Goal: Task Accomplishment & Management: Use online tool/utility

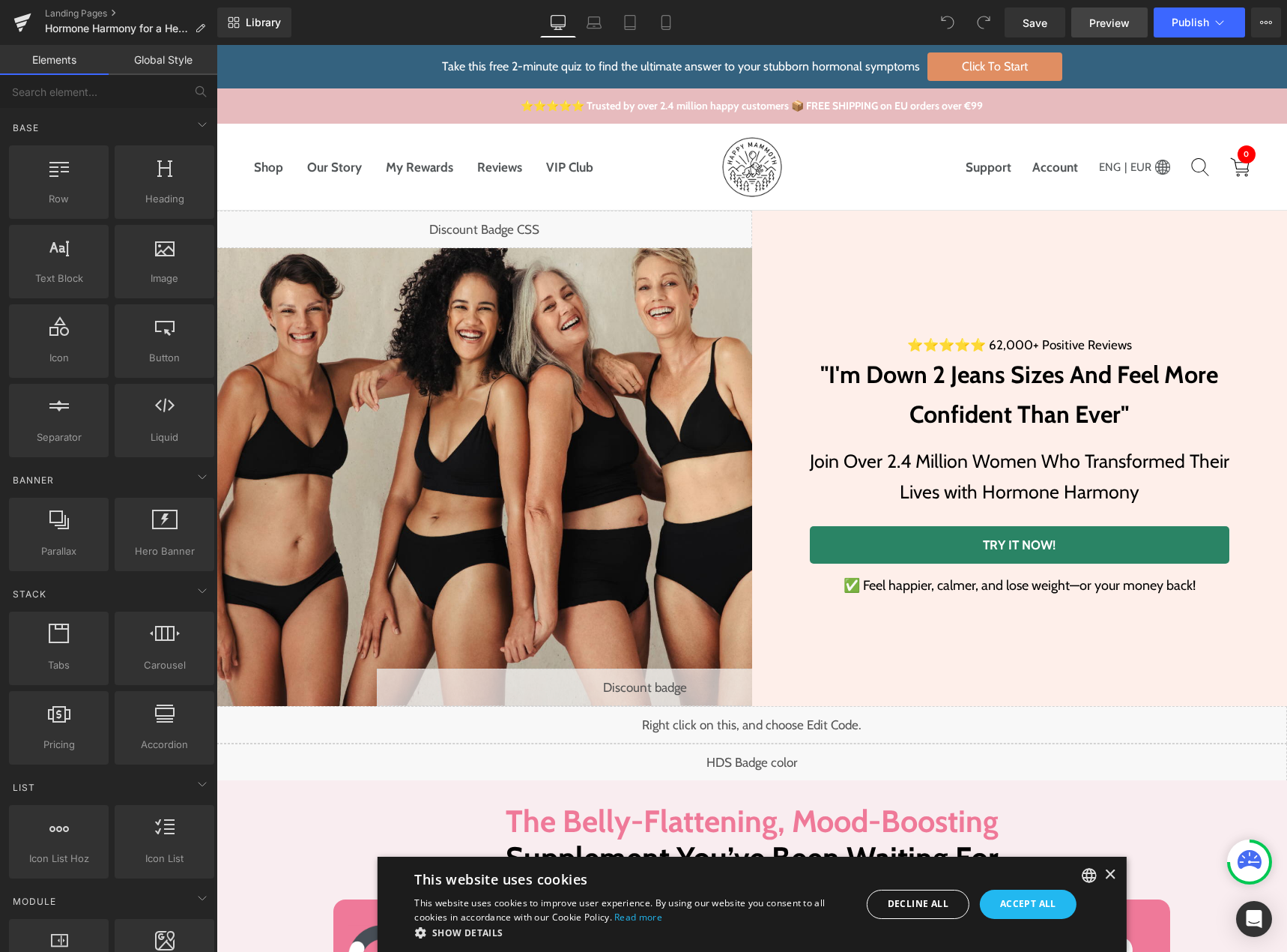
click at [1091, 26] on span "Preview" at bounding box center [1109, 22] width 40 height 16
click at [655, 676] on div "Liquid" at bounding box center [644, 687] width 535 height 38
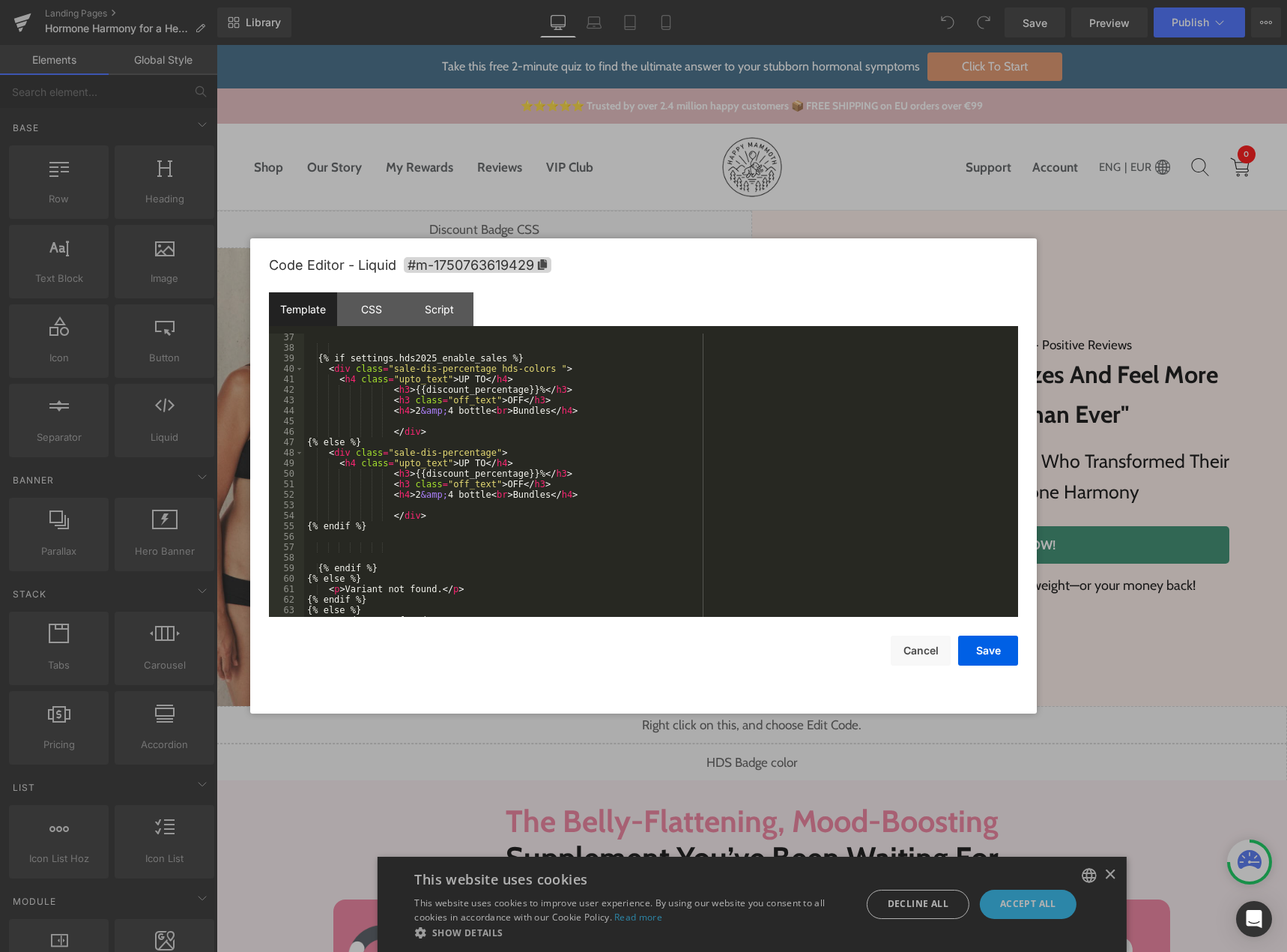
scroll to position [514, 0]
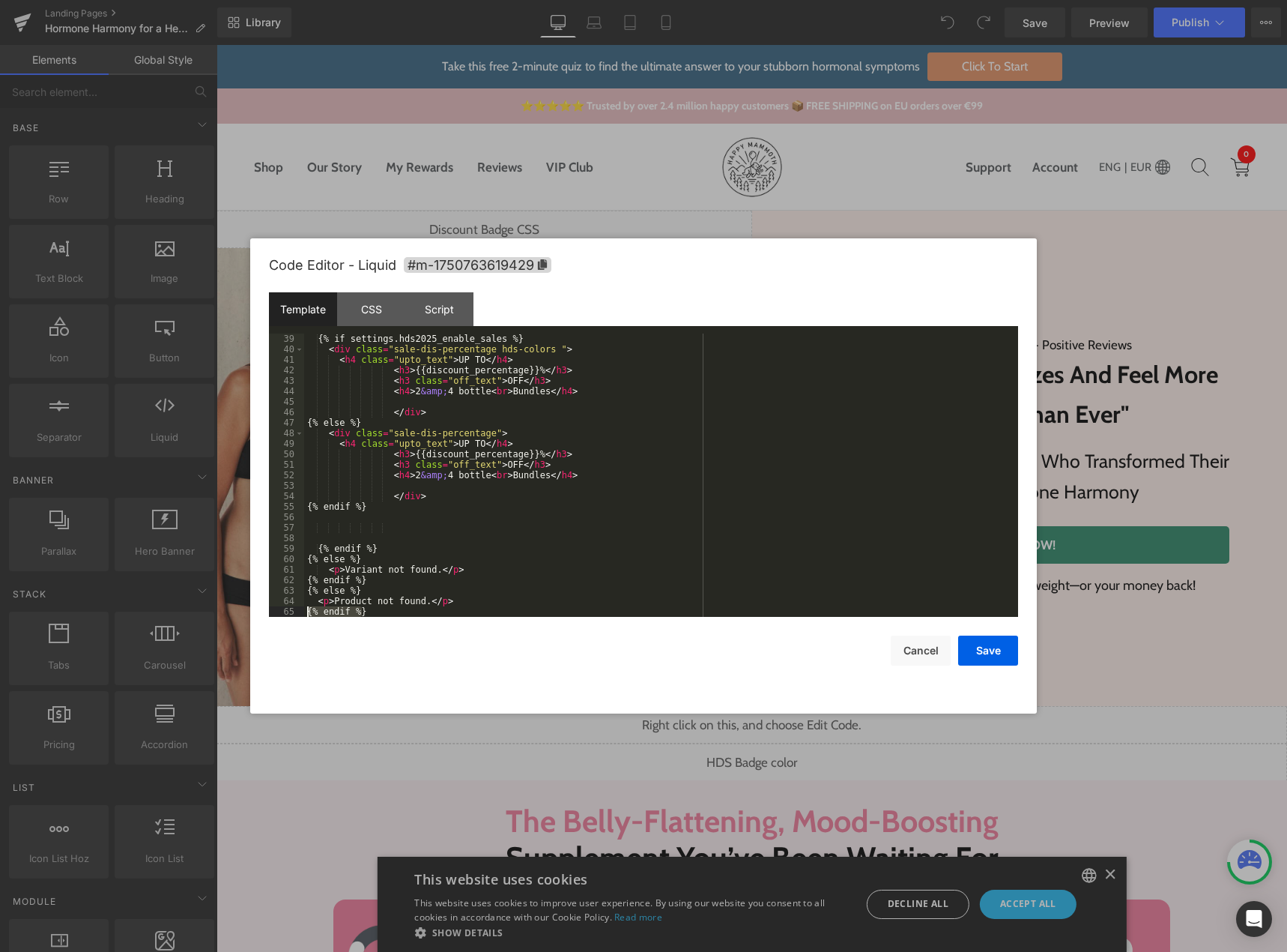
drag, startPoint x: 363, startPoint y: 612, endPoint x: 273, endPoint y: 609, distance: 90.0
click at [273, 609] on pre "39 40 41 42 43 44 45 46 47 48 49 50 51 52 53 54 55 56 57 58 59 60 61 62 63 64 6…" at bounding box center [644, 474] width 750 height 283
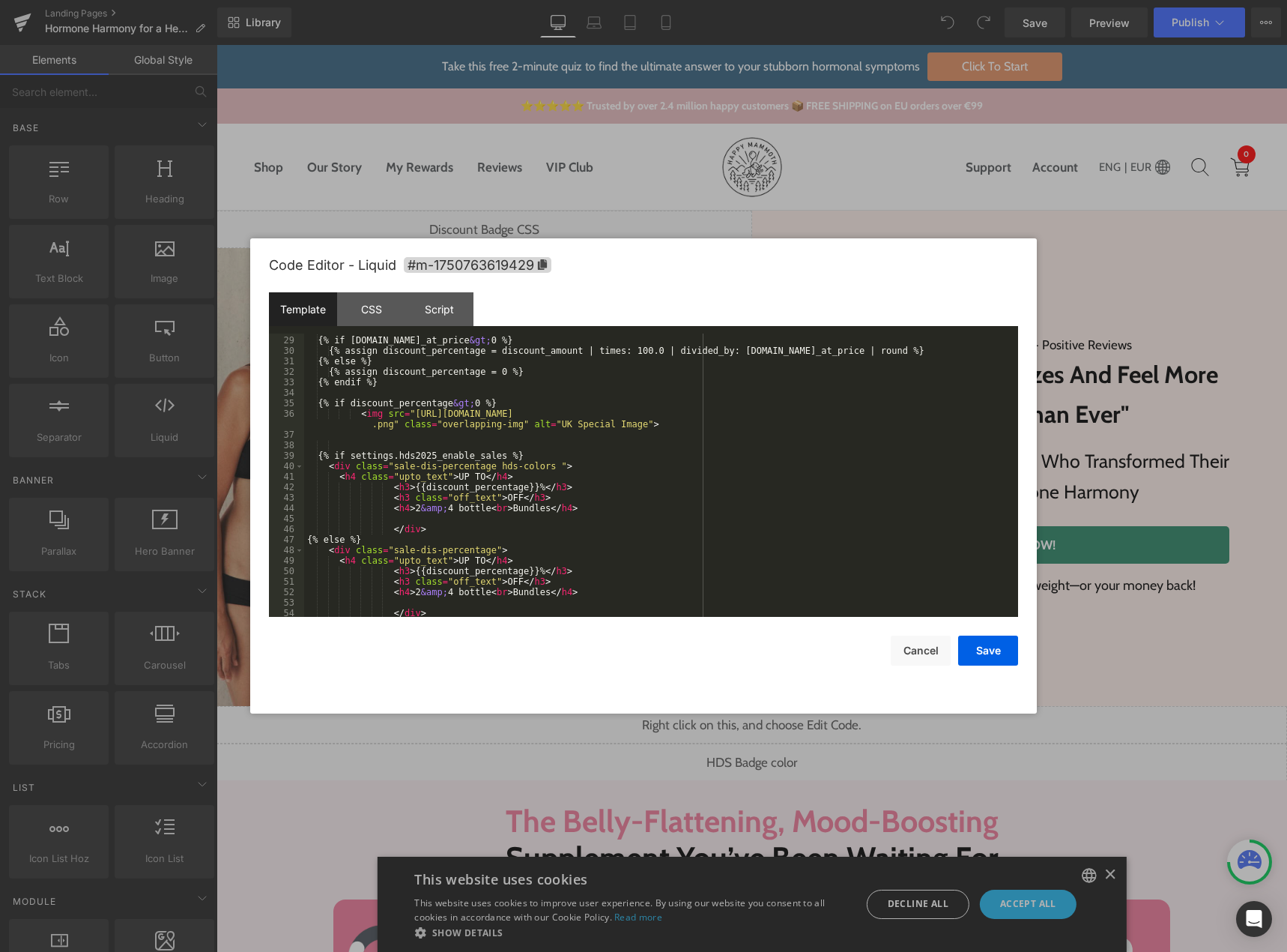
scroll to position [263, 0]
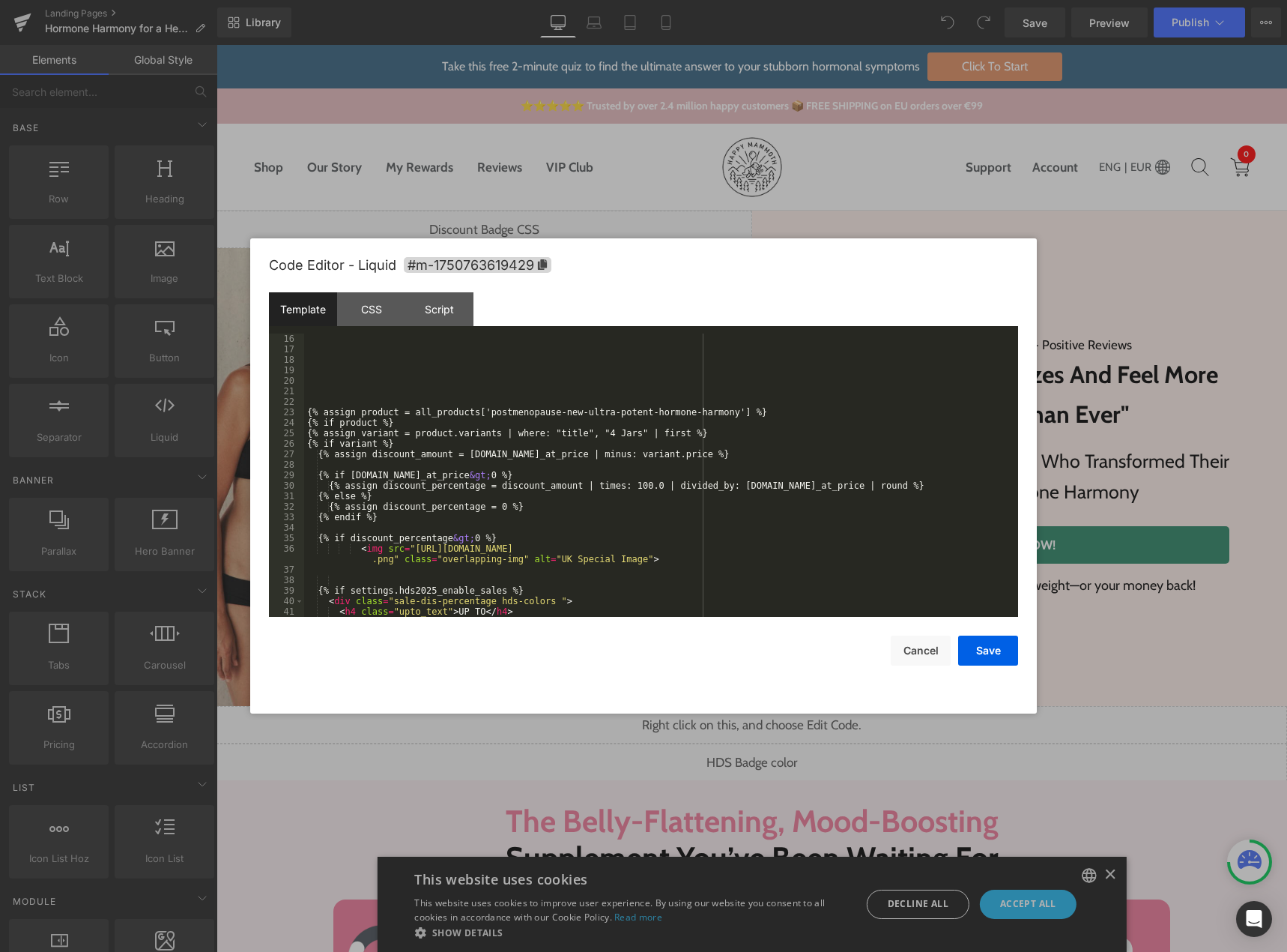
click at [750, 411] on div "{% assign product = all_products['postmenopause-new-ultra-potent-hormone-harmon…" at bounding box center [658, 485] width 708 height 304
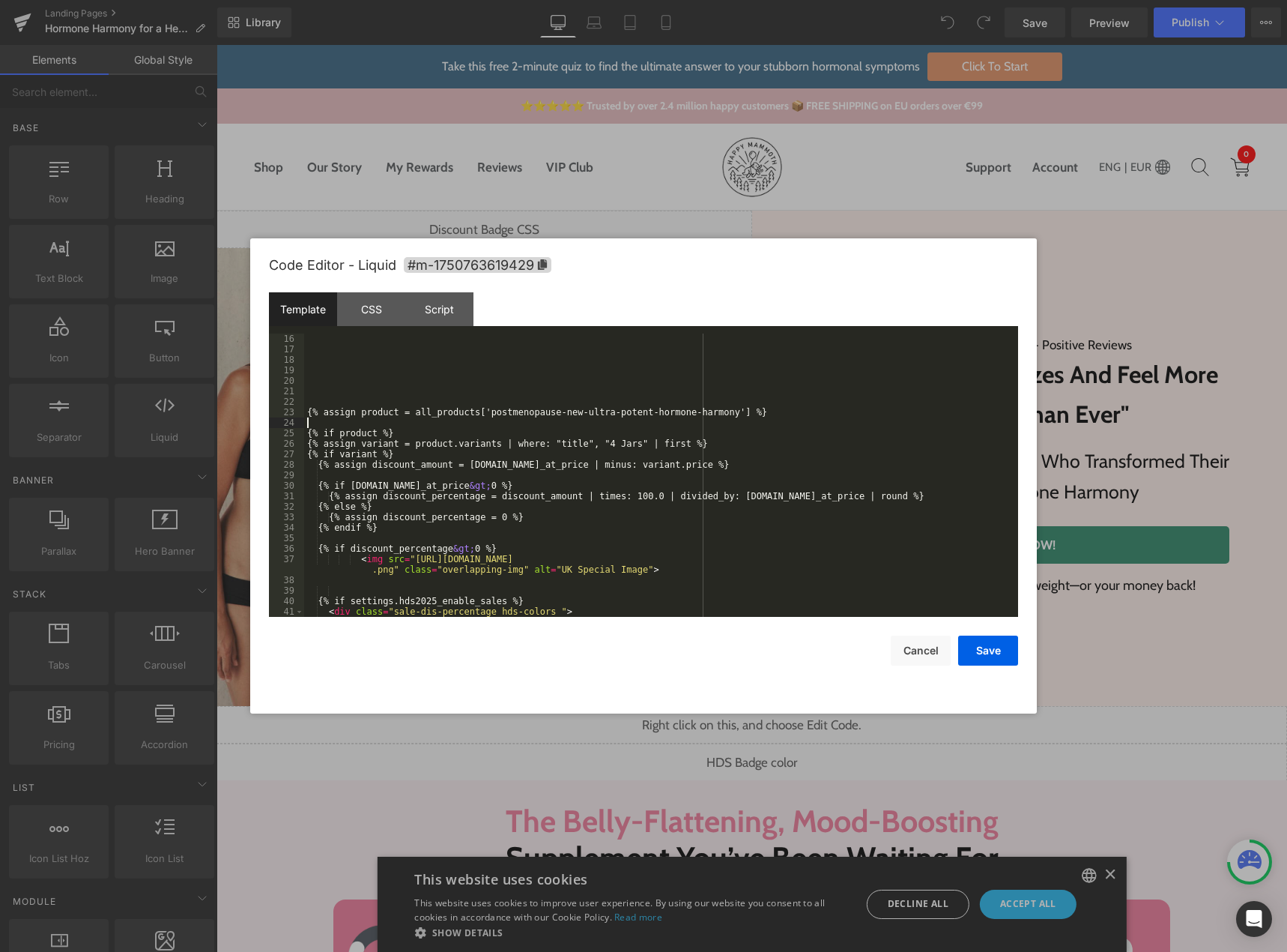
paste textarea
click at [484, 421] on div "{% assign product = all_products['postmenopause-new-ultra-potent-hormone-harmon…" at bounding box center [658, 485] width 708 height 304
drag, startPoint x: 979, startPoint y: 651, endPoint x: 622, endPoint y: 681, distance: 358.3
click at [979, 651] on button "Save" at bounding box center [988, 650] width 59 height 30
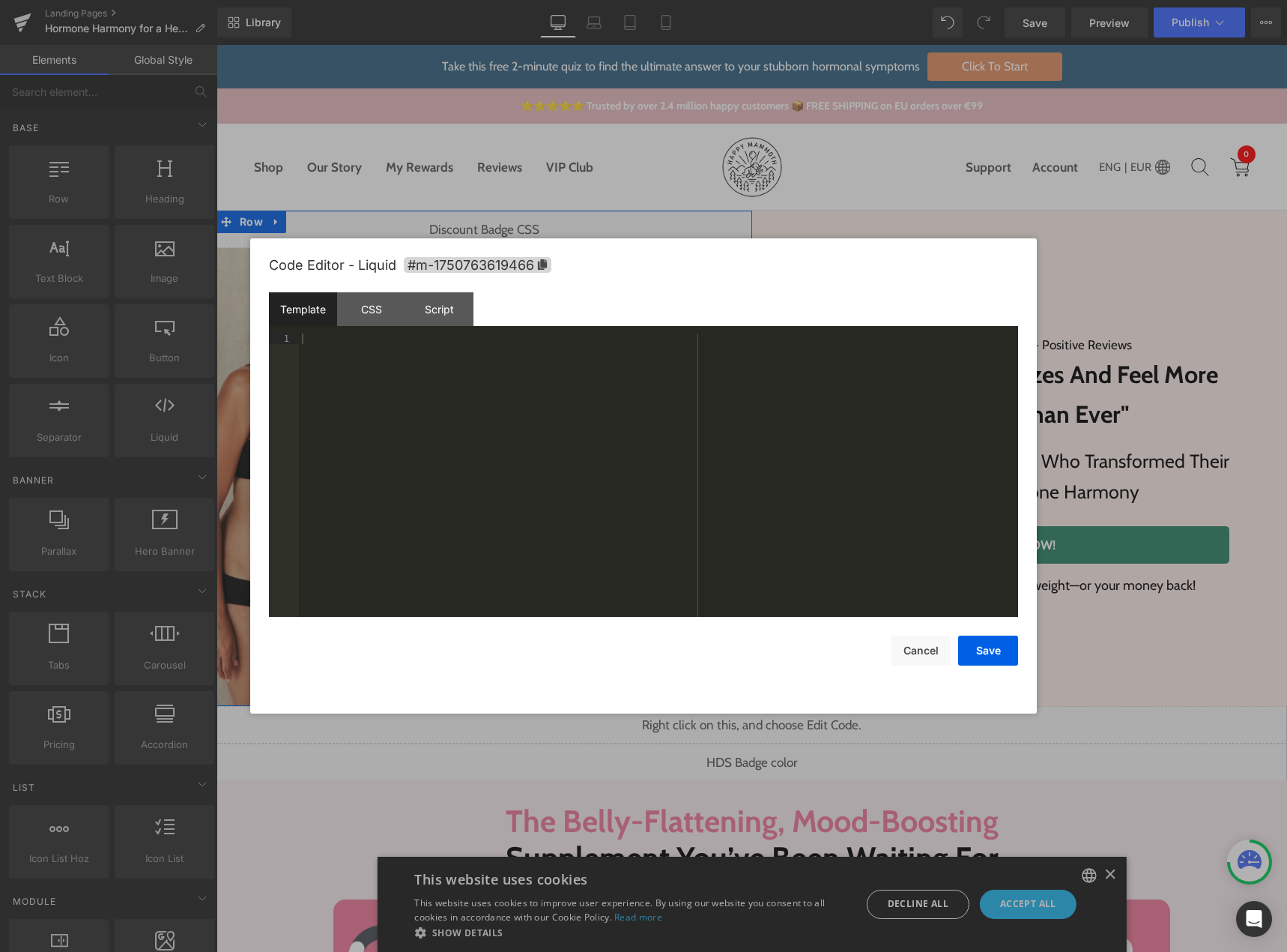
click at [493, 220] on div "Liquid" at bounding box center [484, 229] width 535 height 38
click at [353, 395] on div at bounding box center [659, 485] width 719 height 304
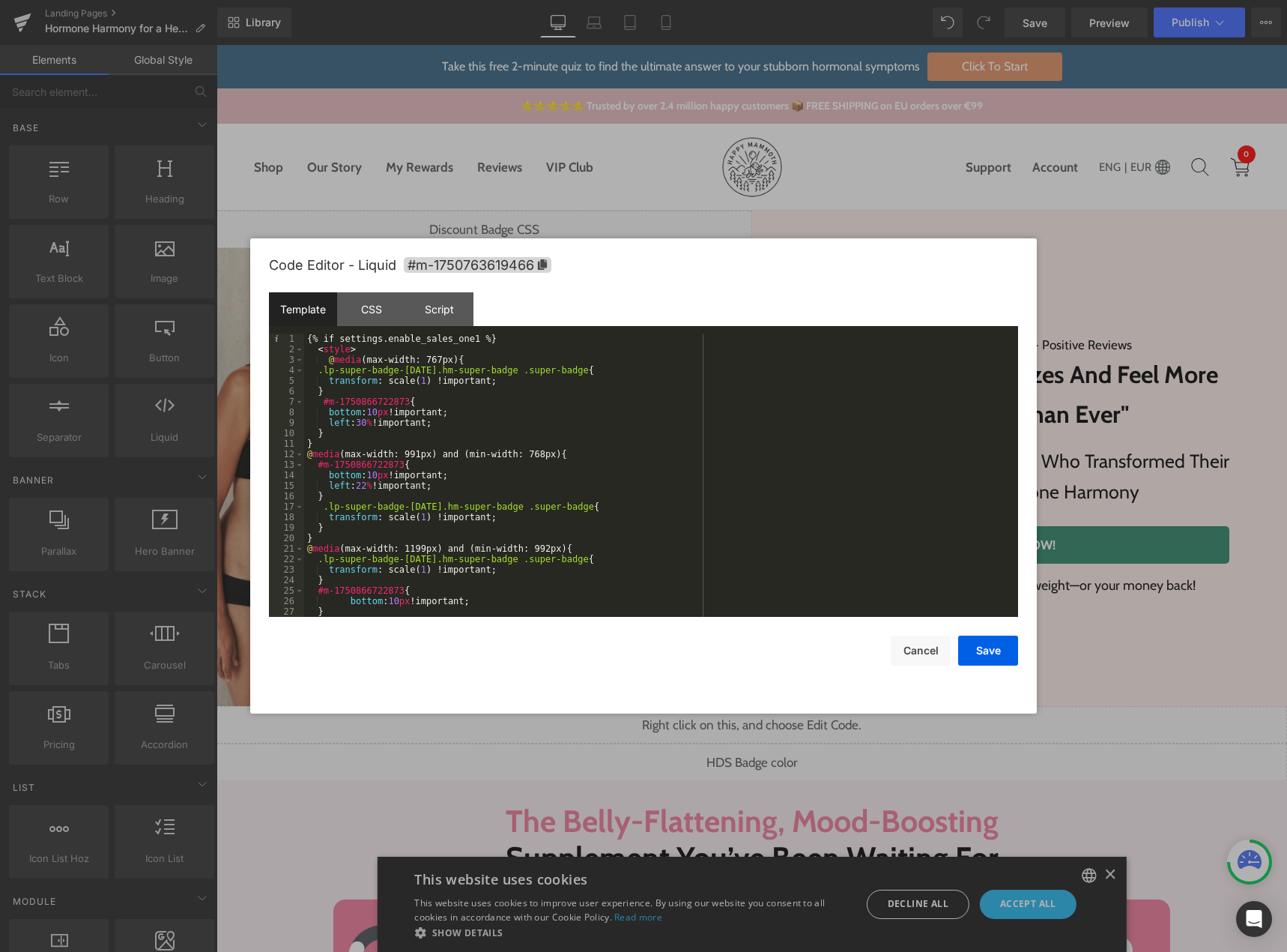
scroll to position [0, 0]
click at [467, 338] on div "{% if settings.enable_sales_one1 %} < style > @ media (max-width: 767px) { .lp-…" at bounding box center [658, 485] width 708 height 304
click at [464, 362] on div "{% if settings.enable_sales_one_b %} < style > @ media (max-width: 767px) { .lp…" at bounding box center [658, 485] width 708 height 304
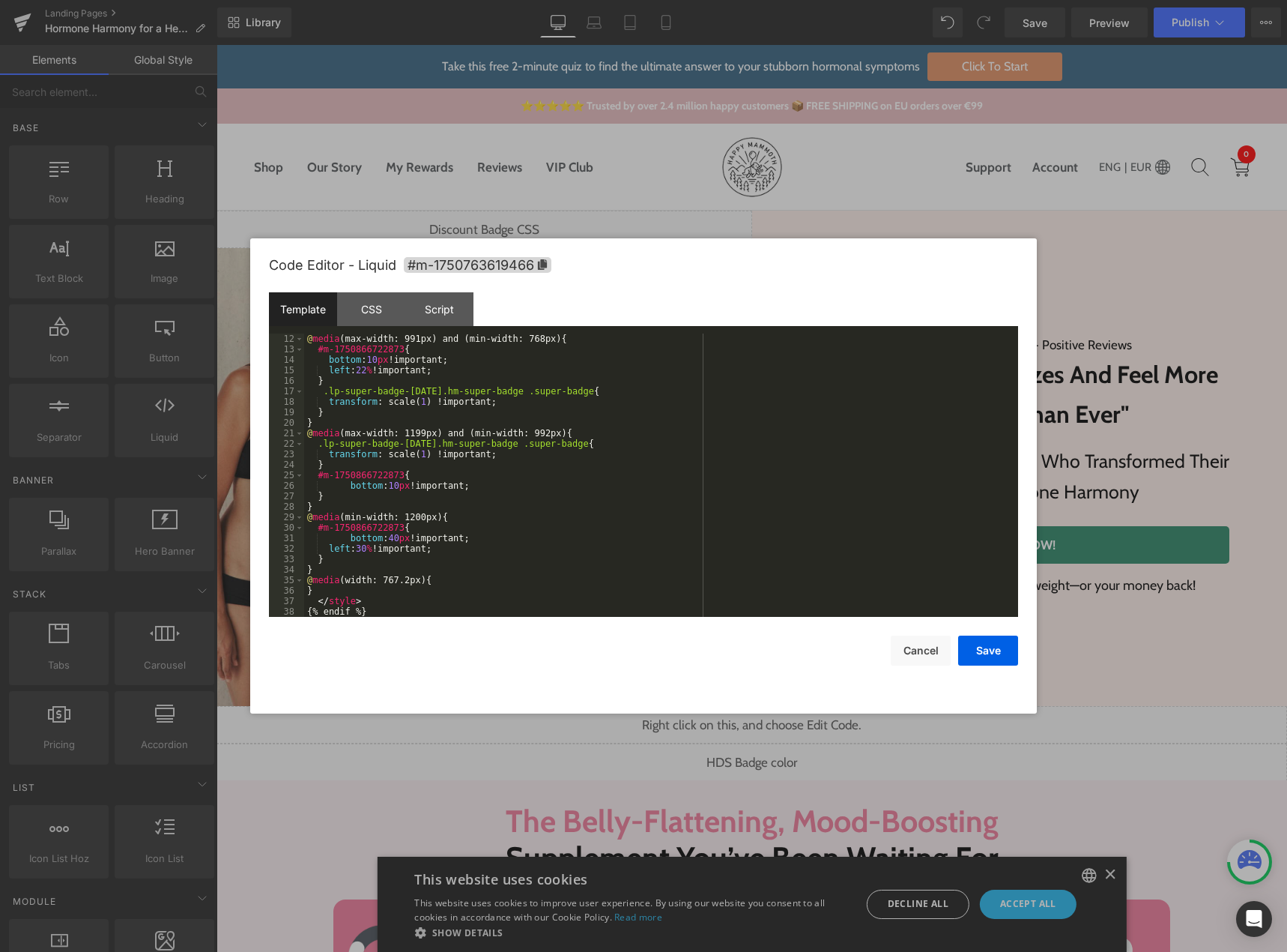
scroll to position [115, 0]
drag, startPoint x: 317, startPoint y: 527, endPoint x: 395, endPoint y: 526, distance: 78.0
click at [395, 526] on div "@ media (max-width: 991px) and (min-width: 768px) { #m-1750866722873 { bottom :…" at bounding box center [658, 485] width 708 height 304
click at [786, 369] on span "+" at bounding box center [784, 367] width 15 height 12
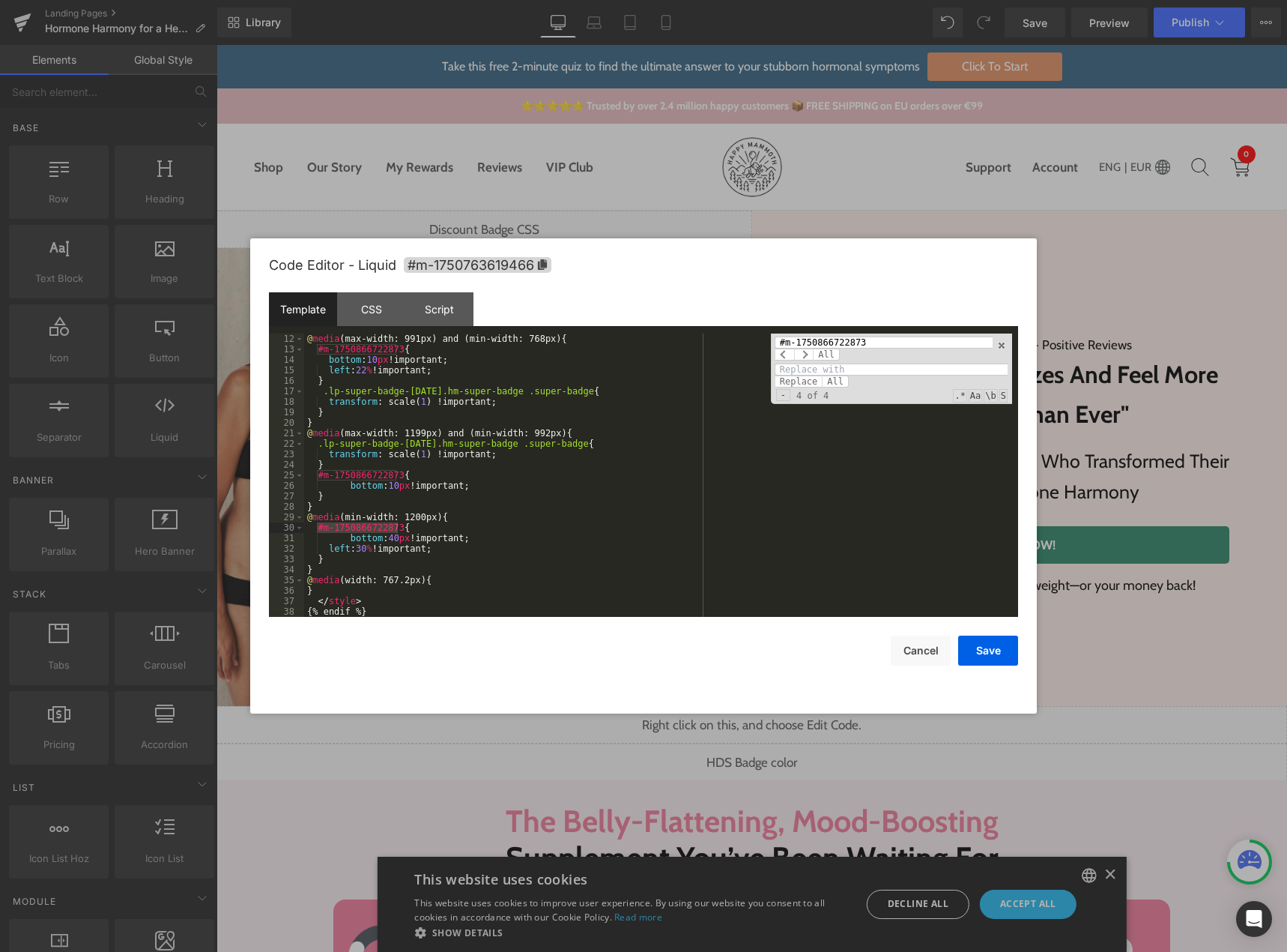
click at [796, 370] on input at bounding box center [891, 369] width 233 height 12
paste input "m-1750763619429"
click at [829, 384] on span "All" at bounding box center [835, 381] width 27 height 12
click at [780, 369] on input "m-1750763619429" at bounding box center [891, 369] width 233 height 12
type input "#m-1750763619429"
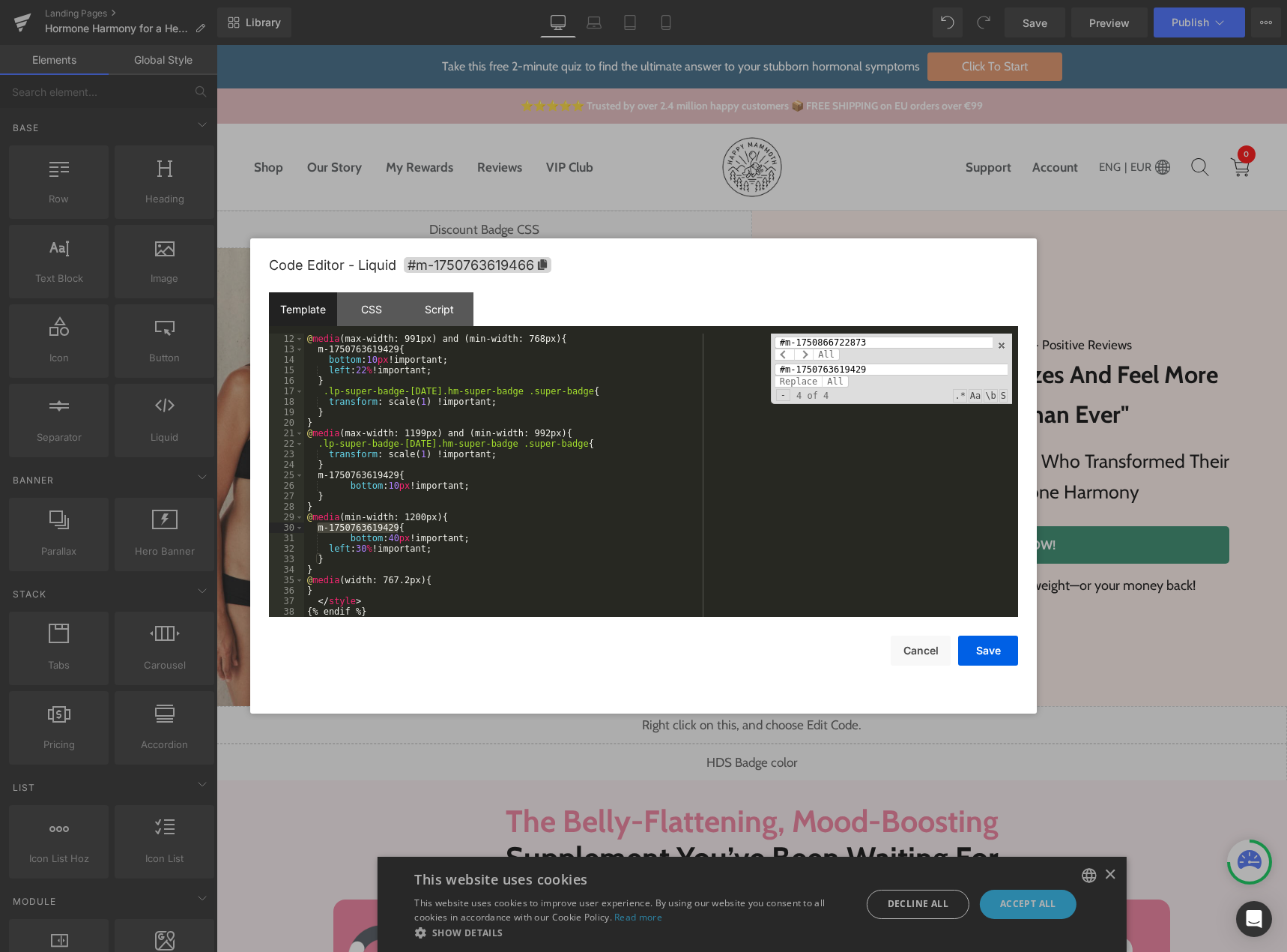
click at [785, 344] on input "#m-1750866722873" at bounding box center [883, 342] width 218 height 12
paste input "m-1750763619429"
type input "m-1750763619429"
click at [833, 383] on span "All" at bounding box center [835, 381] width 27 height 12
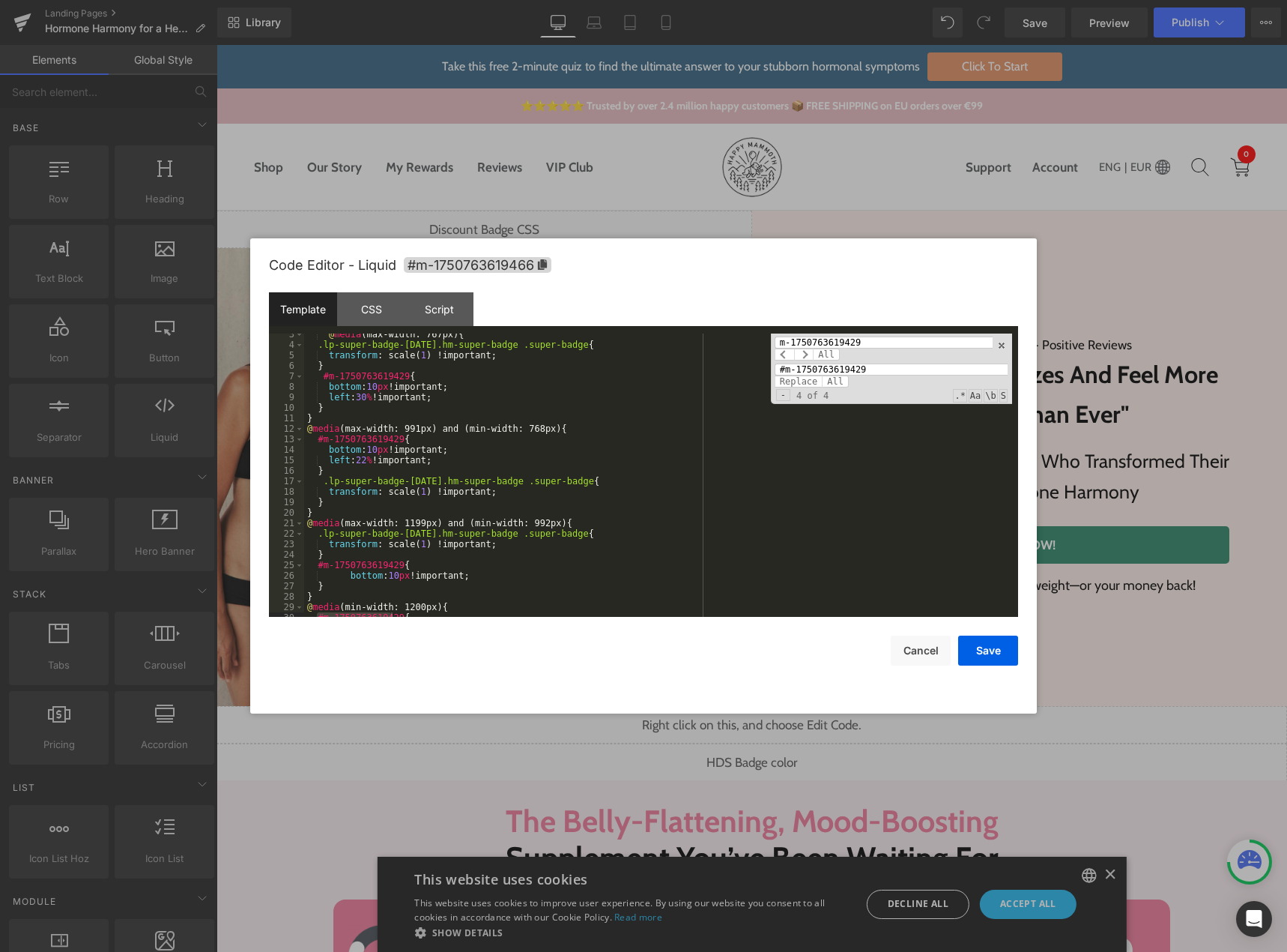
scroll to position [0, 0]
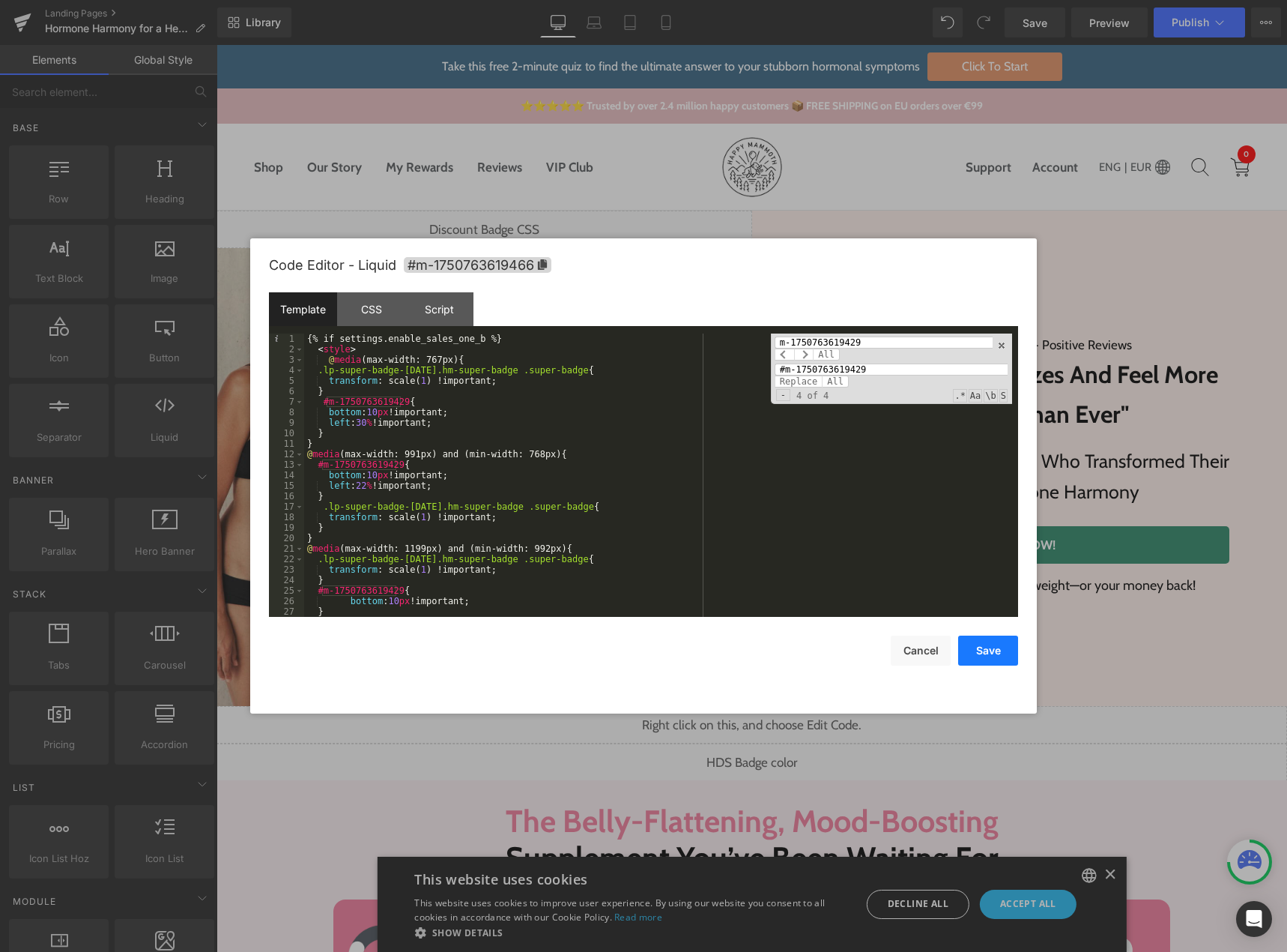
click at [990, 654] on button "Save" at bounding box center [988, 650] width 59 height 30
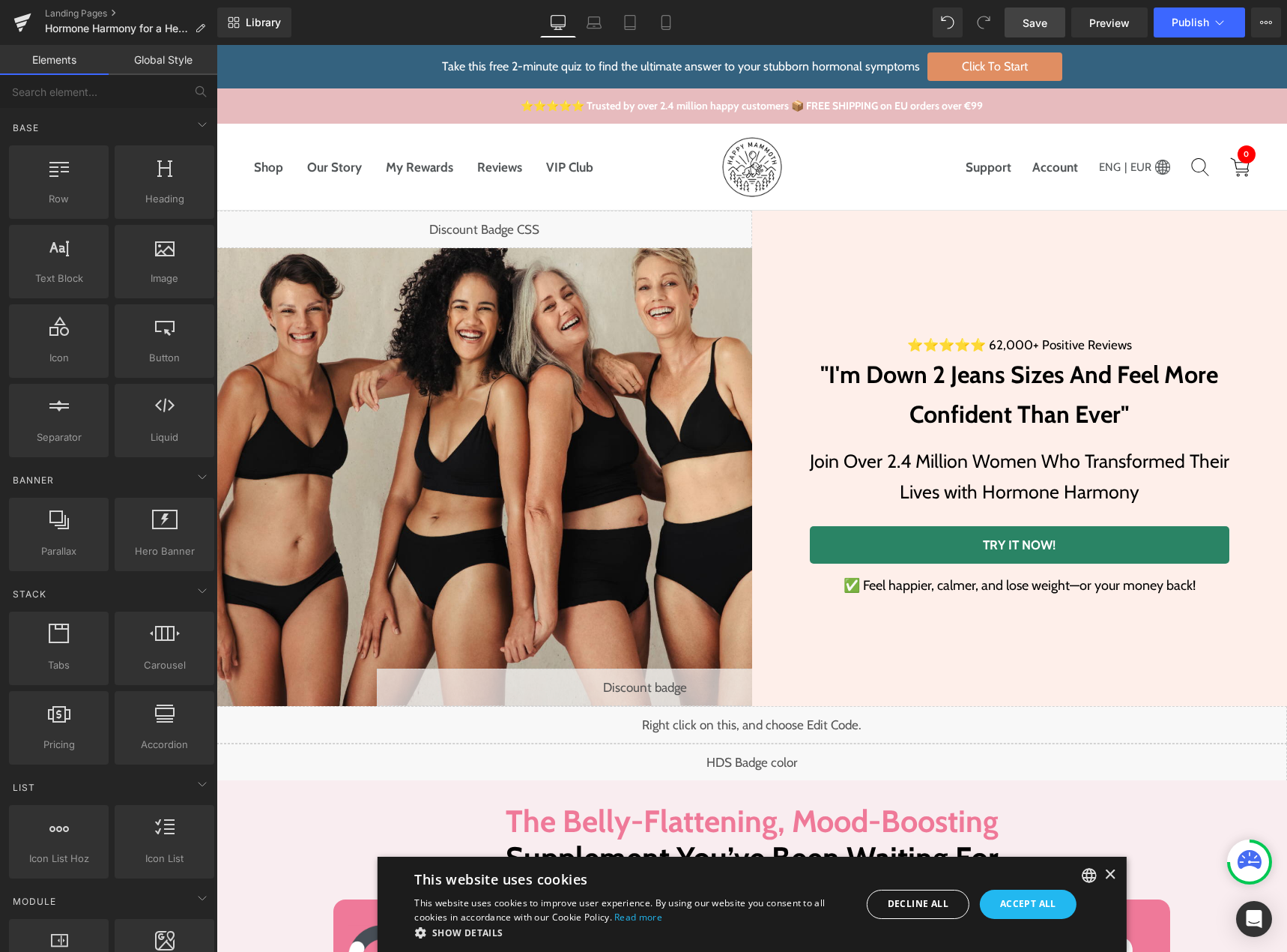
click at [1043, 24] on span "Save" at bounding box center [1034, 22] width 25 height 16
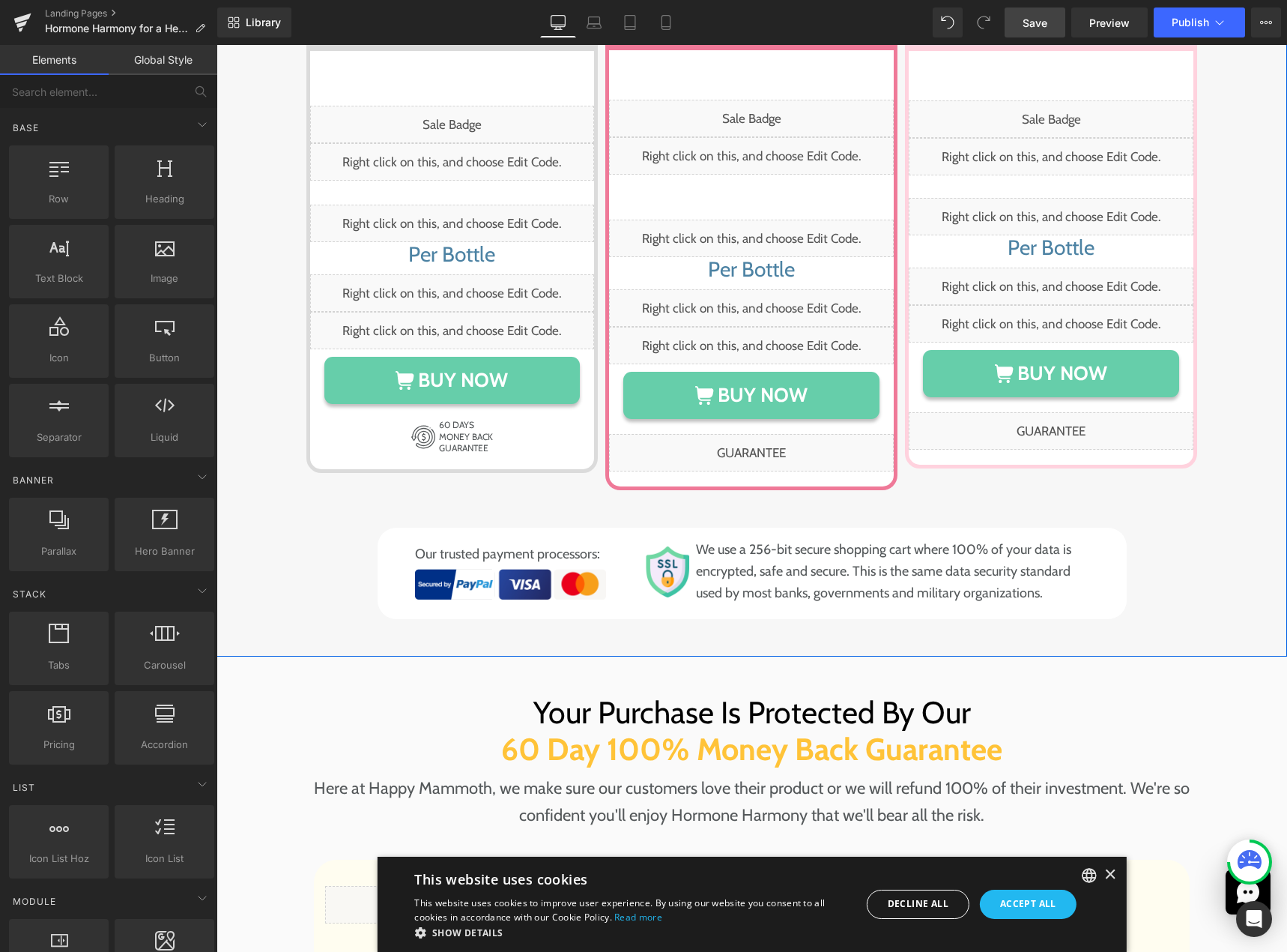
scroll to position [7614, 0]
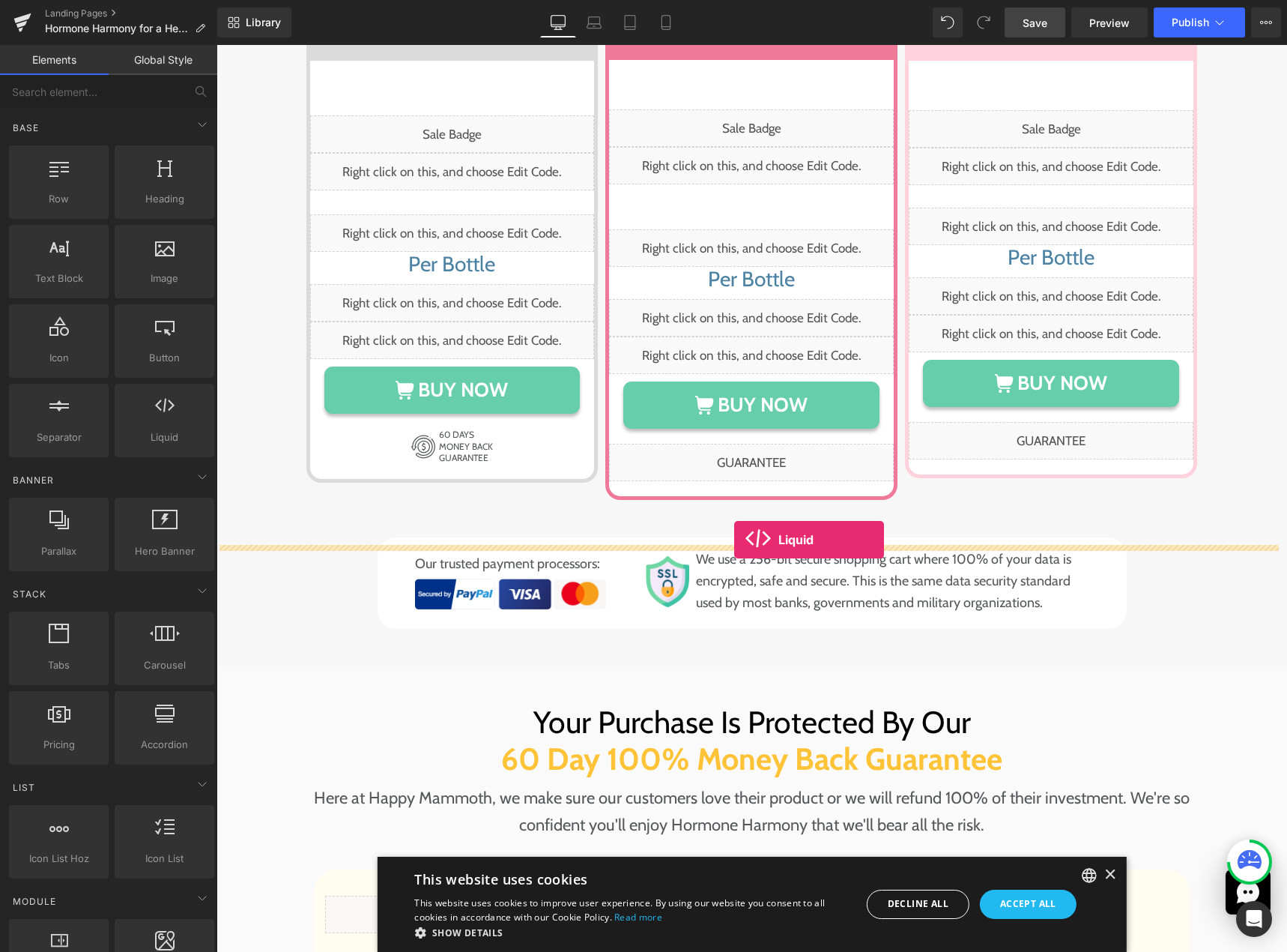
drag, startPoint x: 378, startPoint y: 465, endPoint x: 734, endPoint y: 539, distance: 363.6
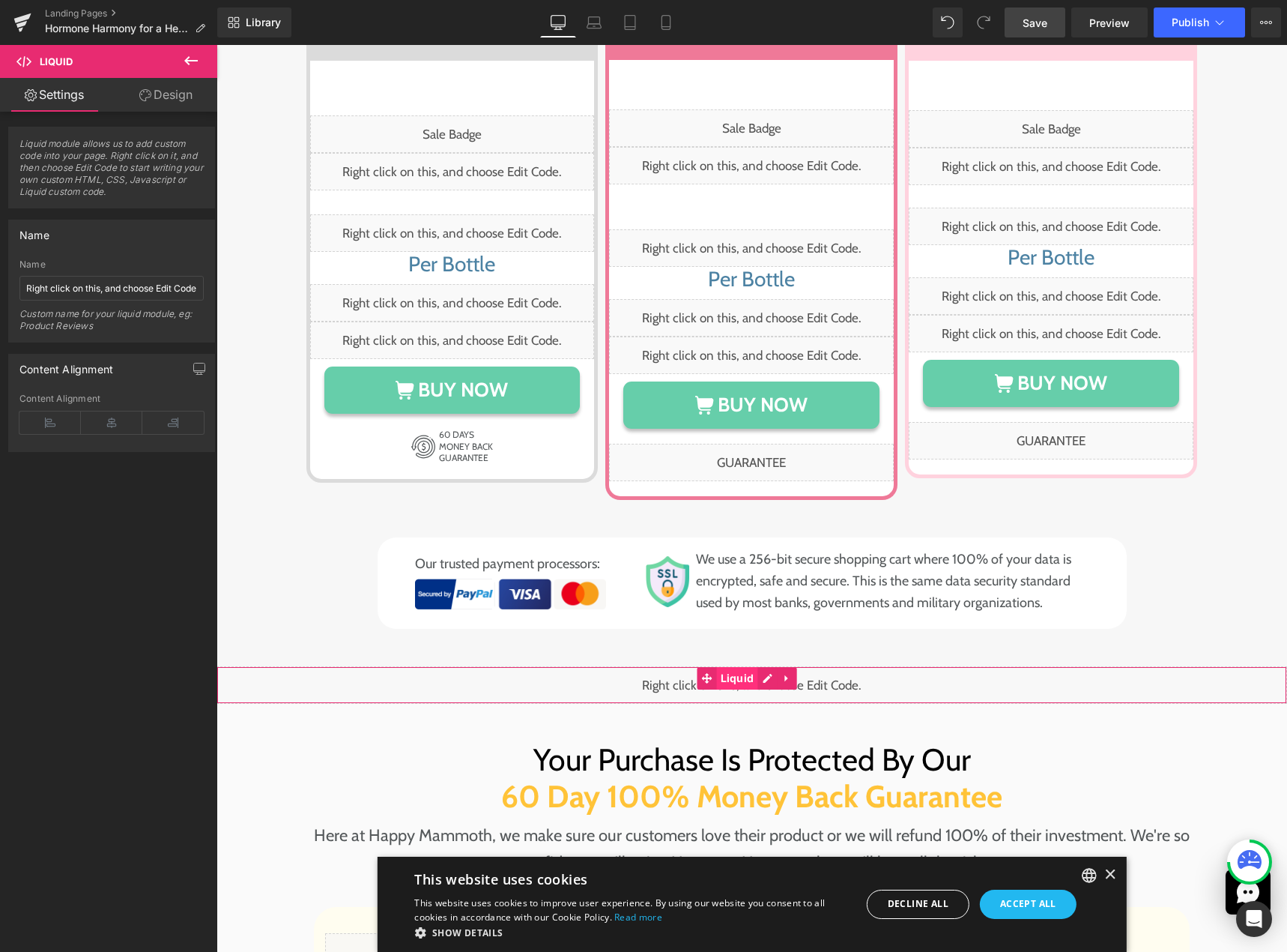
click at [750, 667] on span "Liquid" at bounding box center [737, 678] width 41 height 23
drag, startPoint x: 82, startPoint y: 298, endPoint x: 91, endPoint y: 293, distance: 10.3
click at [85, 298] on input "Right click on this, and choose Edit Code." at bounding box center [111, 287] width 184 height 25
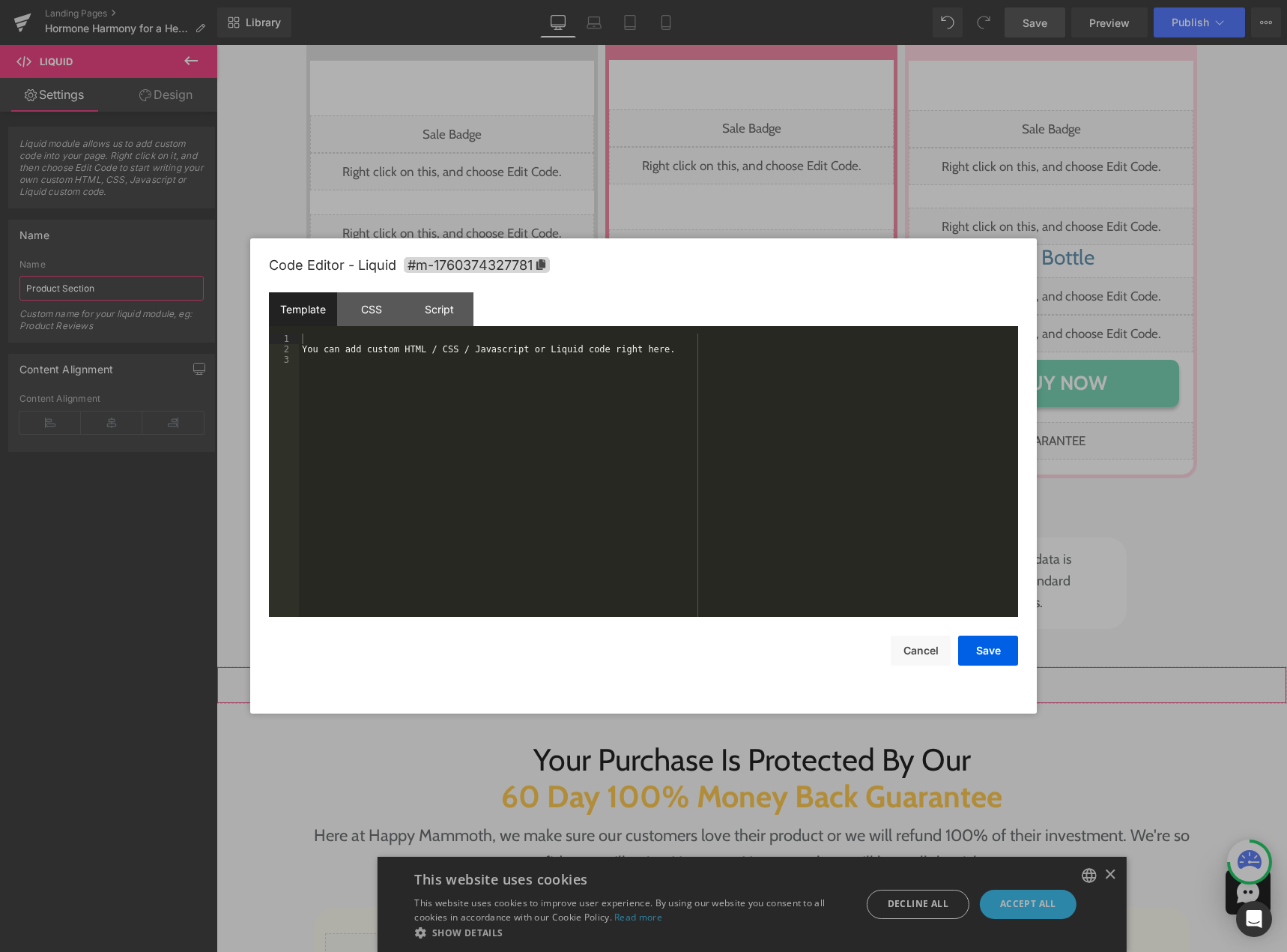
click at [760, 666] on div "Liquid" at bounding box center [752, 685] width 1071 height 38
type input "Product Section"
click at [548, 438] on div "You can add custom HTML / CSS / Javascript or Liquid code right here." at bounding box center [659, 485] width 719 height 304
click at [978, 646] on button "Save" at bounding box center [988, 650] width 59 height 30
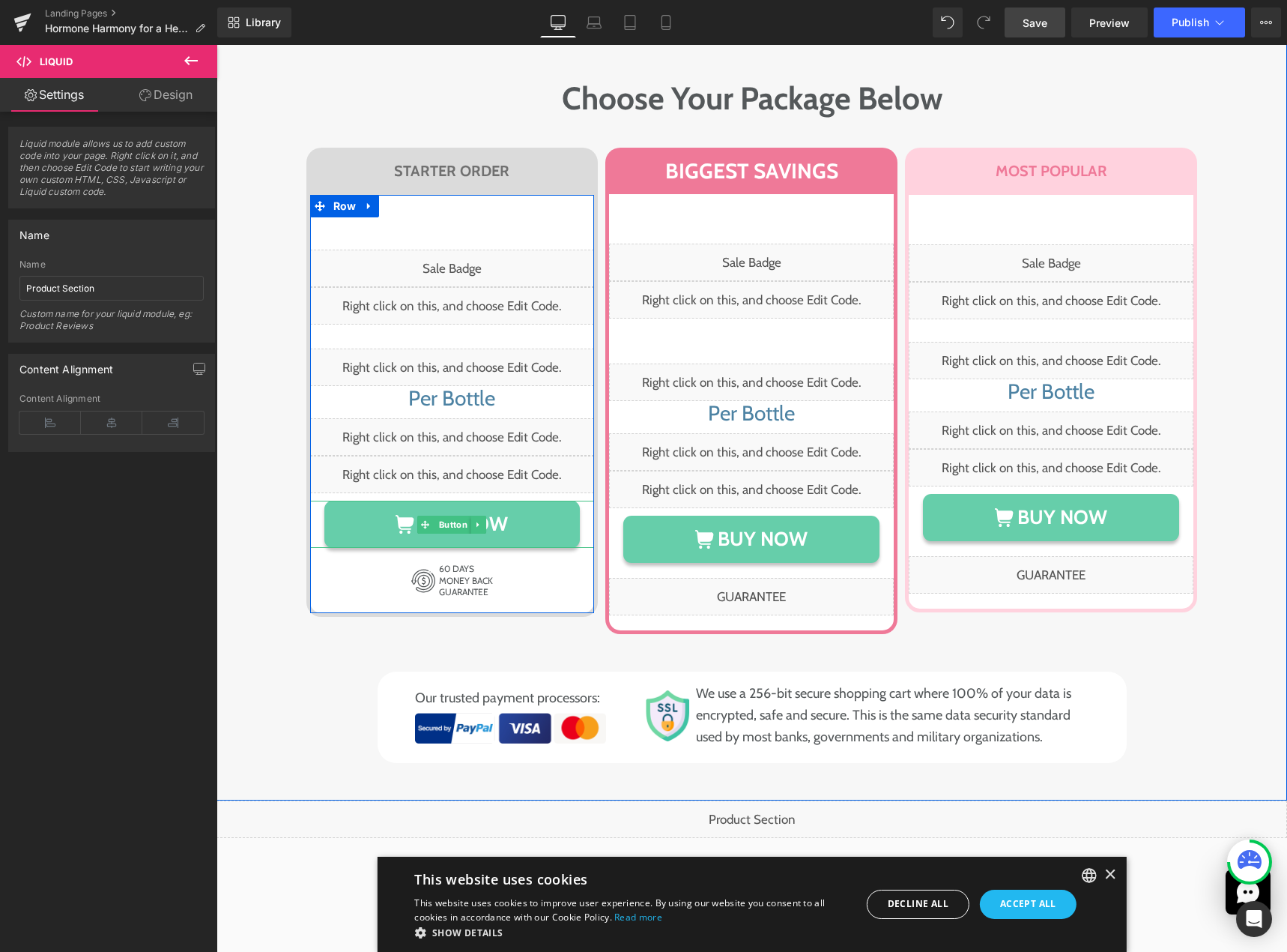
scroll to position [7464, 0]
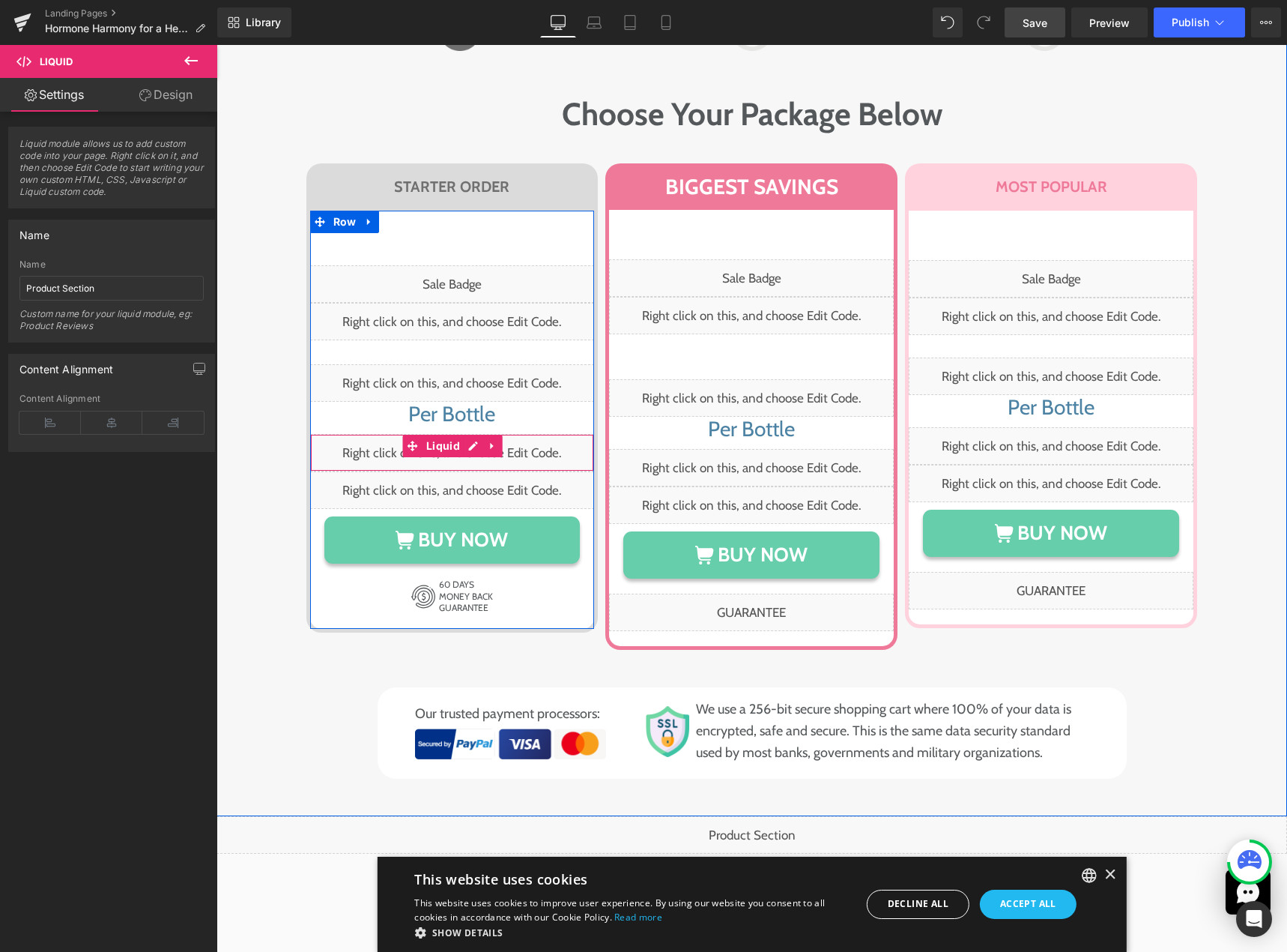
click at [460, 434] on div "Liquid" at bounding box center [452, 452] width 285 height 38
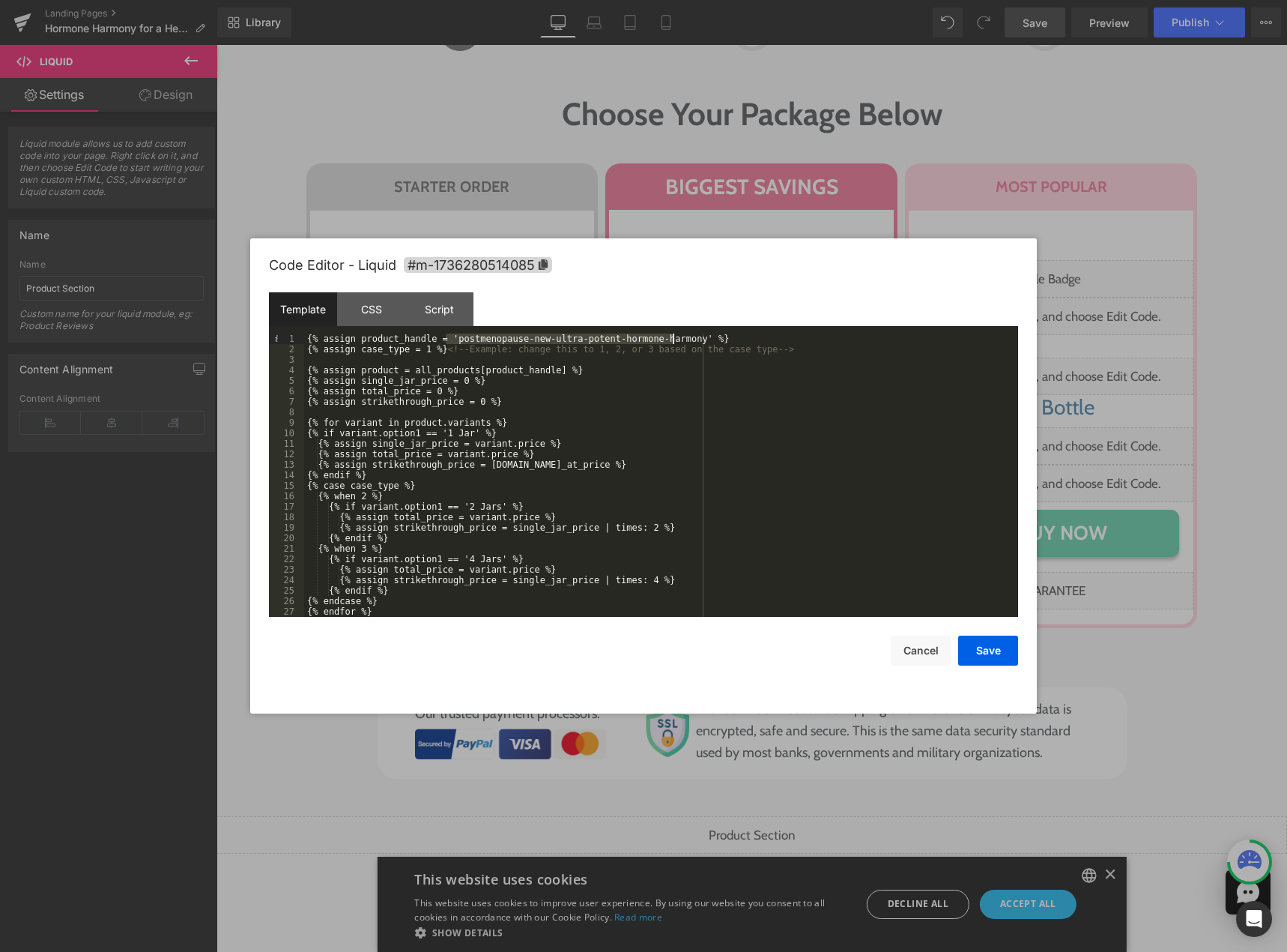
drag, startPoint x: 447, startPoint y: 337, endPoint x: 672, endPoint y: 339, distance: 225.0
click at [672, 339] on div "{% assign product_handle = 'postmenopause-new-ultra-potent-hormone-harmony' %} …" at bounding box center [658, 485] width 708 height 304
drag, startPoint x: 914, startPoint y: 654, endPoint x: 896, endPoint y: 657, distance: 18.2
click at [915, 654] on button "Cancel" at bounding box center [920, 650] width 59 height 30
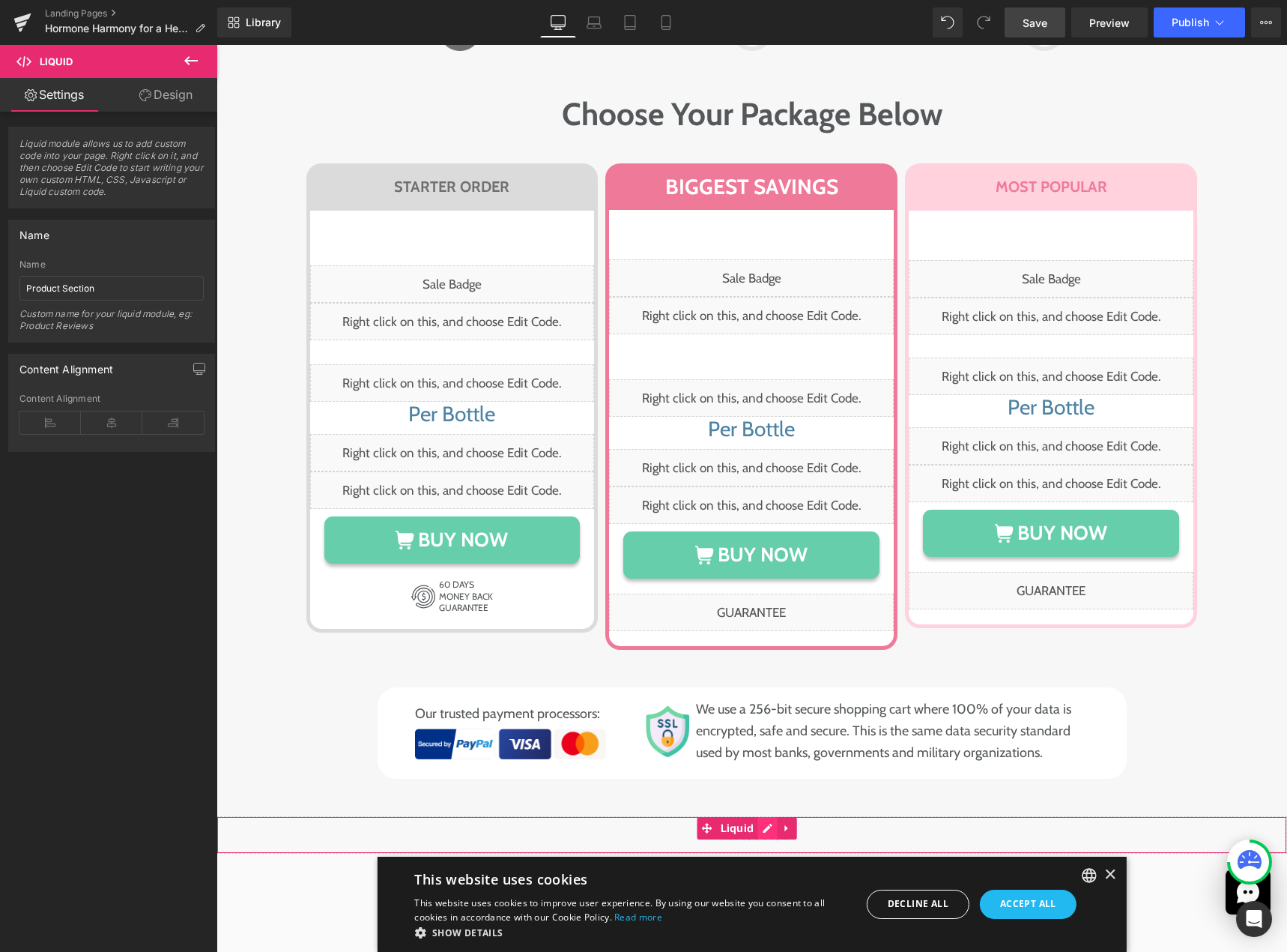
click at [771, 817] on div "Liquid" at bounding box center [752, 835] width 1071 height 38
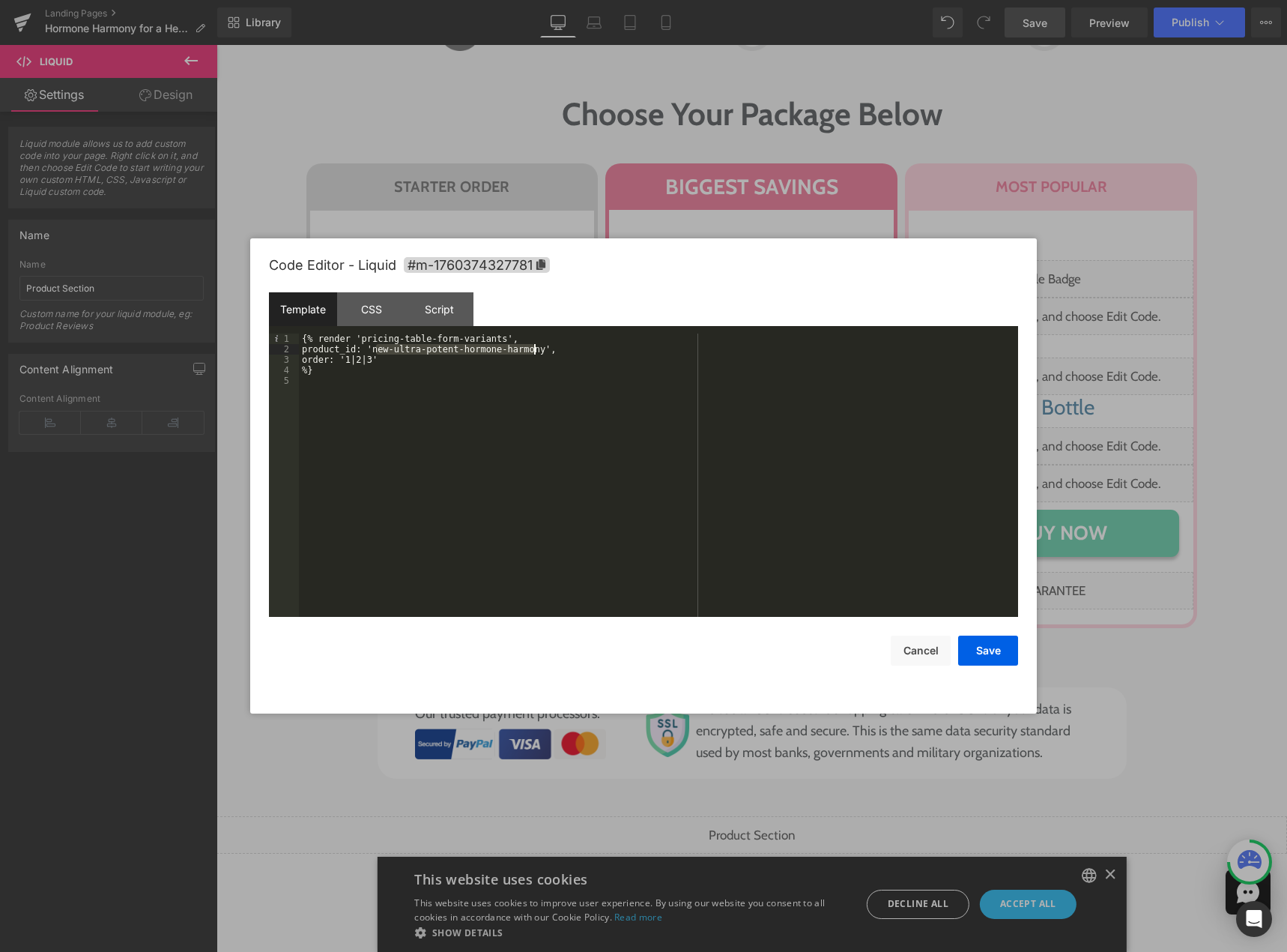
drag, startPoint x: 375, startPoint y: 352, endPoint x: 533, endPoint y: 350, distance: 158.0
click at [533, 350] on div "{% render 'pricing-table-form-variants', product_id: 'new-ultra-potent-hormone-…" at bounding box center [659, 485] width 719 height 304
drag, startPoint x: 978, startPoint y: 647, endPoint x: 637, endPoint y: 497, distance: 372.5
click at [978, 647] on button "Save" at bounding box center [988, 650] width 59 height 30
click at [764, 817] on div "Liquid" at bounding box center [752, 835] width 1071 height 38
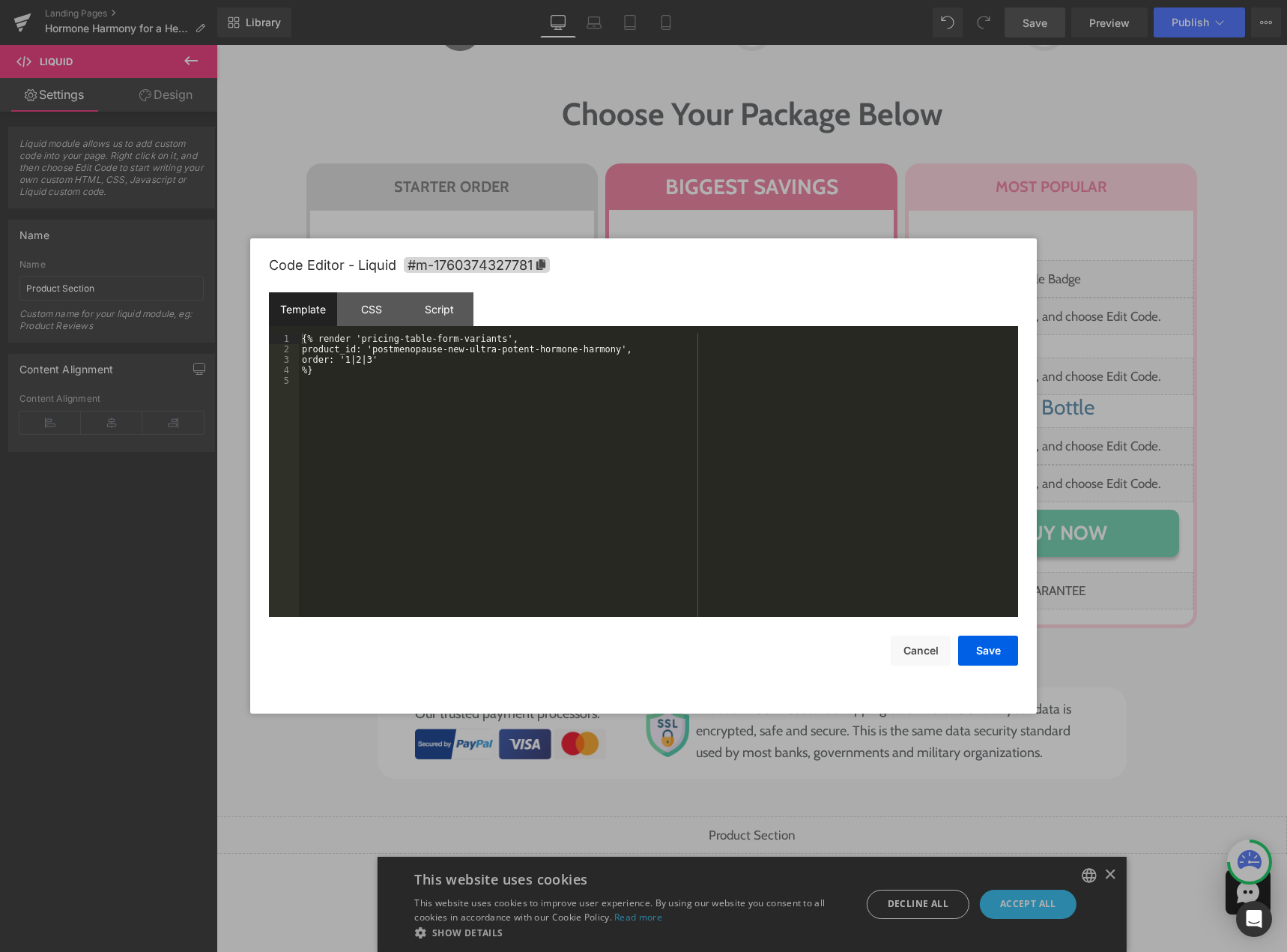
click at [477, 506] on div "{% render 'pricing-table-form-variants', product_id: 'postmenopause-new-ultra-p…" at bounding box center [659, 485] width 719 height 304
click at [384, 319] on div "CSS" at bounding box center [371, 308] width 68 height 34
click at [437, 462] on div "#m-1760374327781 { }" at bounding box center [659, 485] width 719 height 304
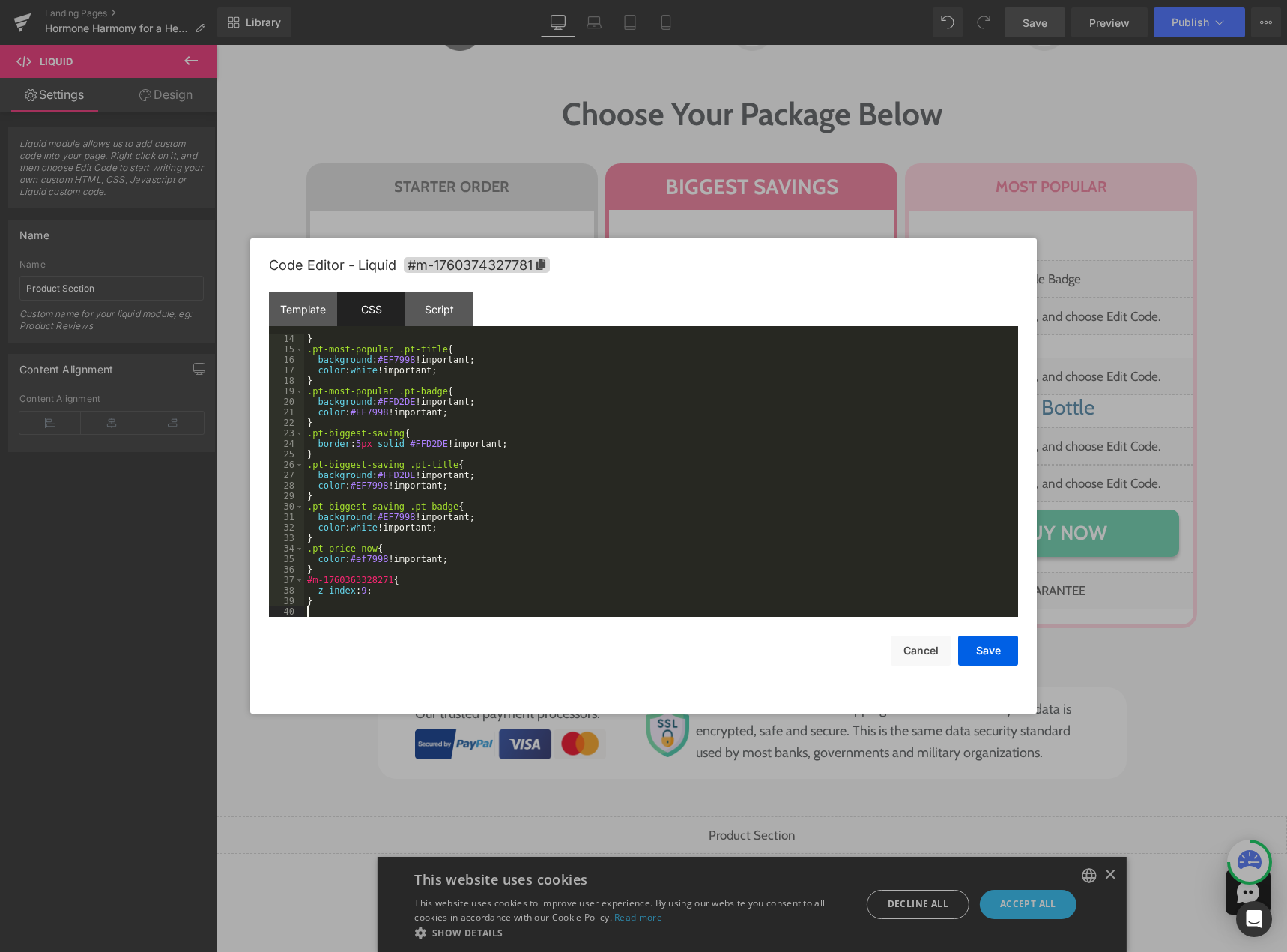
scroll to position [136, 0]
click at [541, 266] on icon at bounding box center [541, 264] width 9 height 10
drag, startPoint x: 311, startPoint y: 580, endPoint x: 386, endPoint y: 579, distance: 75.0
click at [386, 579] on div "} .pt-most-popular .pt-title { background : #EF7998 !important; color : white !…" at bounding box center [658, 485] width 708 height 304
click at [967, 650] on button "Save" at bounding box center [988, 650] width 59 height 30
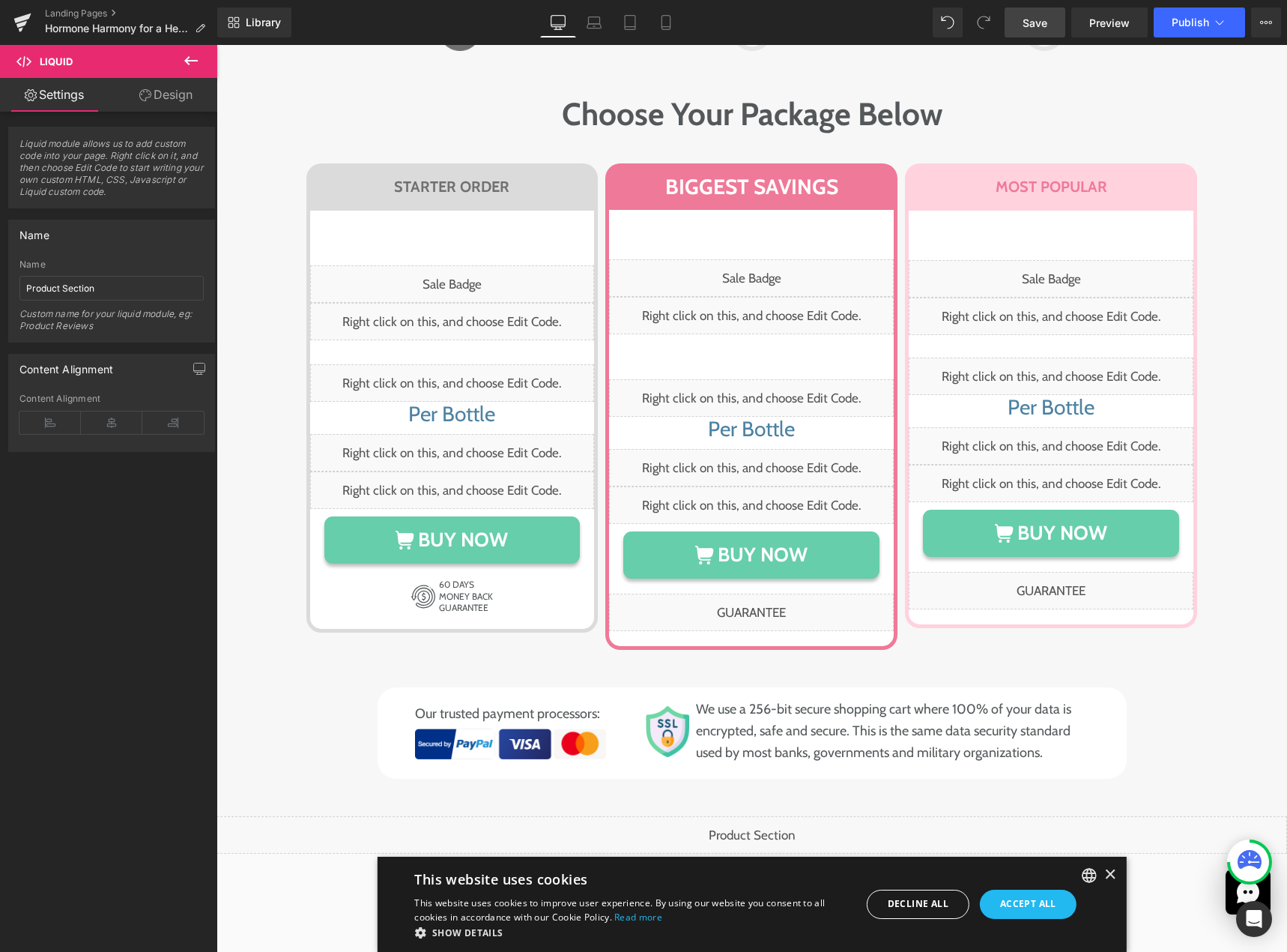
click at [1028, 16] on span "Save" at bounding box center [1034, 22] width 25 height 16
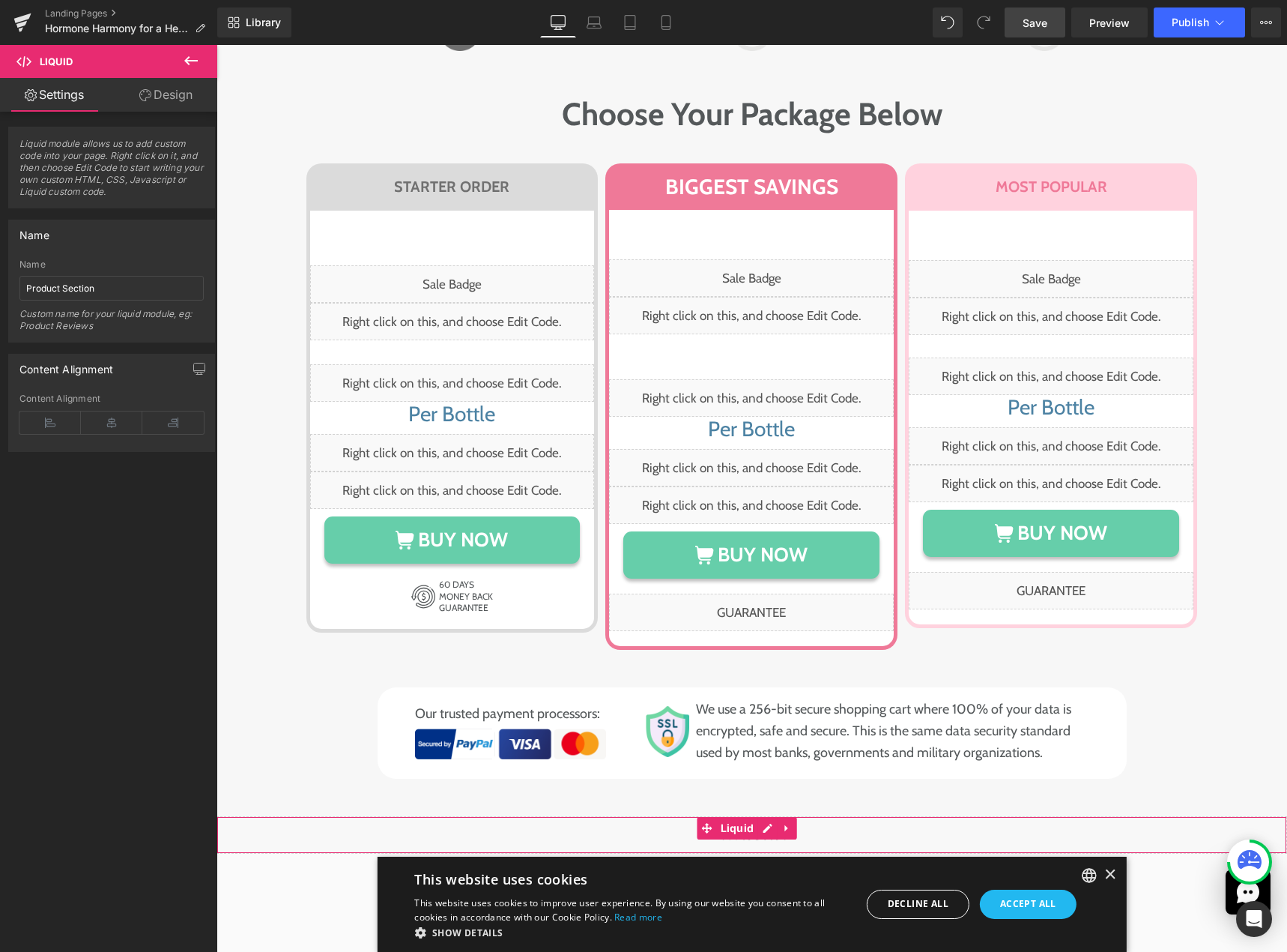
click at [766, 817] on div "Liquid" at bounding box center [752, 835] width 1071 height 38
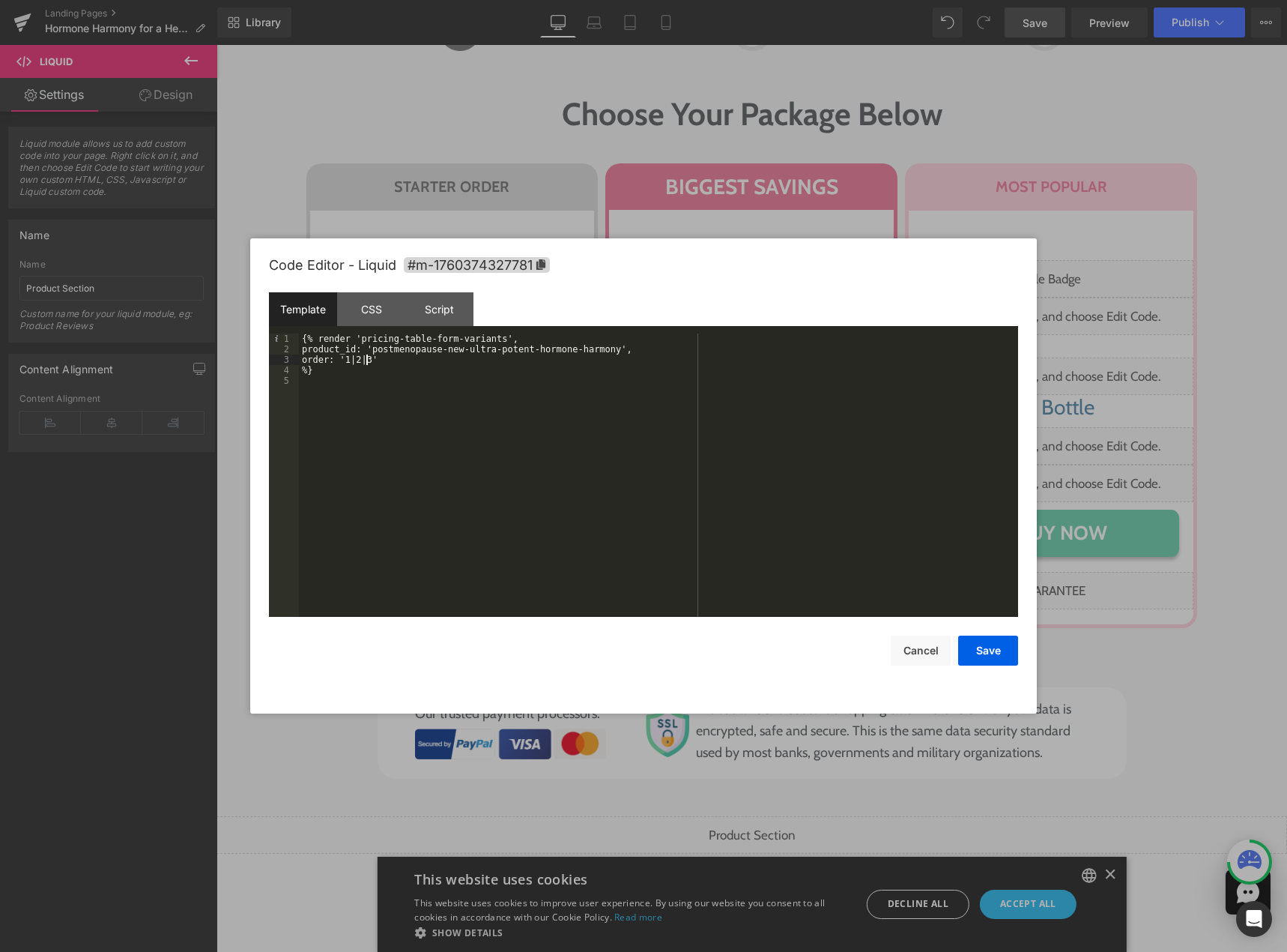
click at [365, 363] on div "{% render 'pricing-table-form-variants', product_id: 'postmenopause-new-ultra-p…" at bounding box center [659, 485] width 719 height 304
click at [982, 640] on button "Save" at bounding box center [988, 650] width 59 height 30
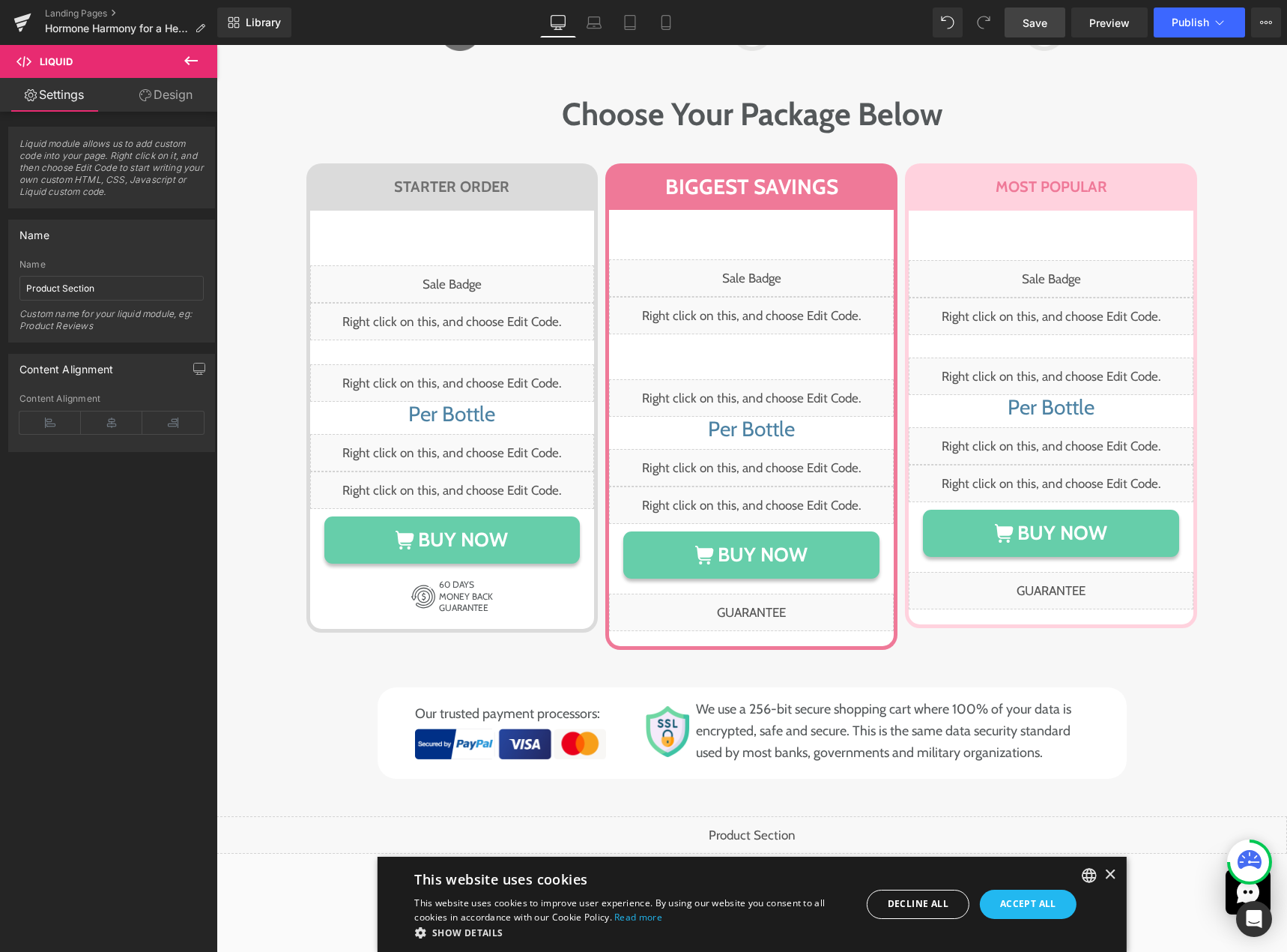
click at [1037, 18] on span "Save" at bounding box center [1034, 22] width 25 height 16
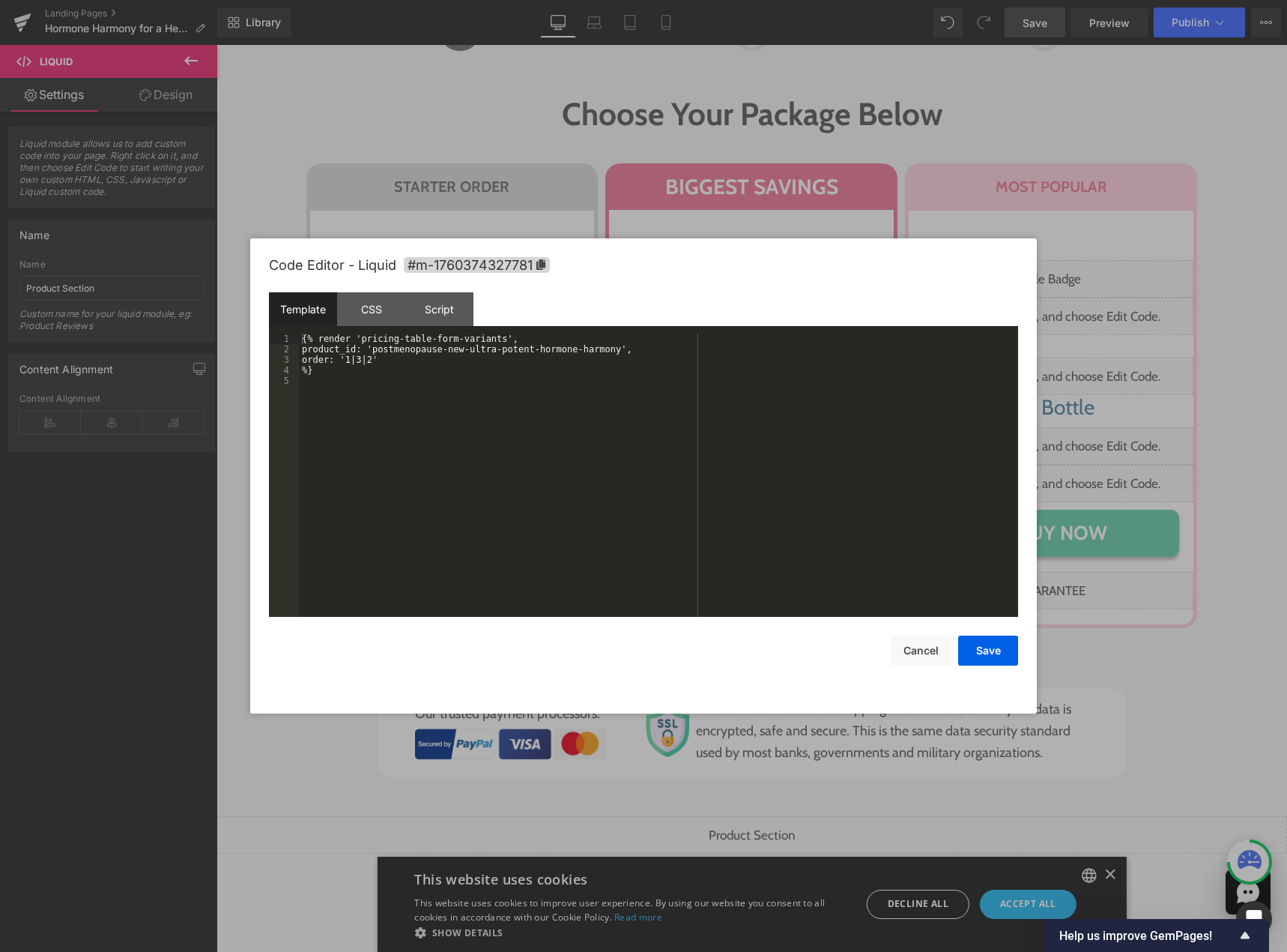
click at [762, 817] on div "Liquid" at bounding box center [752, 835] width 1071 height 38
click at [373, 313] on div "CSS" at bounding box center [371, 308] width 68 height 34
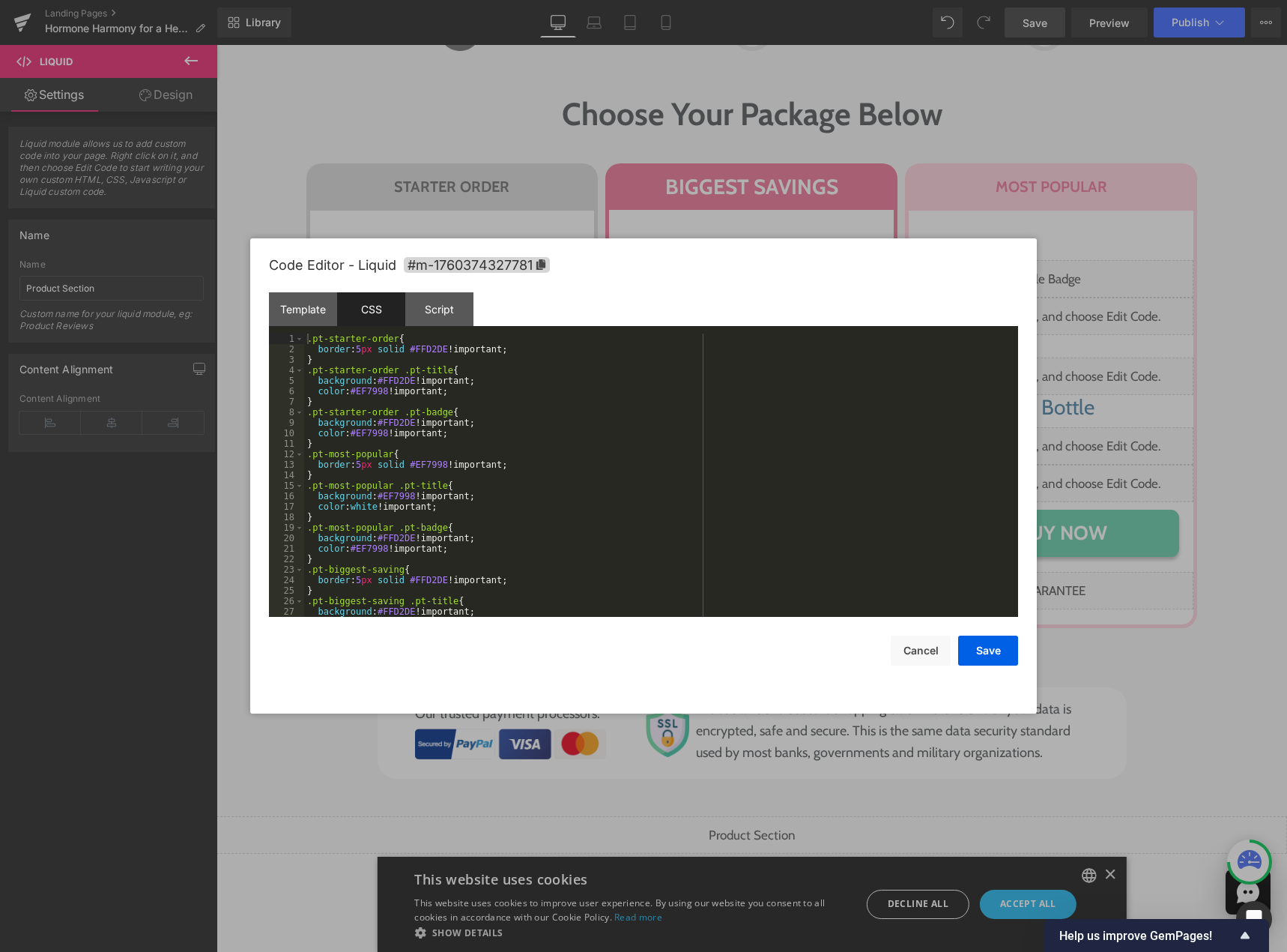
click at [438, 490] on div ".pt-starter-order { border : 5 px solid #FFD2DE !important; } .pt-starter-order…" at bounding box center [658, 485] width 708 height 304
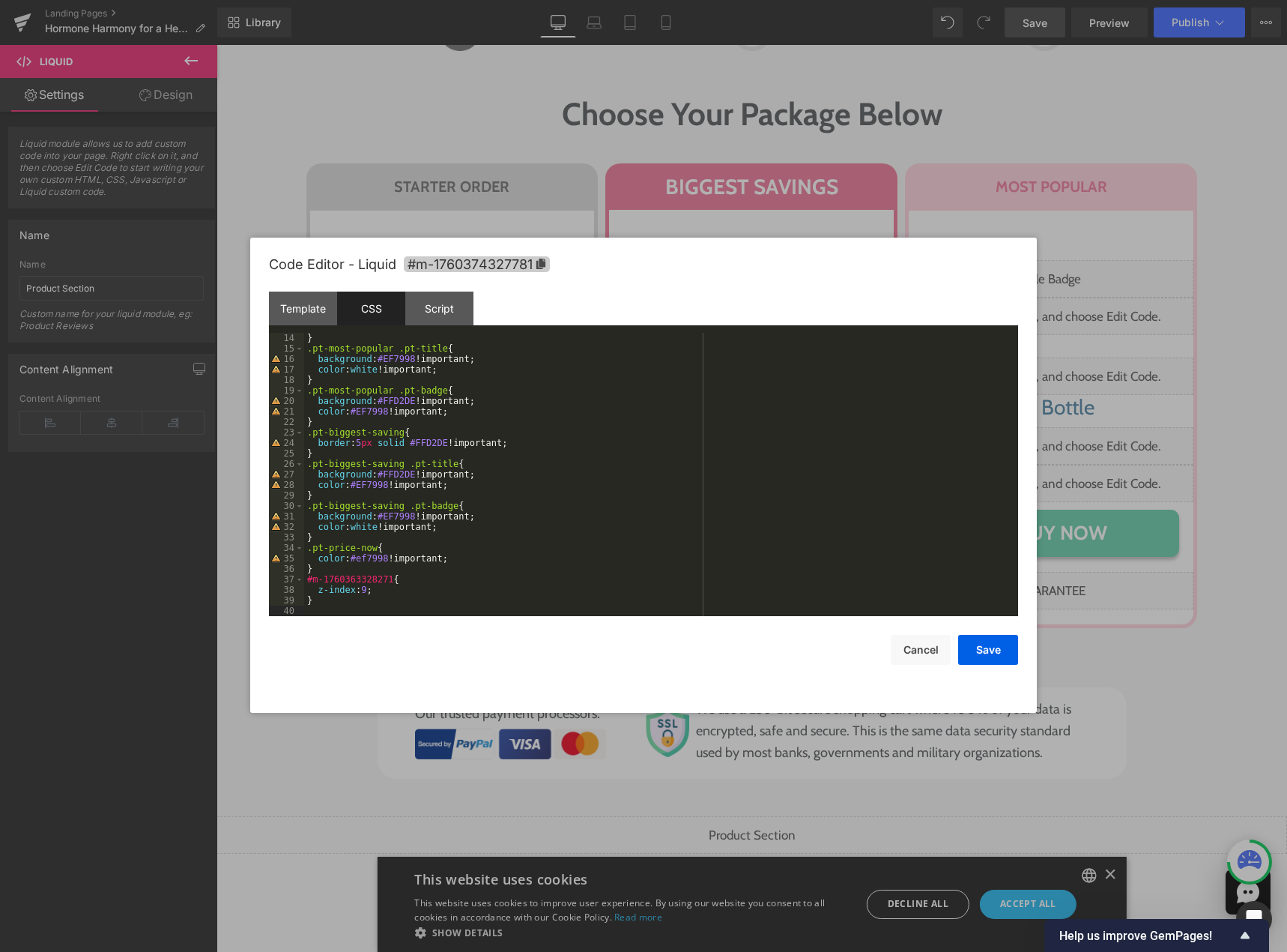
click at [542, 263] on icon at bounding box center [541, 263] width 9 height 10
drag, startPoint x: 306, startPoint y: 579, endPoint x: 385, endPoint y: 577, distance: 79.0
click at [385, 577] on div "} .pt-most-popular .pt-title { background : #EF7998 !important; color : white !…" at bounding box center [658, 484] width 708 height 304
click at [971, 645] on button "Save" at bounding box center [988, 649] width 59 height 30
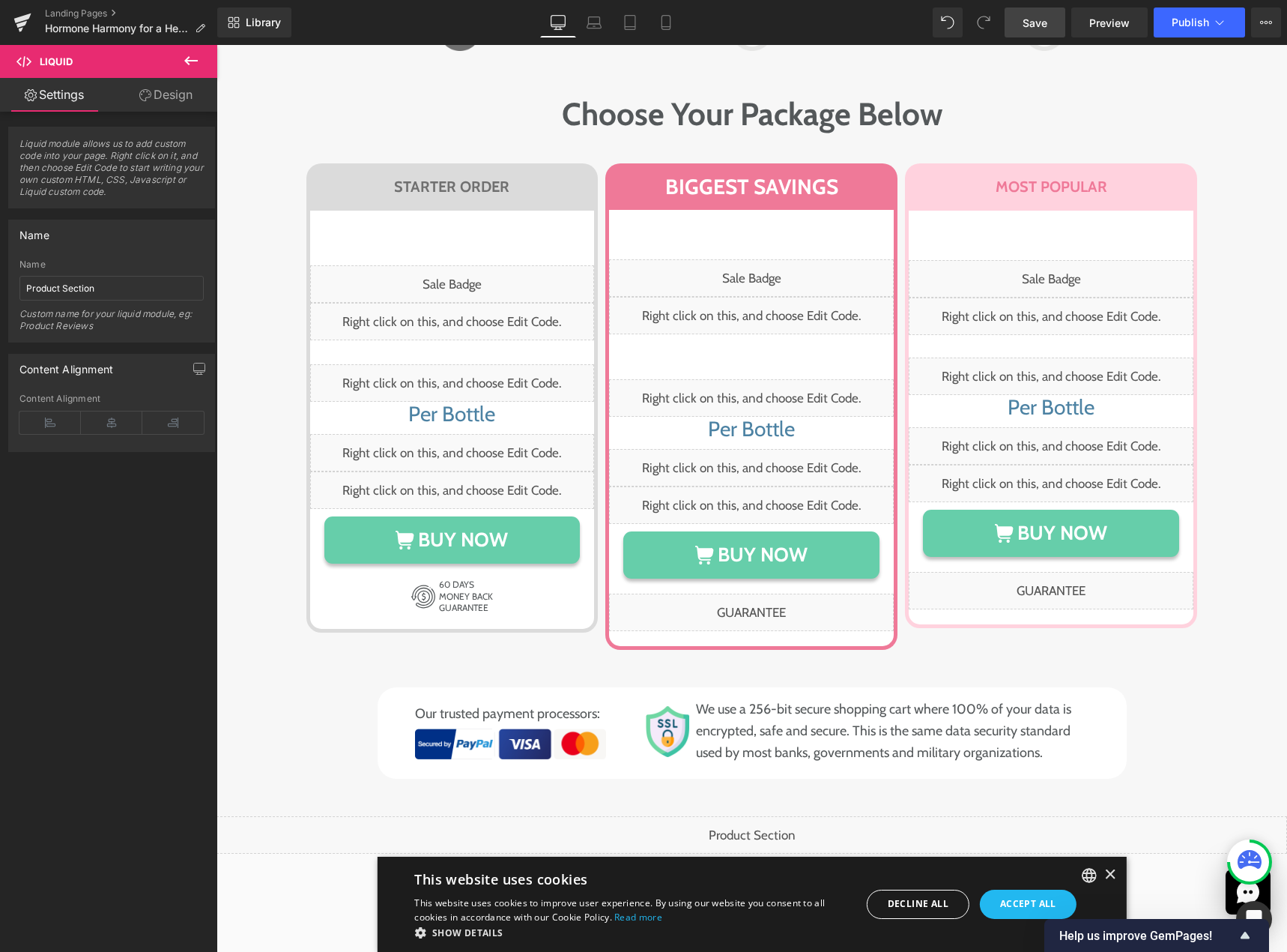
click at [1044, 27] on span "Save" at bounding box center [1034, 22] width 25 height 16
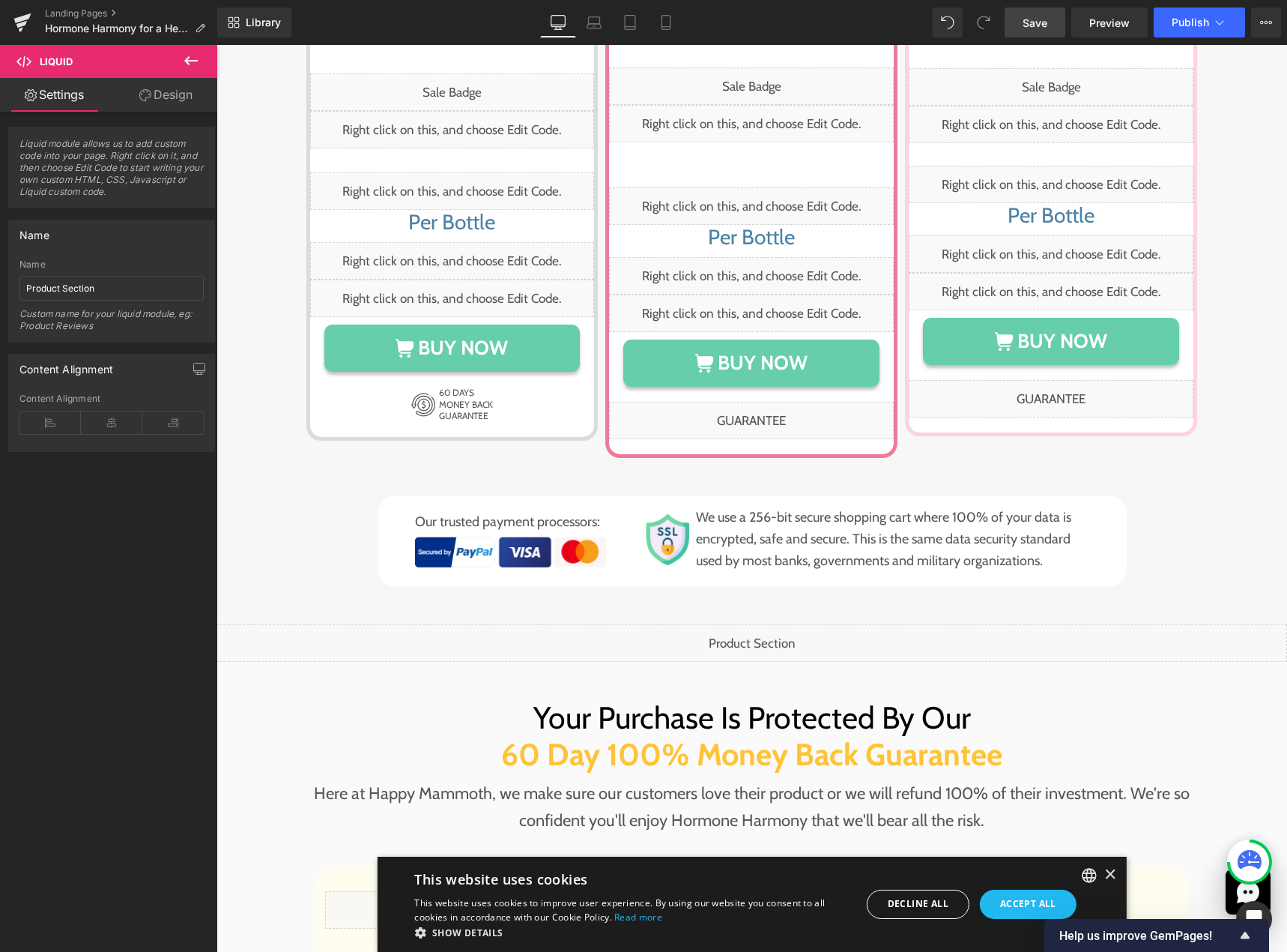
scroll to position [7688, 0]
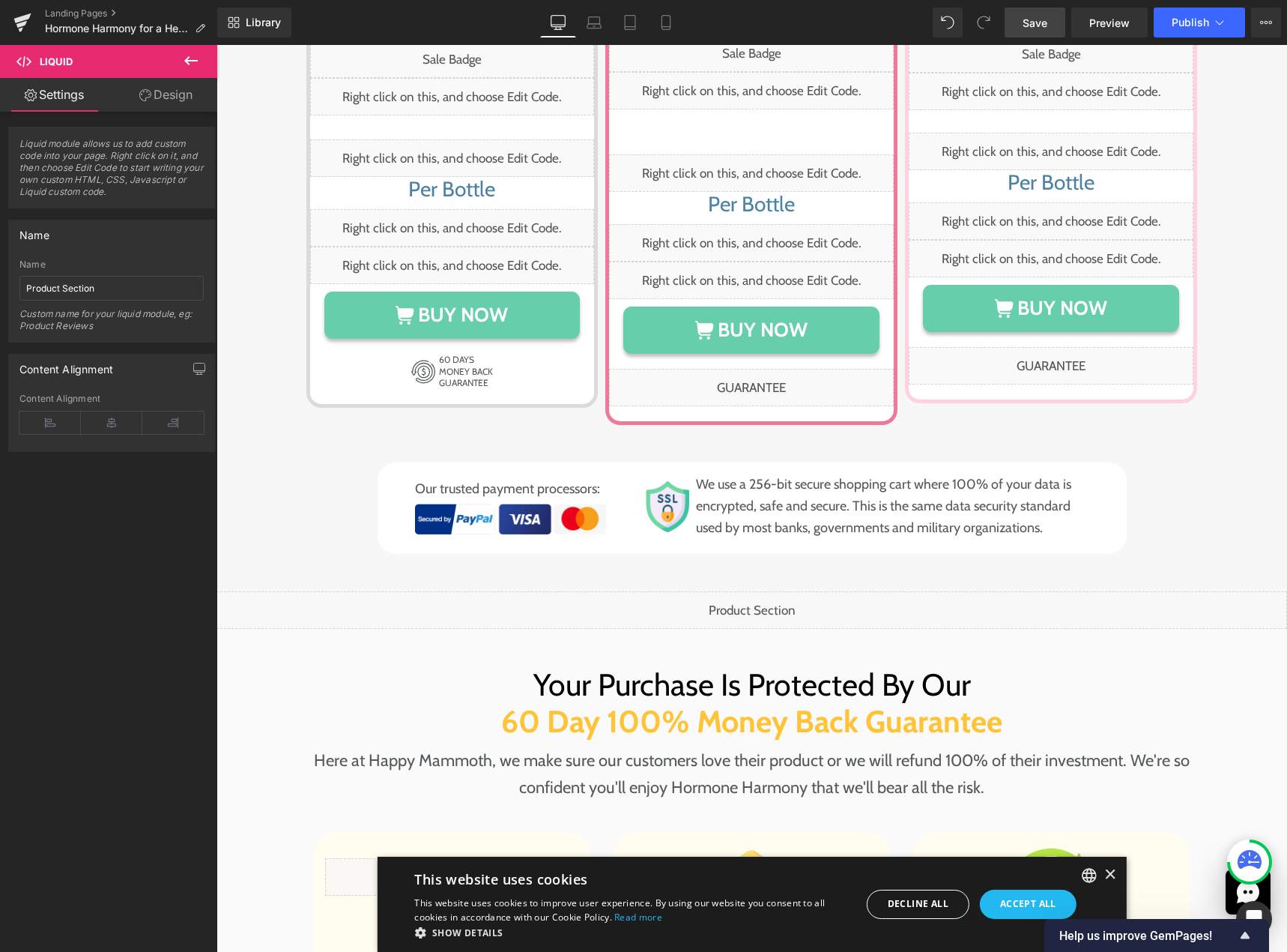
click at [754, 591] on div "Liquid" at bounding box center [752, 610] width 1071 height 38
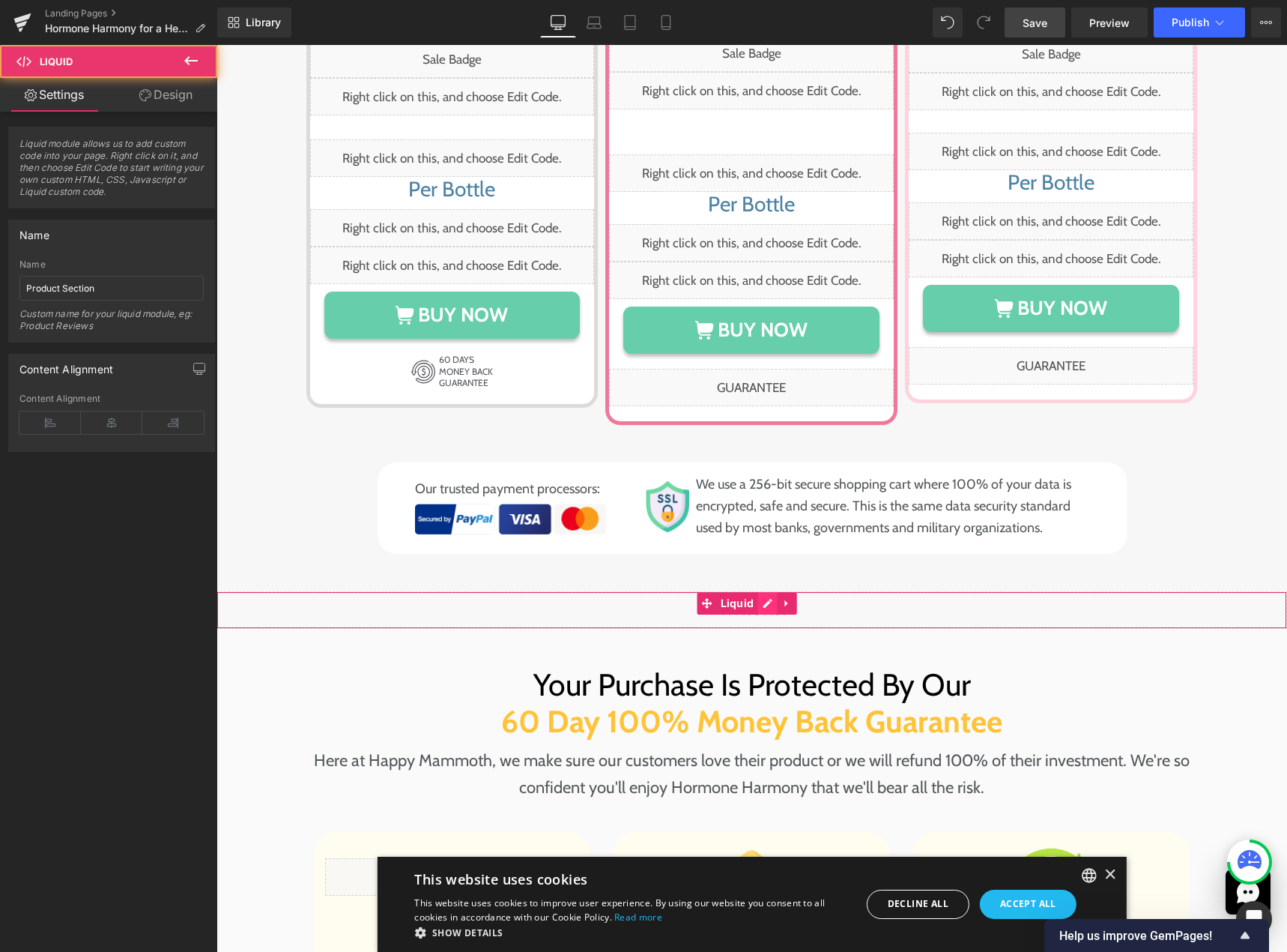
click at [759, 591] on div "Liquid" at bounding box center [752, 610] width 1071 height 38
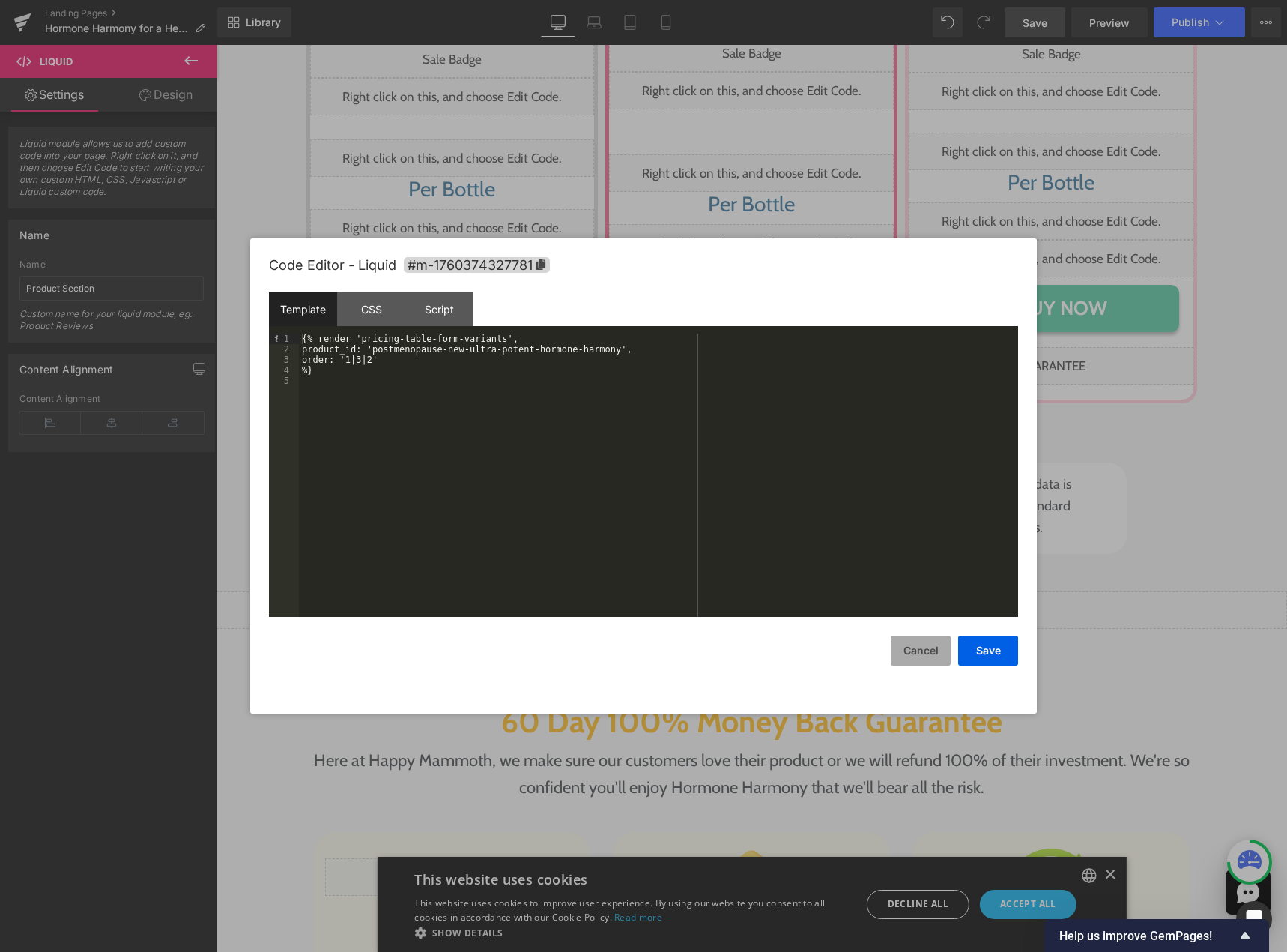
click at [915, 658] on button "Cancel" at bounding box center [920, 650] width 59 height 30
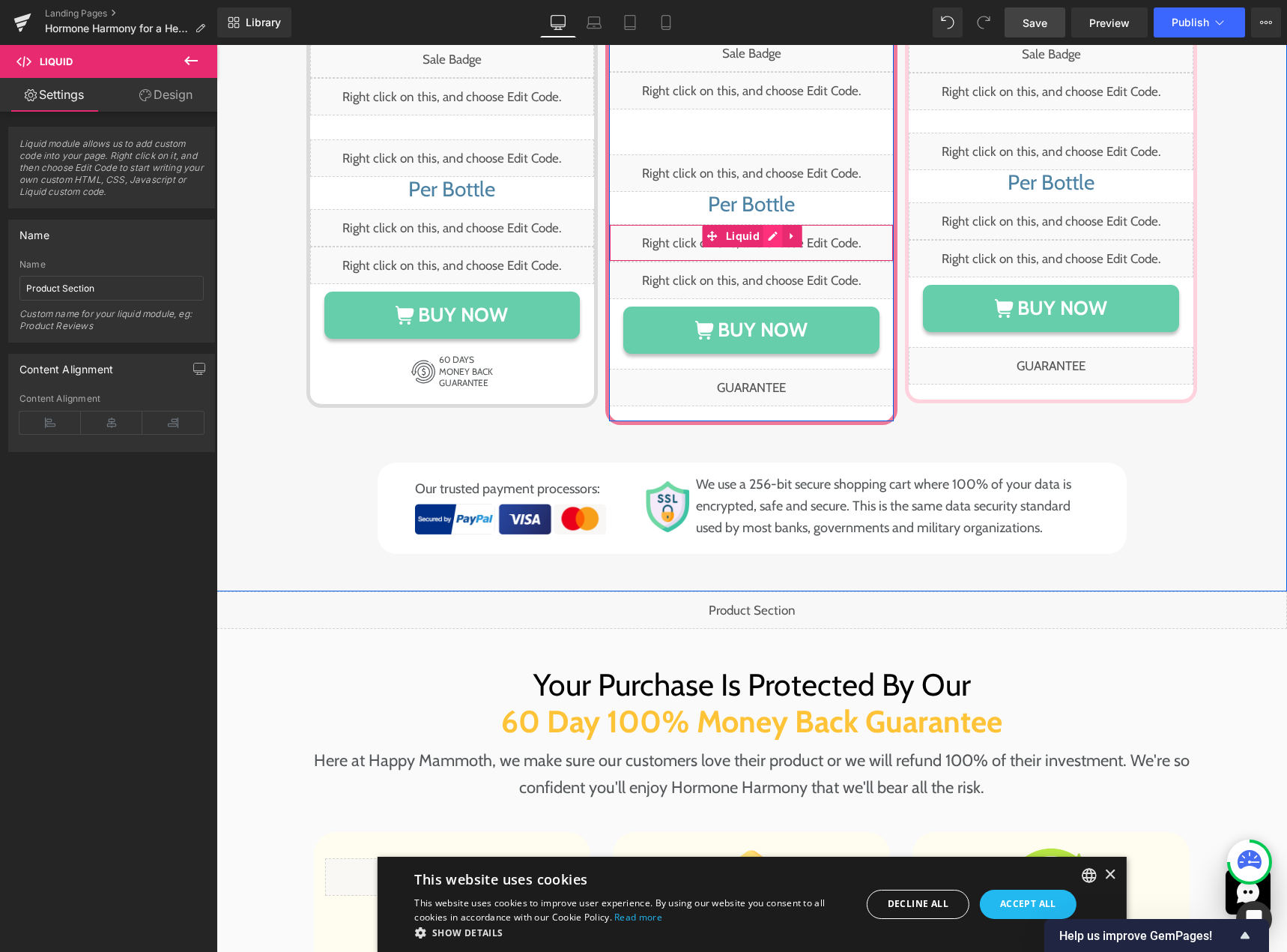
click at [771, 224] on div "Liquid" at bounding box center [752, 243] width 285 height 38
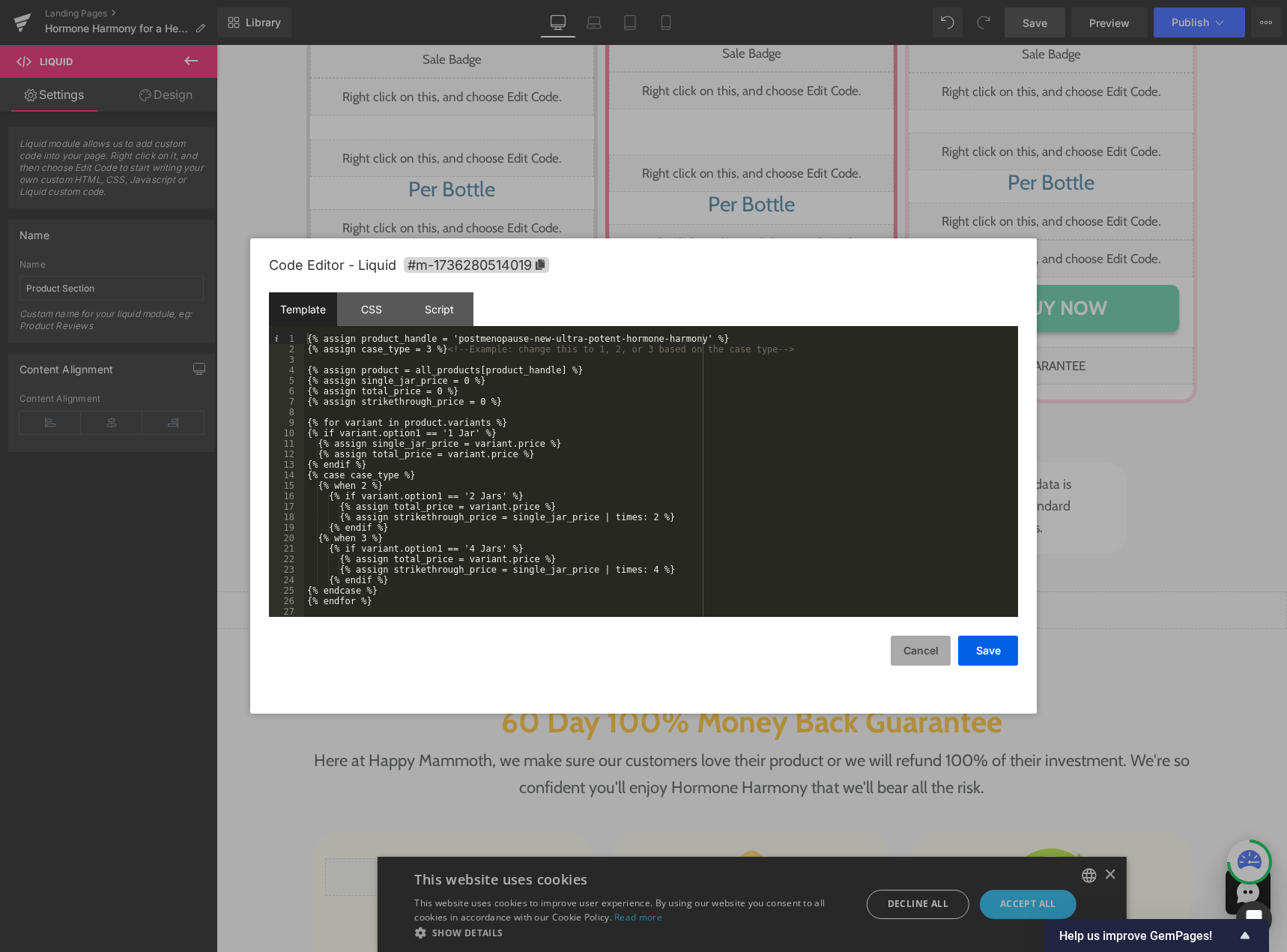
drag, startPoint x: 925, startPoint y: 661, endPoint x: 706, endPoint y: 614, distance: 224.0
click at [925, 661] on button "Cancel" at bounding box center [920, 650] width 59 height 30
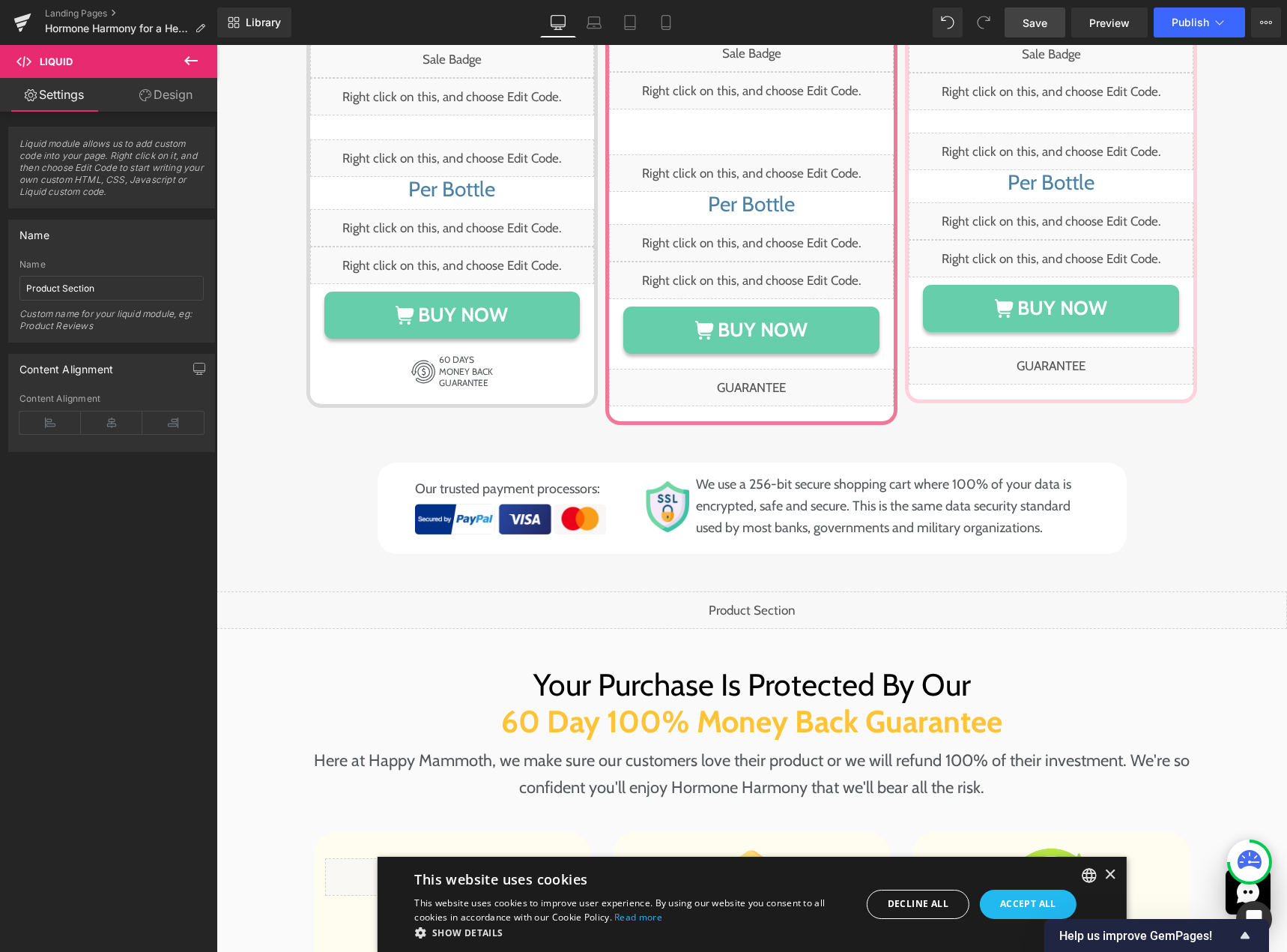
click at [765, 591] on div "Liquid" at bounding box center [752, 610] width 1071 height 38
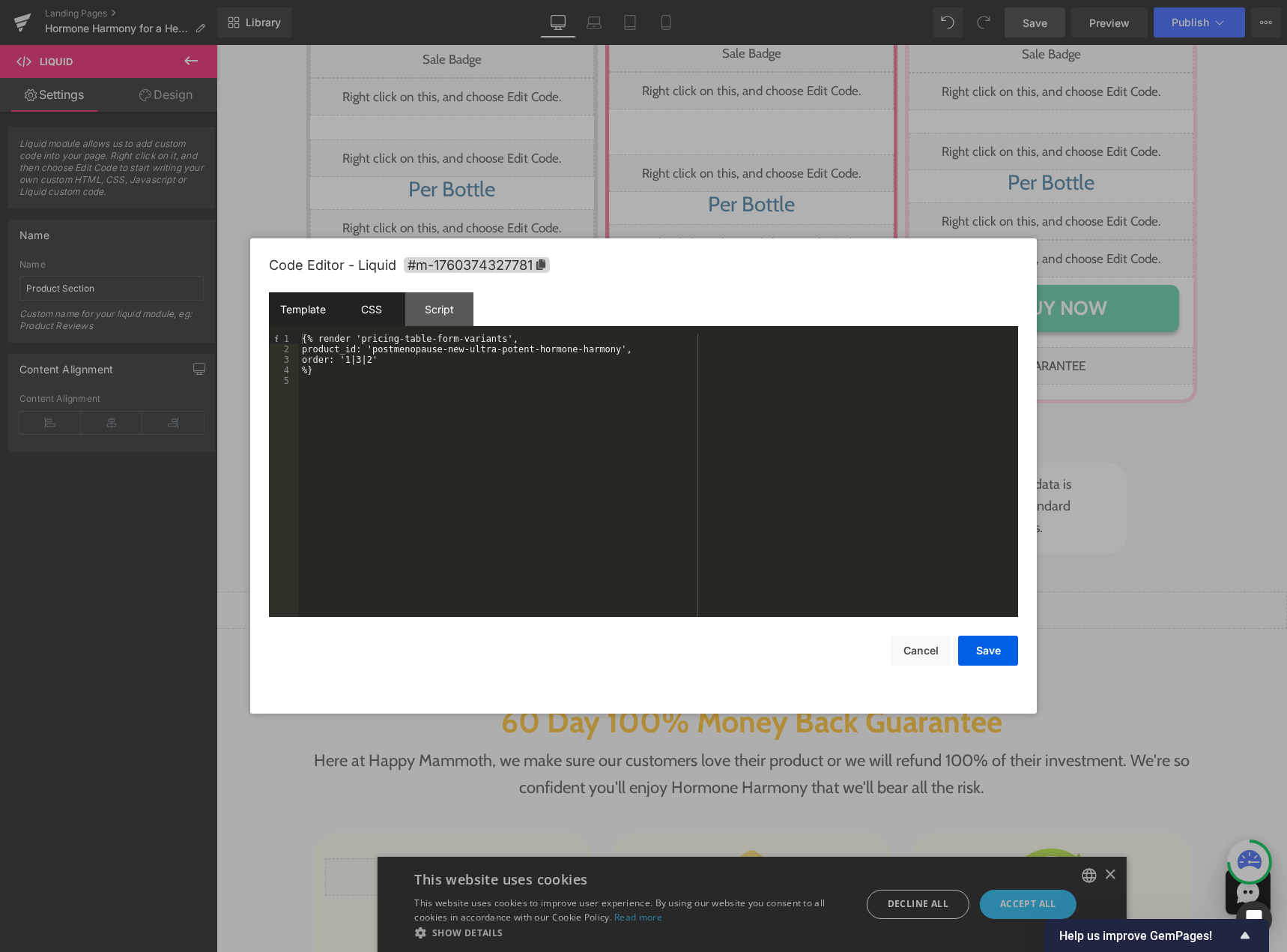
click at [355, 316] on div "CSS" at bounding box center [371, 308] width 68 height 34
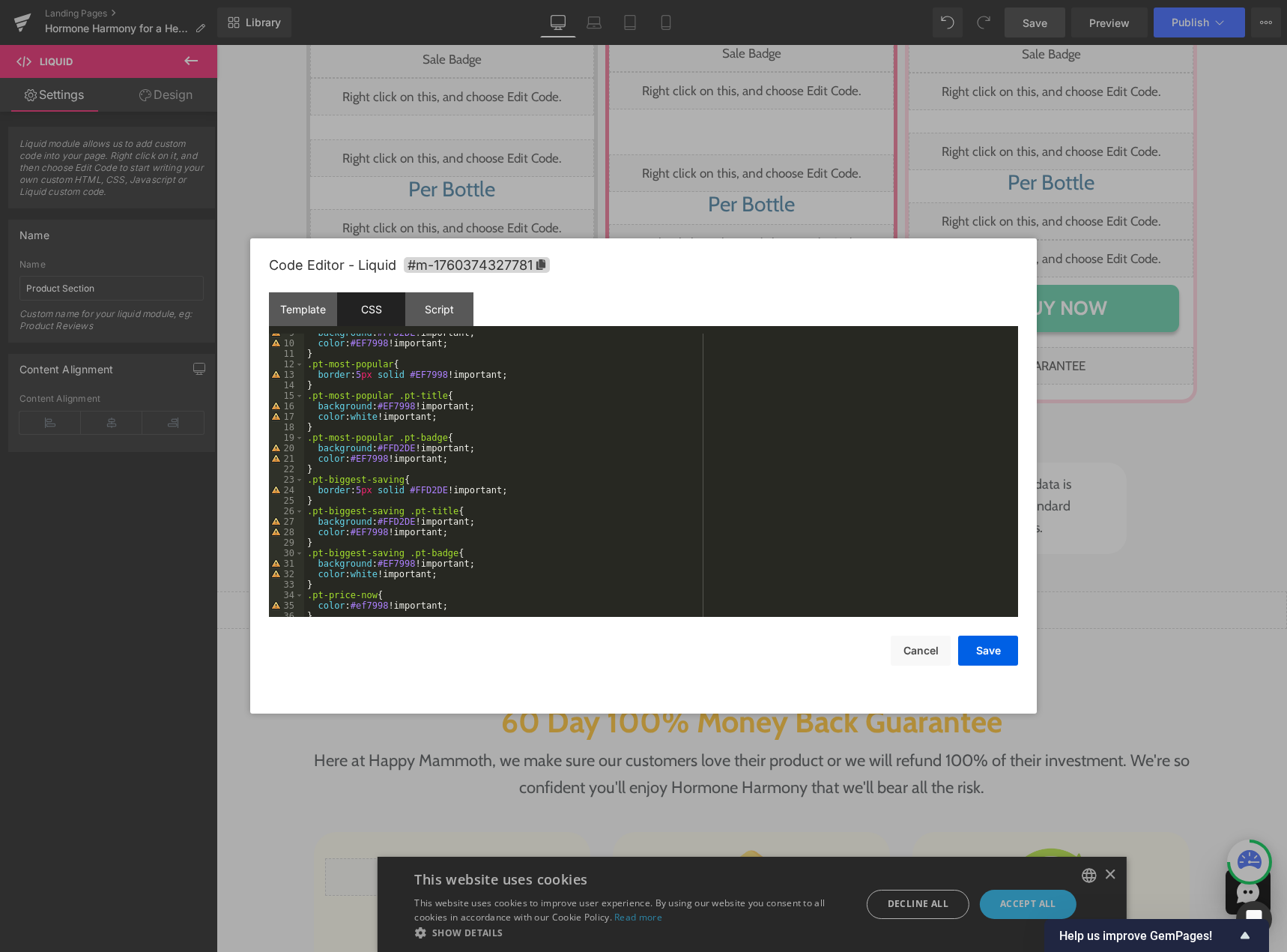
scroll to position [135, 0]
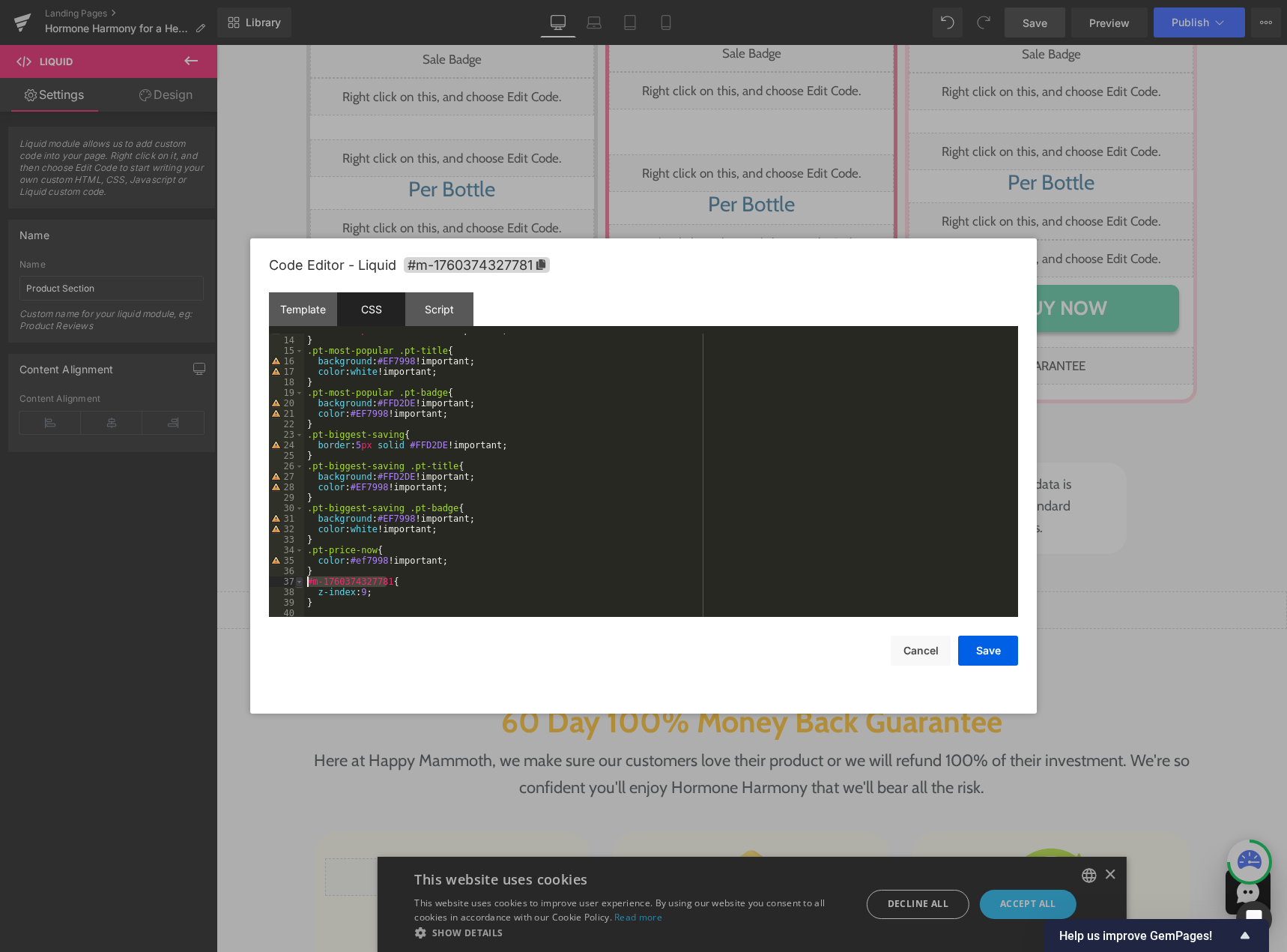
drag, startPoint x: 386, startPoint y: 581, endPoint x: 300, endPoint y: 586, distance: 86.1
click at [300, 586] on pre "13 14 15 16 17 18 19 20 21 22 23 24 25 26 27 28 29 30 31 32 33 34 35 36 37 38 3…" at bounding box center [644, 474] width 750 height 283
drag, startPoint x: 306, startPoint y: 548, endPoint x: 324, endPoint y: 549, distance: 18.0
click at [324, 549] on div "border : 5 px solid #EF7998 !important; } .pt-most-popular .pt-title { backgrou…" at bounding box center [658, 476] width 708 height 304
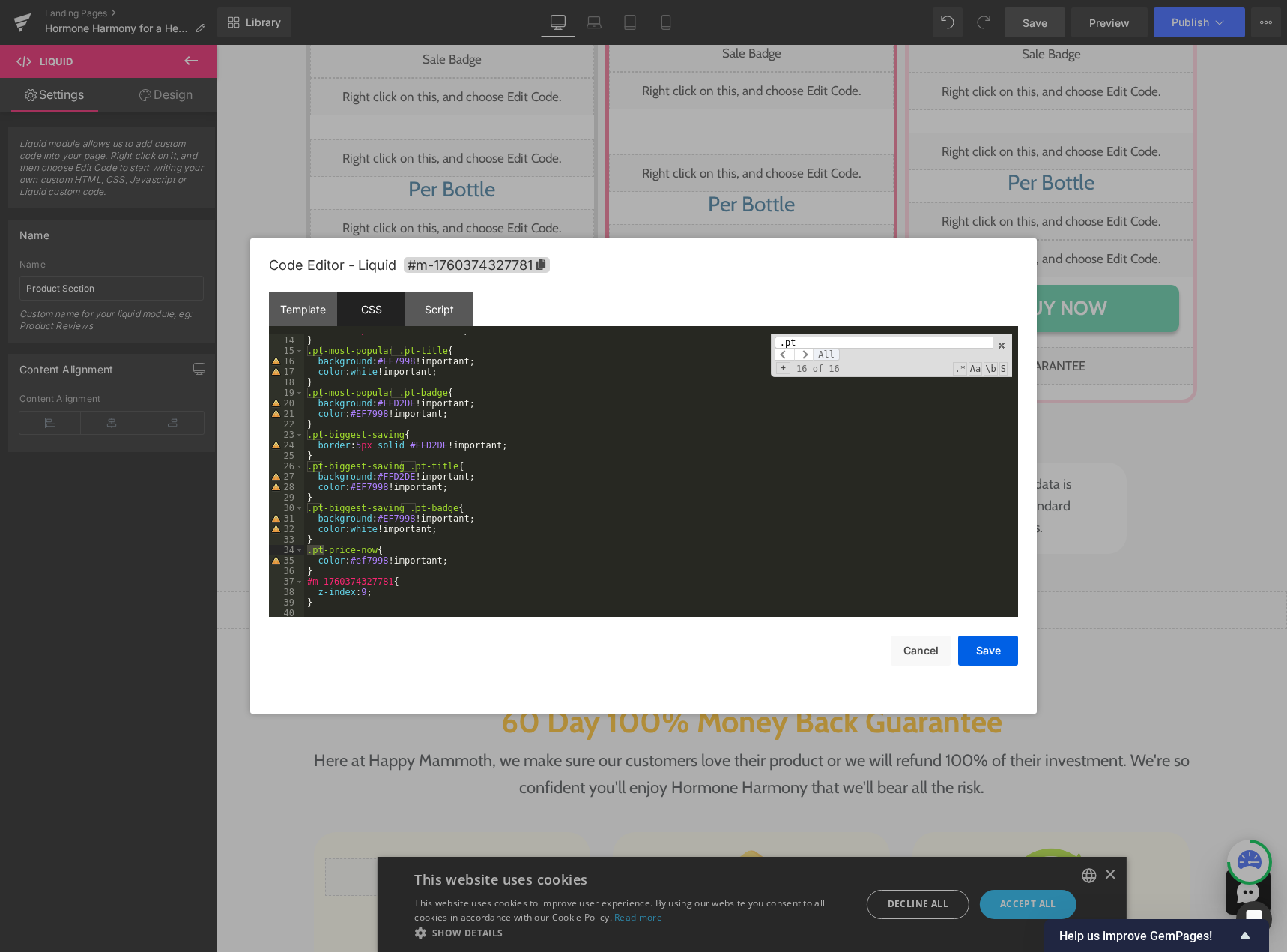
click at [822, 353] on span "All" at bounding box center [826, 354] width 27 height 12
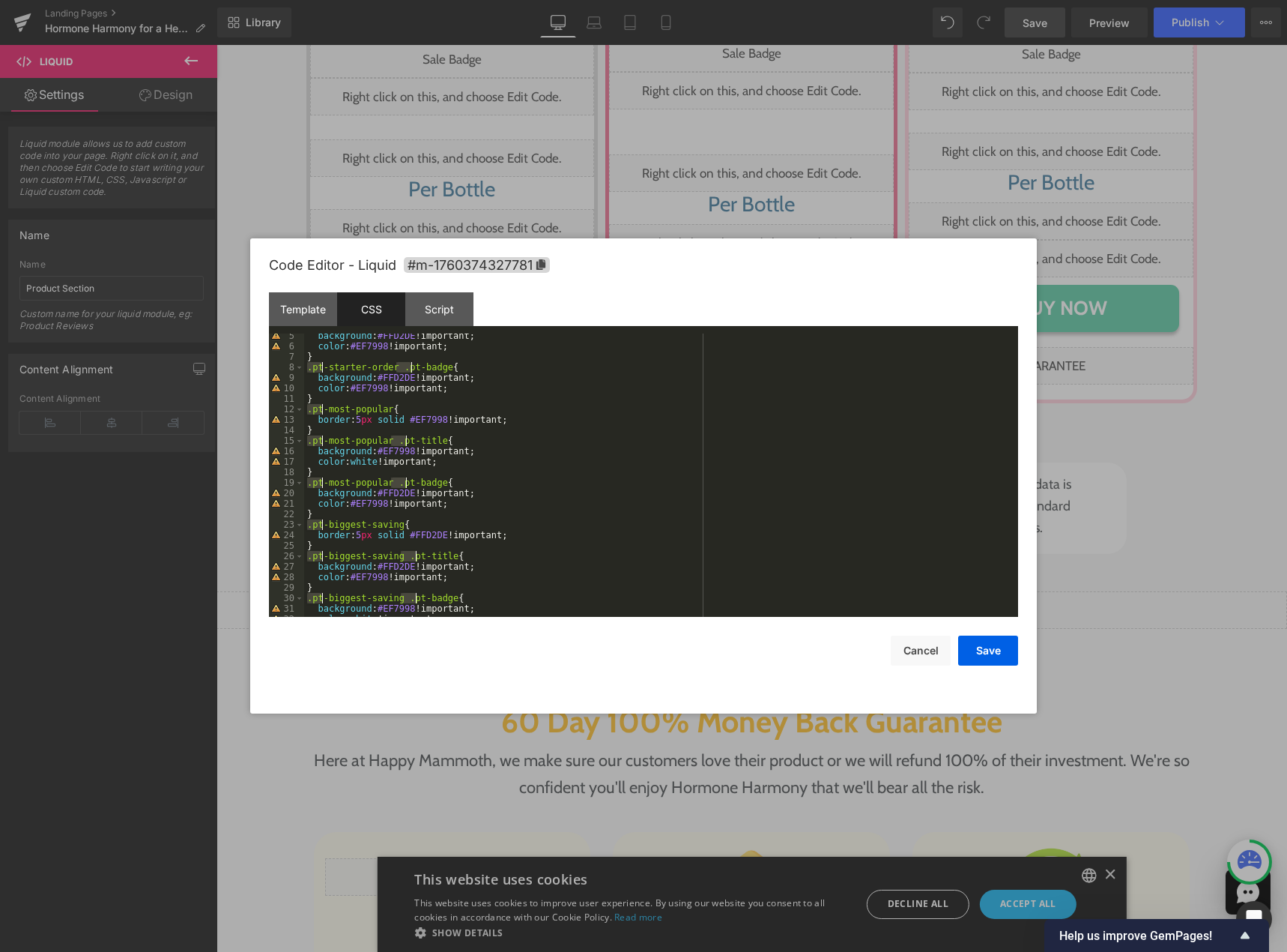
scroll to position [0, 0]
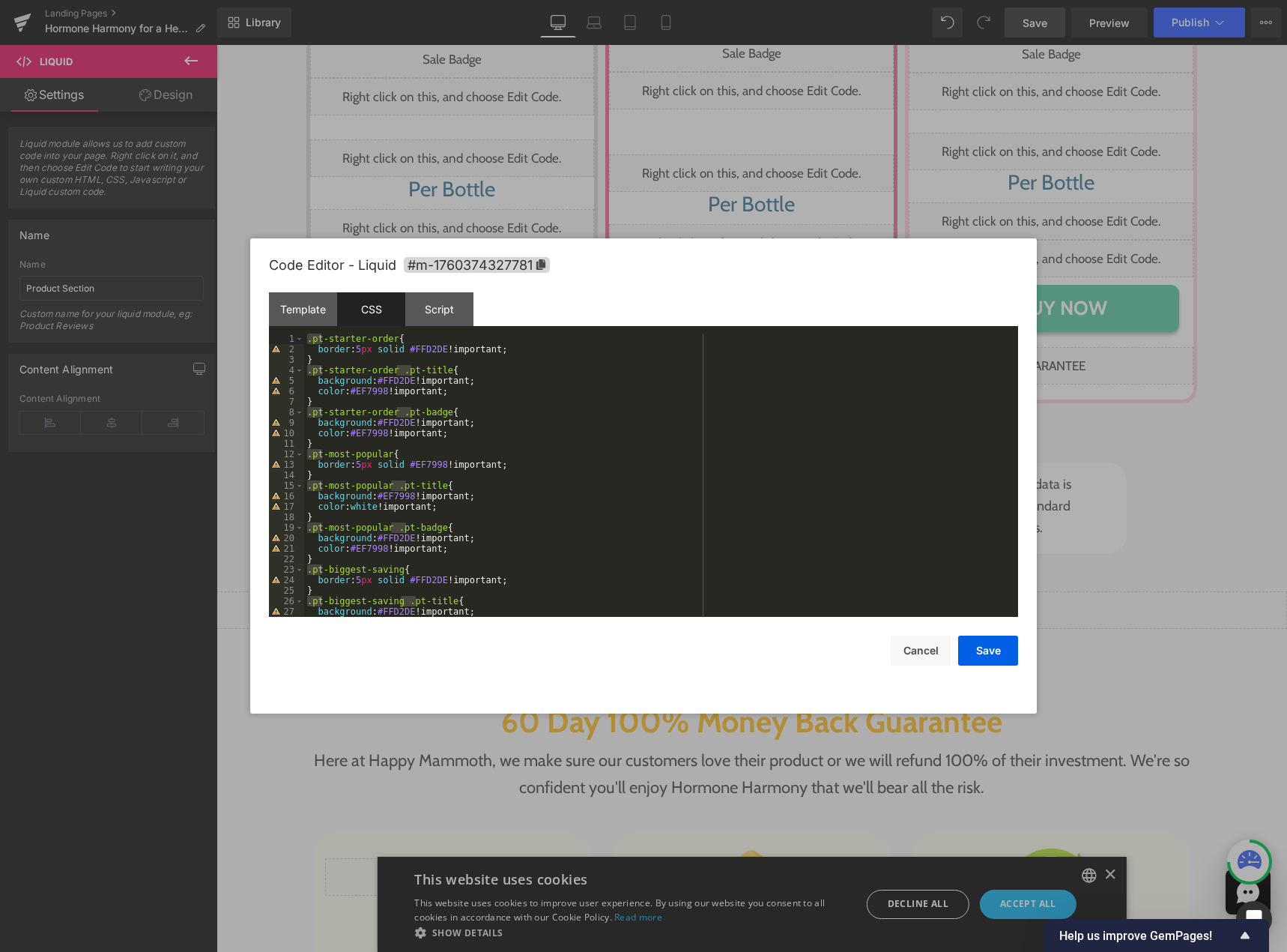
click at [308, 335] on div ".pt-starter-order { border : 5 px solid #FFD2DE !important; } .pt-starter-order…" at bounding box center [658, 474] width 708 height 283
click at [305, 372] on div "#m-1760374327781 .pt-starter-order { border : 5 px solid #FFD2DE !important; } …" at bounding box center [658, 485] width 708 height 304
click at [307, 413] on div "#m-1760374327781 .pt-starter-order { border : 5 px solid #FFD2DE !important; } …" at bounding box center [658, 485] width 708 height 304
click at [305, 457] on div "#m-1760374327781 .pt-starter-order { border : 5 px solid #FFD2DE !important; } …" at bounding box center [658, 485] width 708 height 304
click at [306, 485] on div "#m-1760374327781 .pt-starter-order { border : 5 px solid #FFD2DE !important; } …" at bounding box center [658, 485] width 708 height 304
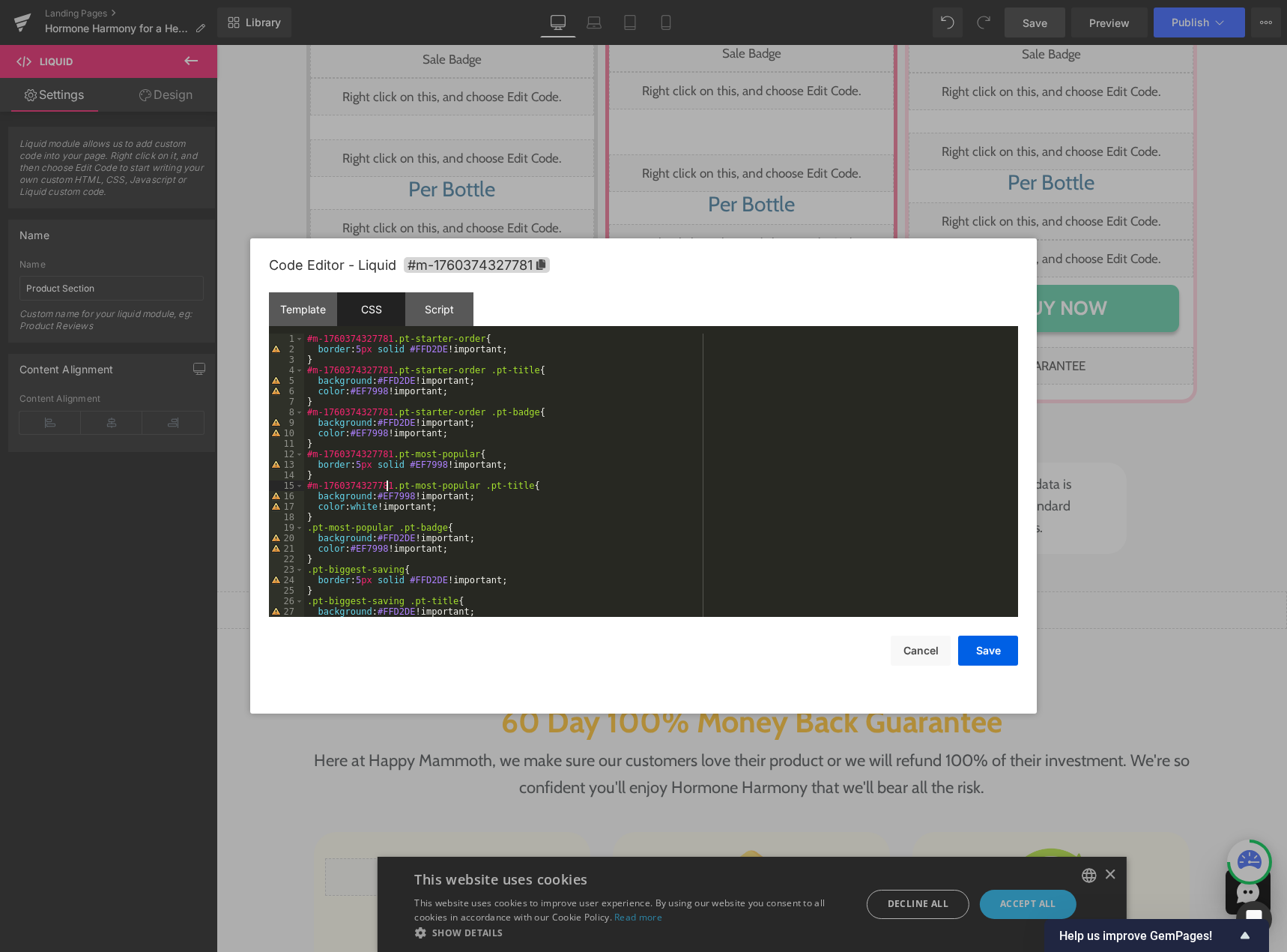
click at [306, 527] on div "#m-1760374327781 .pt-starter-order { border : 5 px solid #FFD2DE !important; } …" at bounding box center [658, 485] width 708 height 304
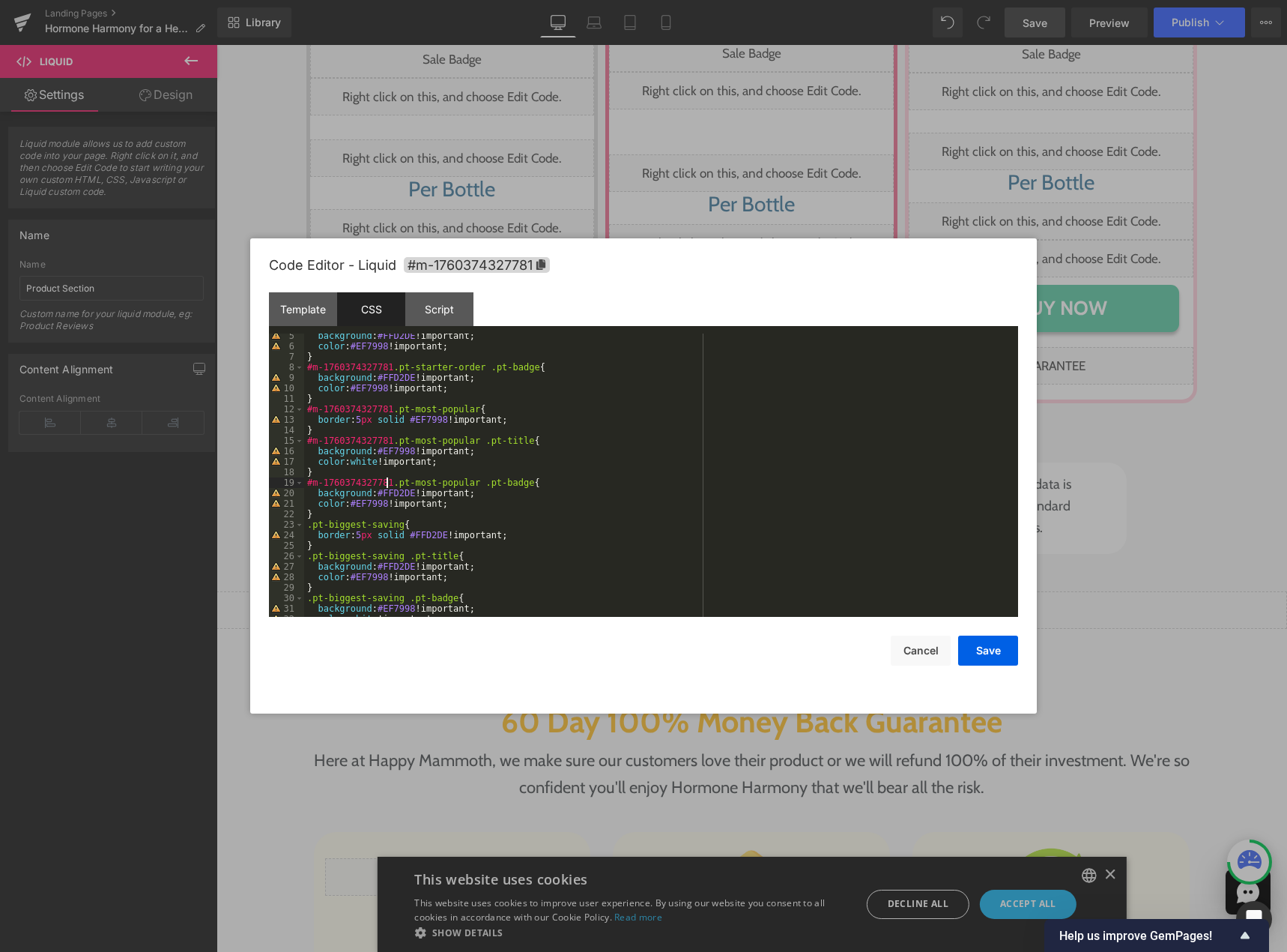
scroll to position [136, 0]
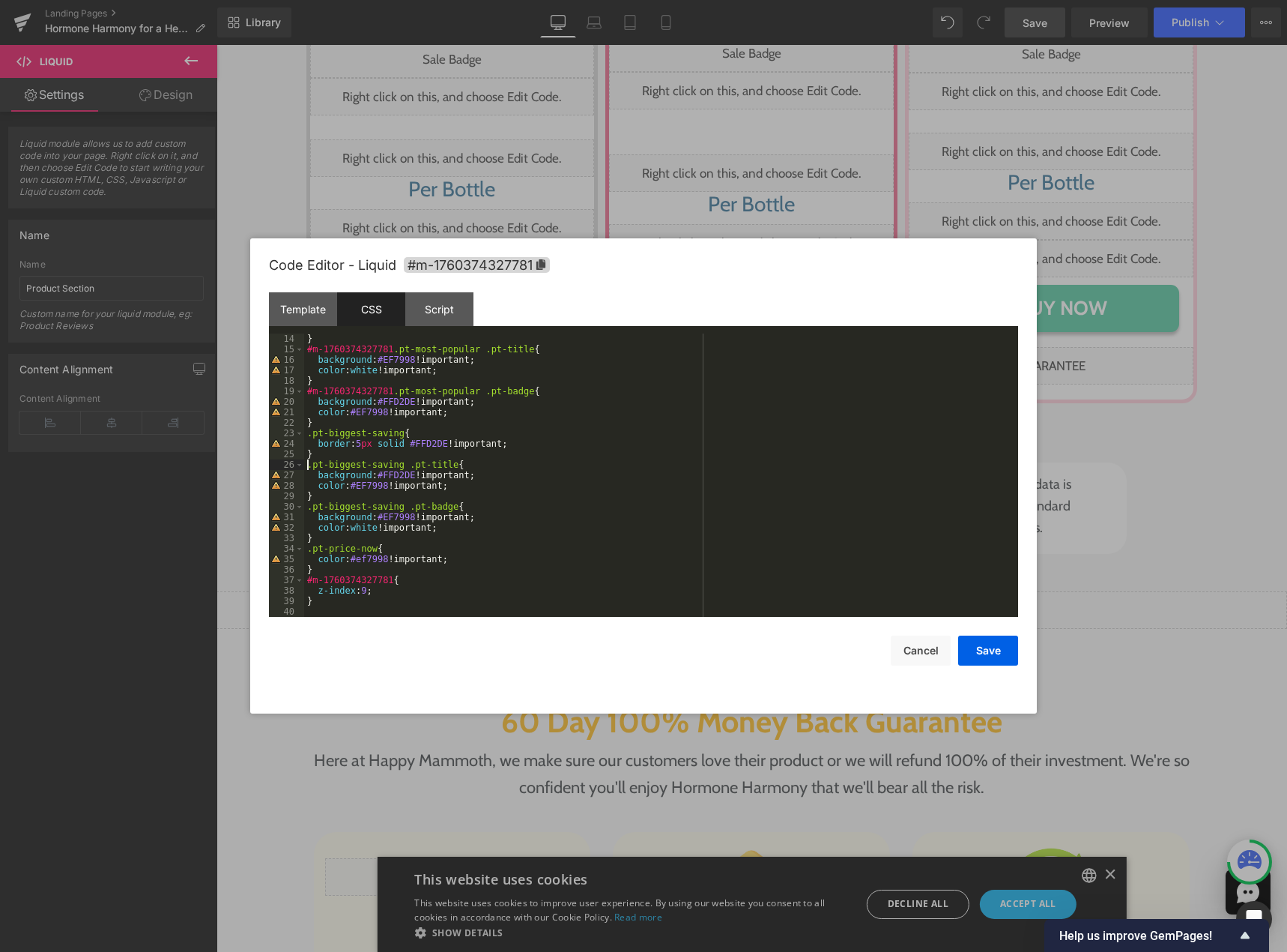
click at [305, 462] on div "} #m-1760374327781 .pt-most-popular .pt-title { background : #EF7998 !important…" at bounding box center [658, 485] width 708 height 304
click at [306, 432] on div "} #m-1760374327781 .pt-most-popular .pt-title { background : #EF7998 !important…" at bounding box center [658, 485] width 708 height 304
click at [306, 506] on div "} #m-1760374327781 .pt-most-popular .pt-title { background : #EF7998 !important…" at bounding box center [658, 485] width 708 height 304
click at [306, 548] on div "} #m-1760374327781 .pt-most-popular .pt-title { background : #EF7998 !important…" at bounding box center [658, 485] width 708 height 304
click at [969, 656] on button "Save" at bounding box center [988, 650] width 59 height 30
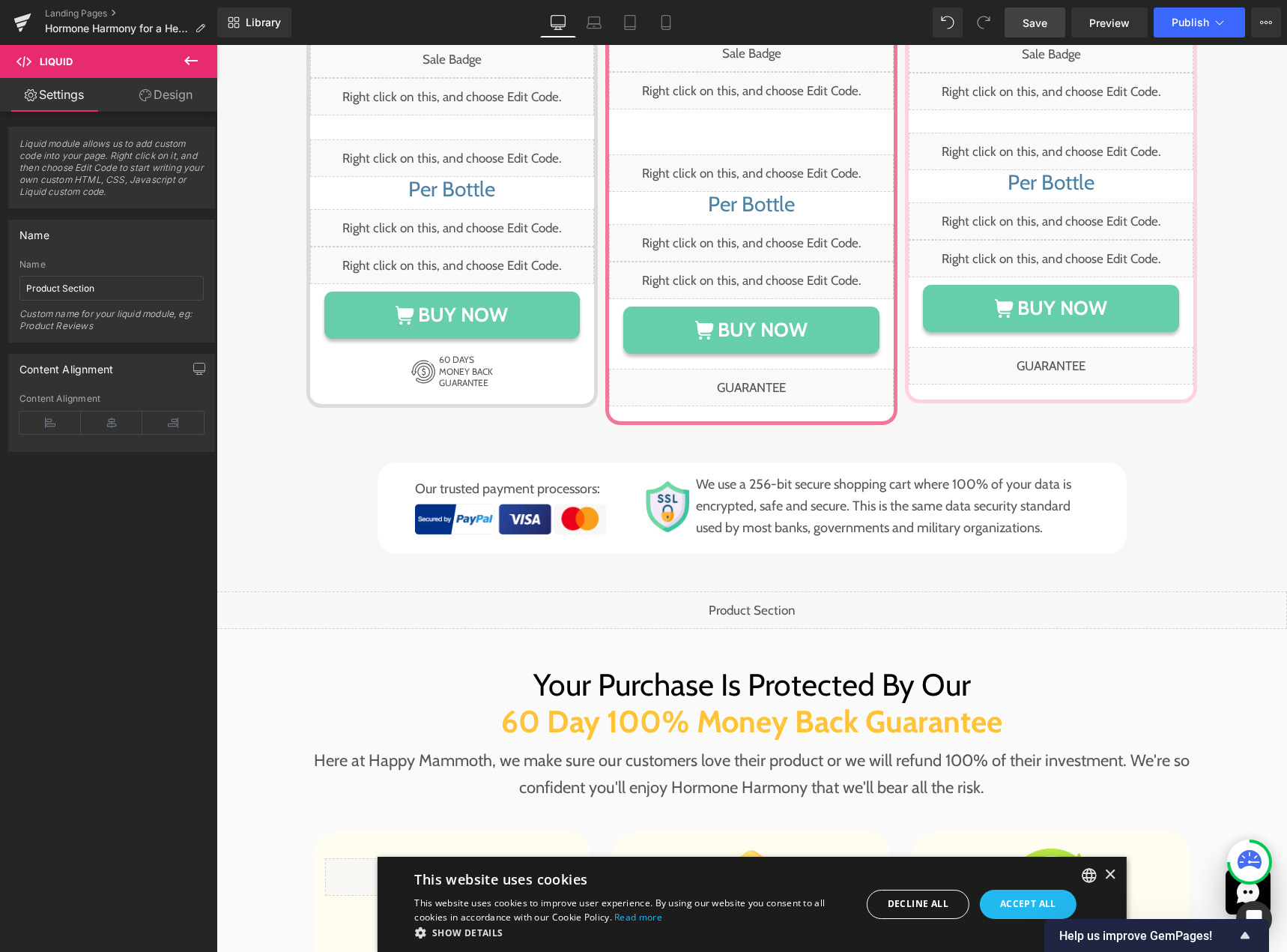
click at [1036, 39] on div "Library Desktop Desktop Laptop Tablet Mobile Save Preview Publish Scheduled Vie…" at bounding box center [752, 22] width 1070 height 45
click at [1040, 25] on span "Save" at bounding box center [1034, 22] width 25 height 16
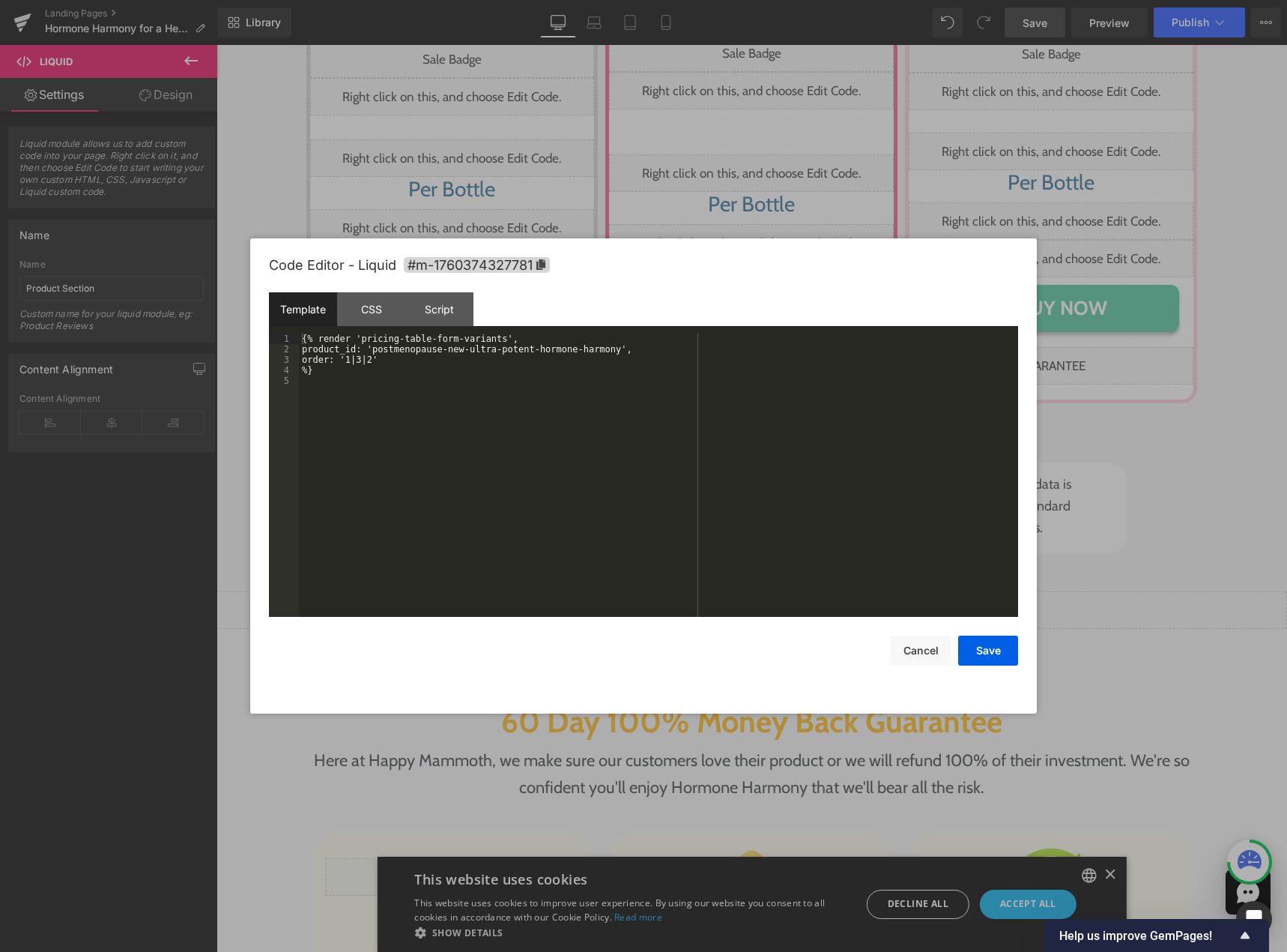
click at [770, 591] on div "Liquid" at bounding box center [752, 610] width 1071 height 38
click at [376, 317] on div "CSS" at bounding box center [371, 308] width 68 height 34
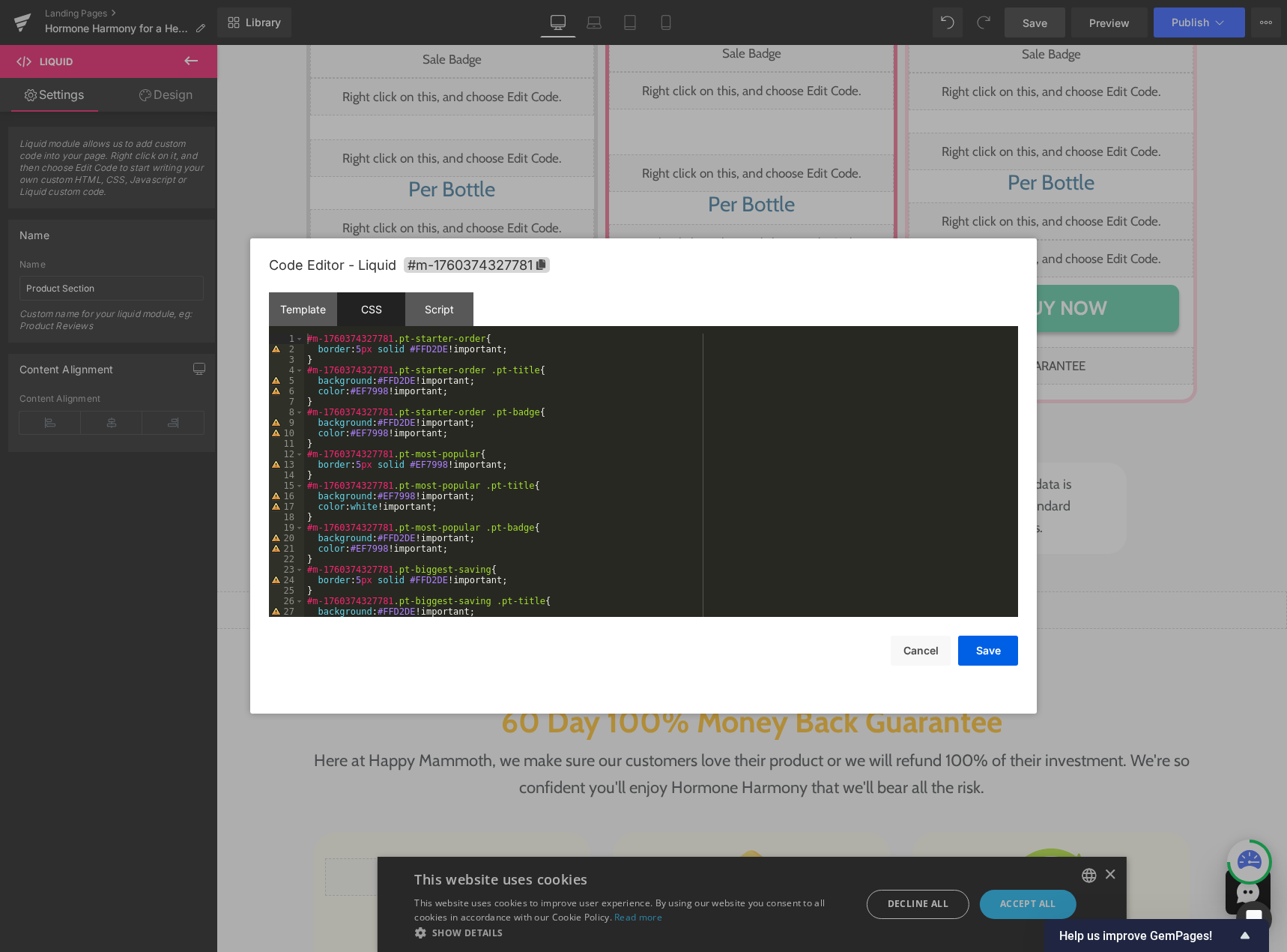
scroll to position [0, 0]
click at [296, 305] on div "Template" at bounding box center [303, 308] width 68 height 34
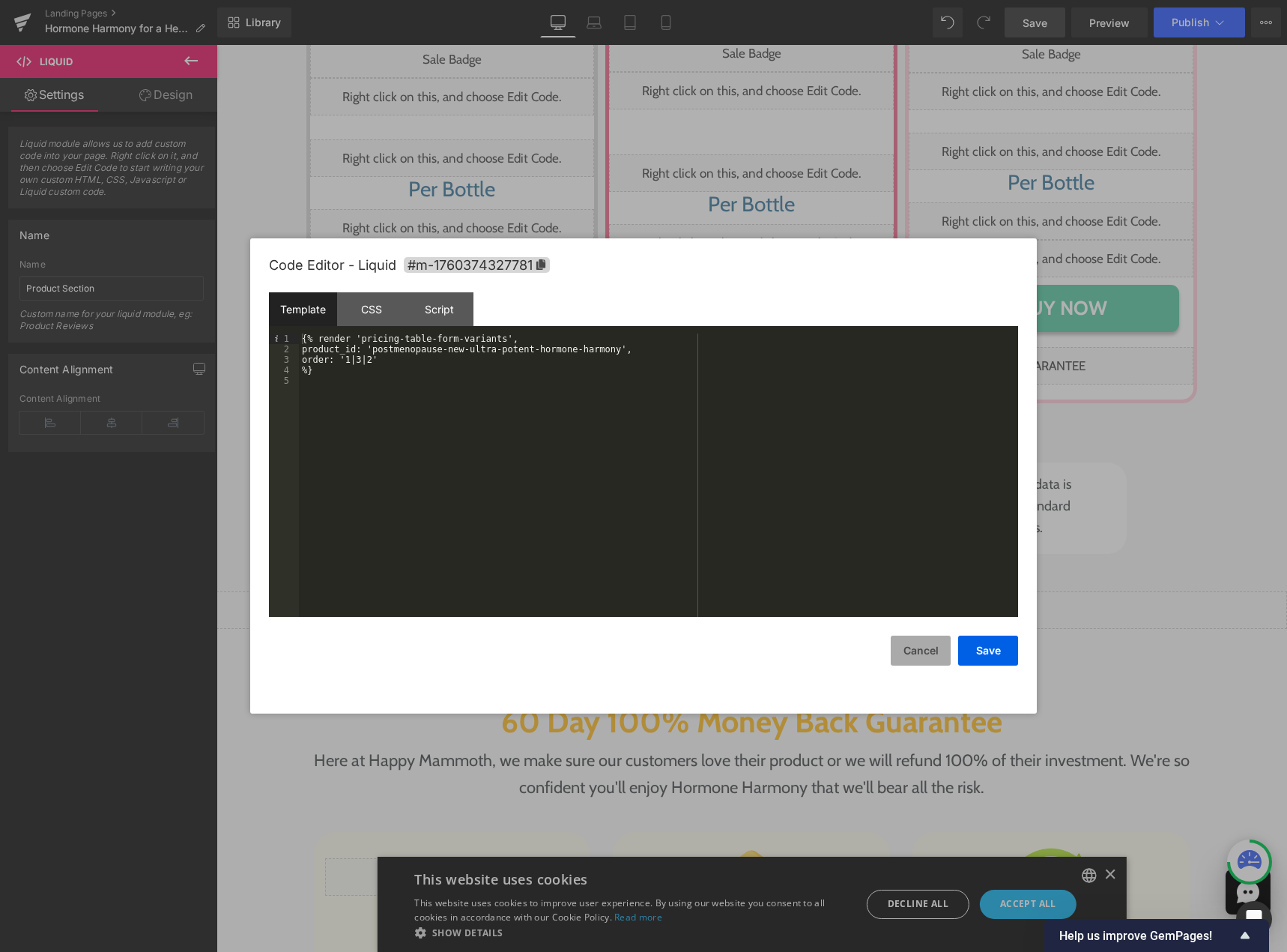
click at [922, 647] on button "Cancel" at bounding box center [920, 650] width 59 height 30
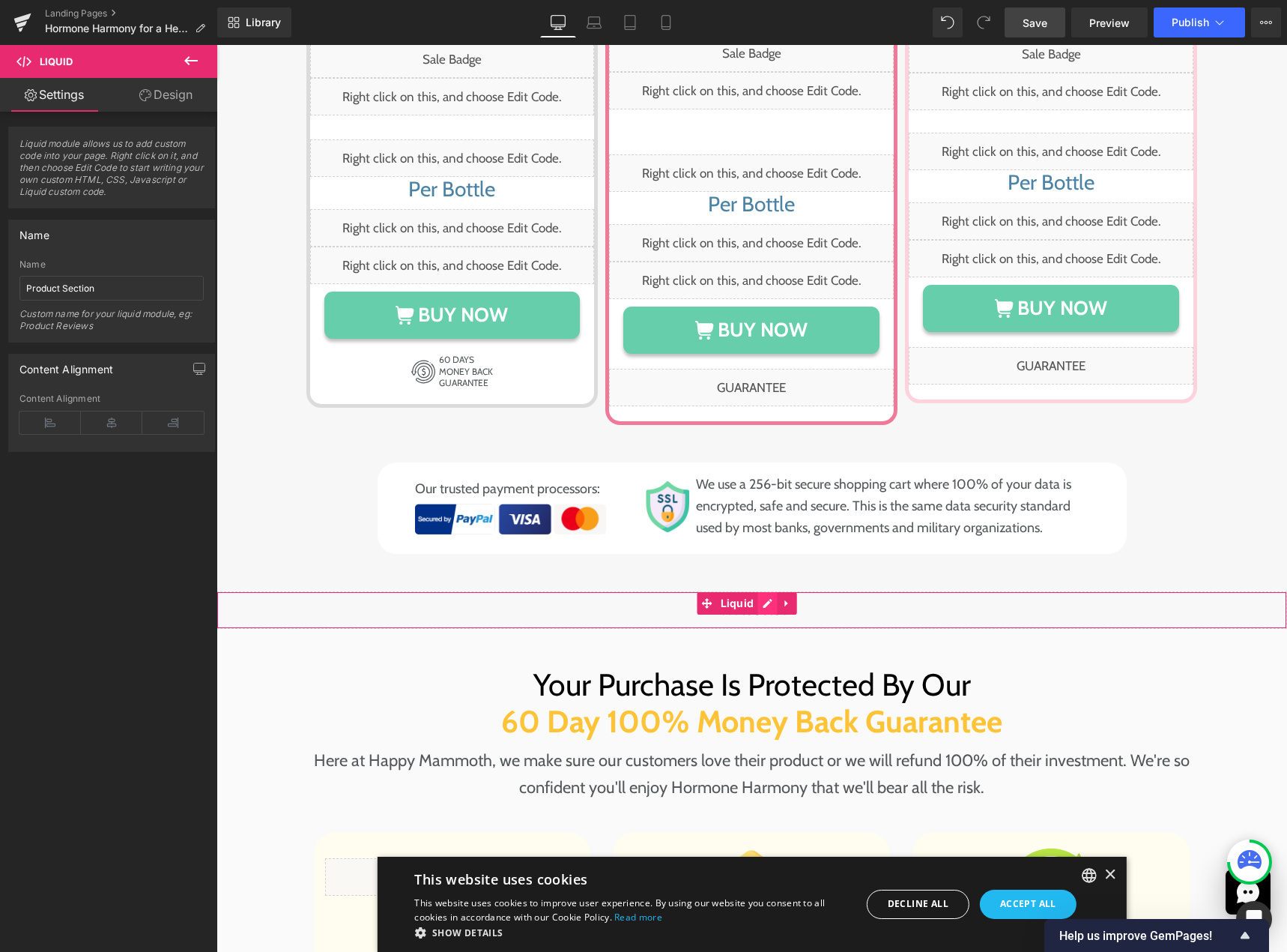
click at [771, 591] on div "Liquid" at bounding box center [752, 610] width 1071 height 38
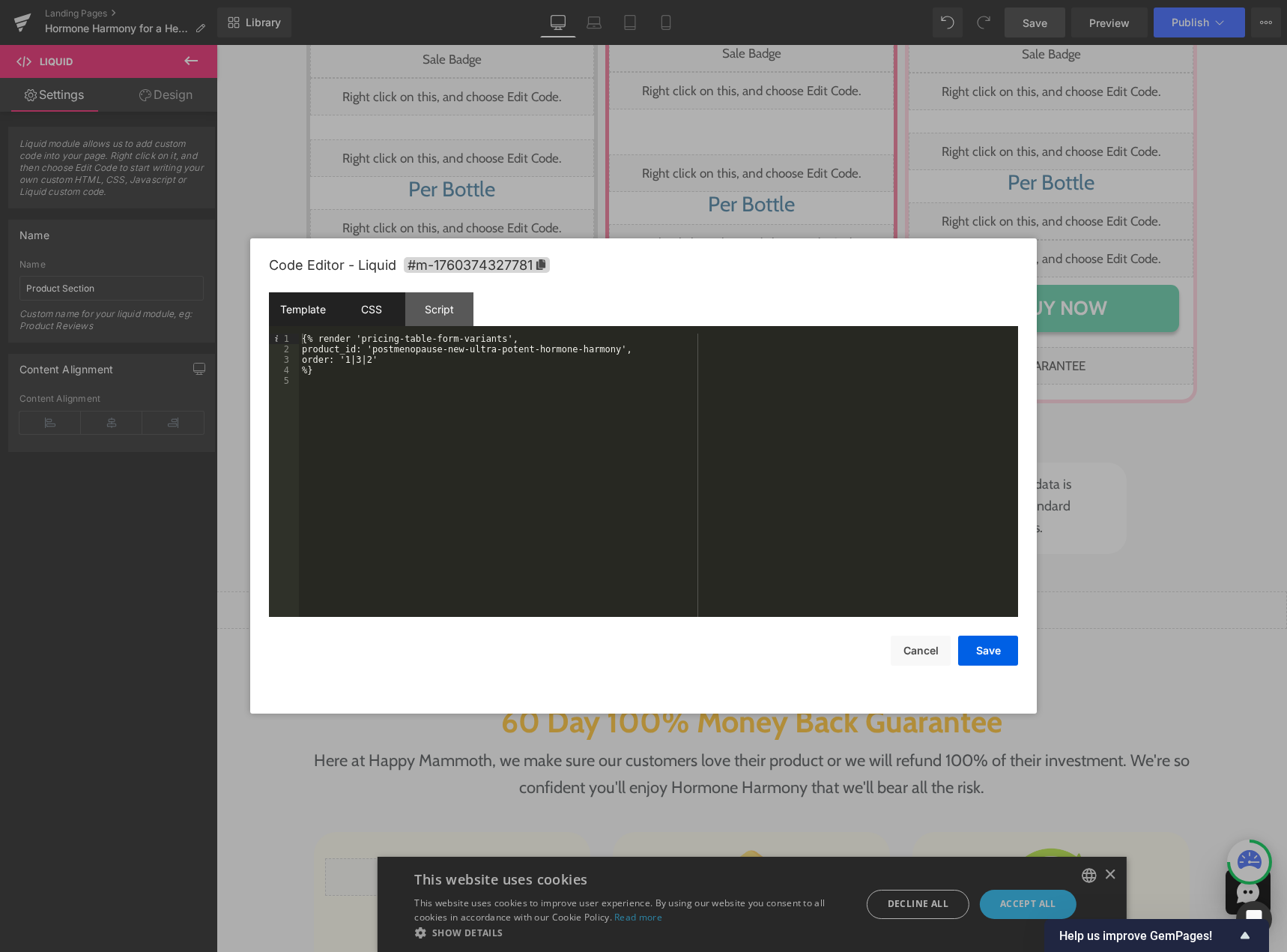
click at [362, 317] on div "CSS" at bounding box center [371, 308] width 68 height 34
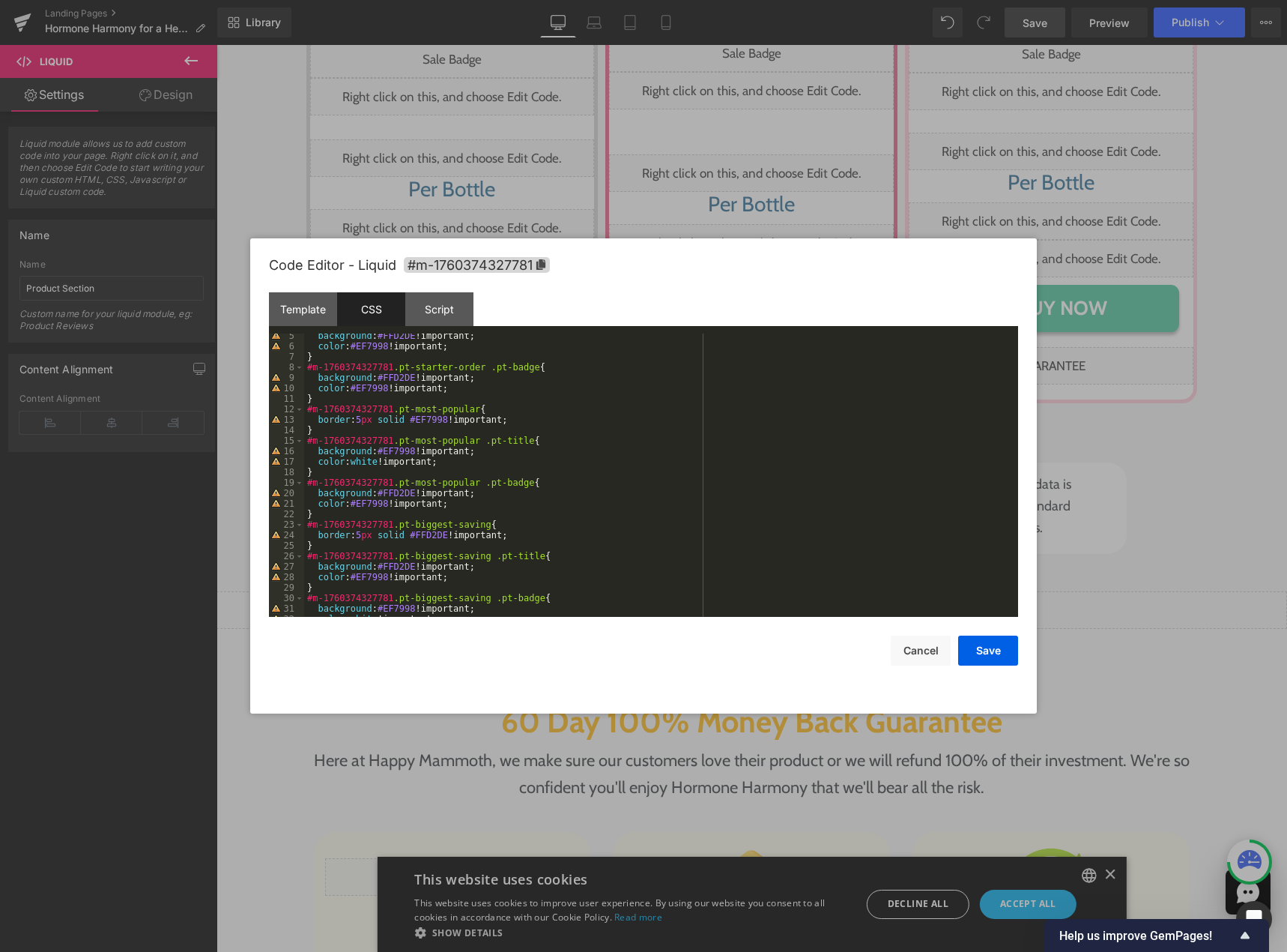
scroll to position [136, 0]
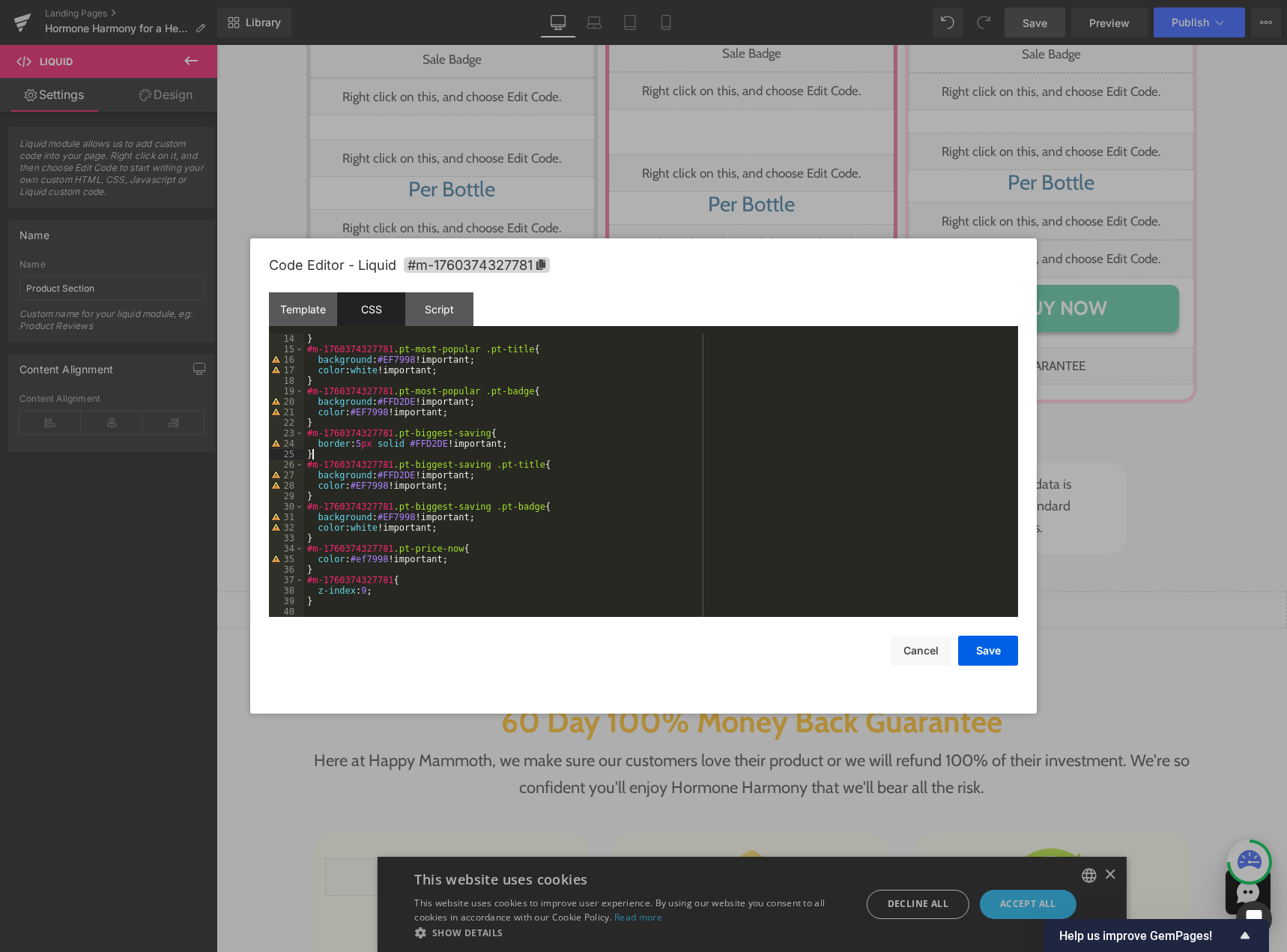
click at [524, 457] on div "} #m-1760374327781 .pt-most-popular .pt-title { background : #EF7998 !important…" at bounding box center [658, 485] width 708 height 304
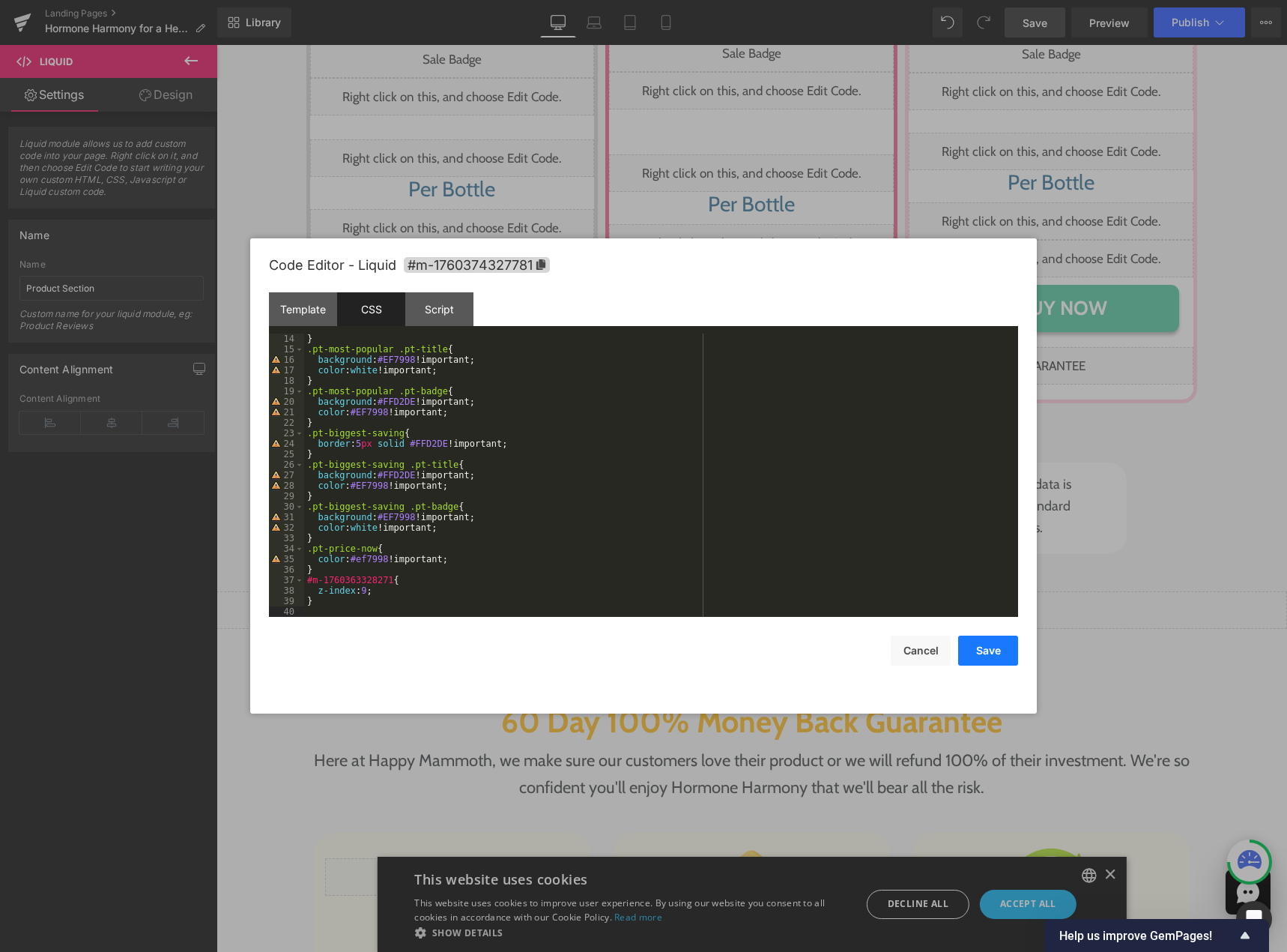
click at [984, 650] on button "Save" at bounding box center [988, 650] width 59 height 30
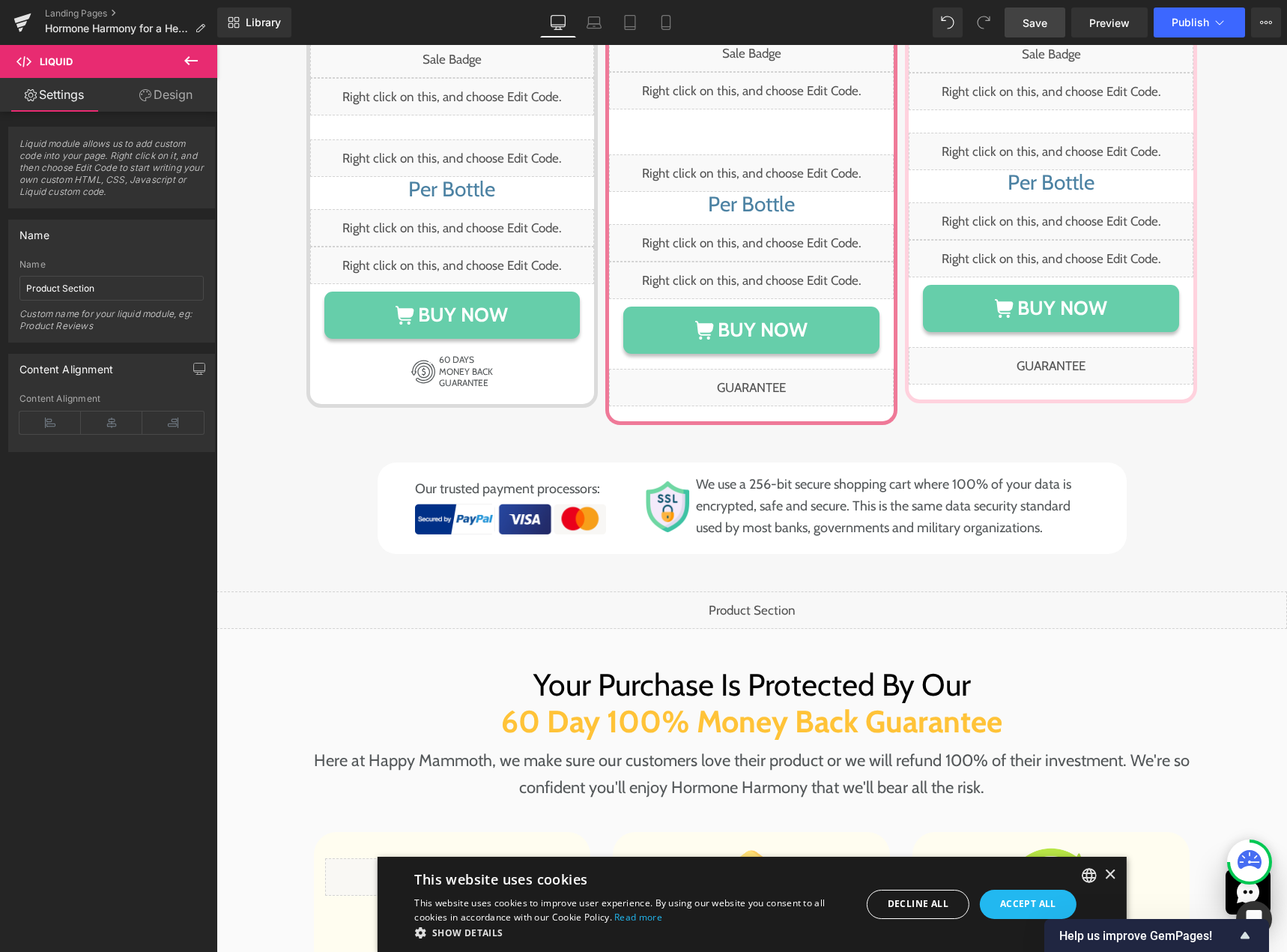
click at [1044, 18] on span "Save" at bounding box center [1034, 22] width 25 height 16
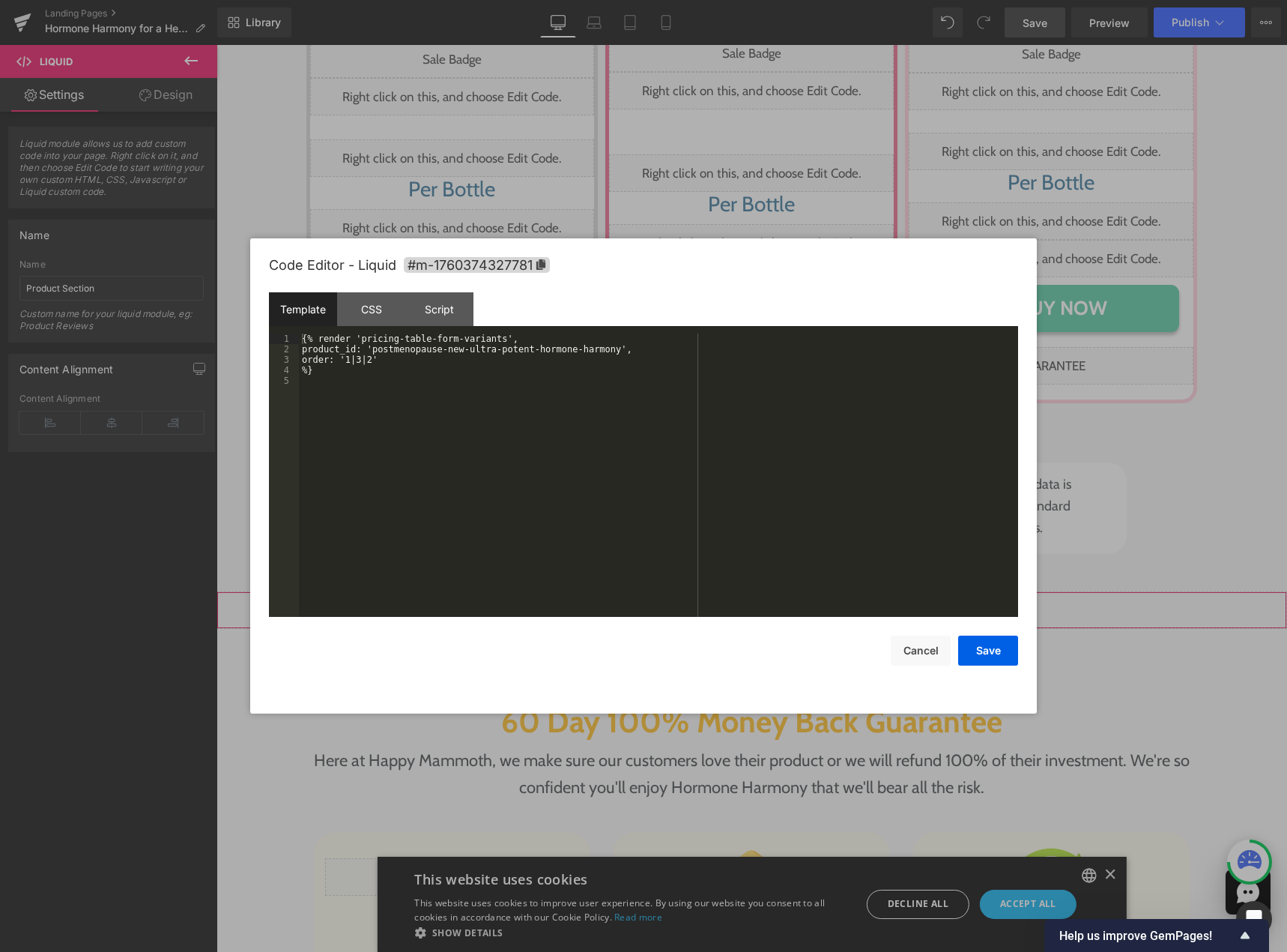
click at [765, 591] on div "Liquid" at bounding box center [752, 610] width 1071 height 38
click at [395, 304] on div "CSS" at bounding box center [371, 308] width 68 height 34
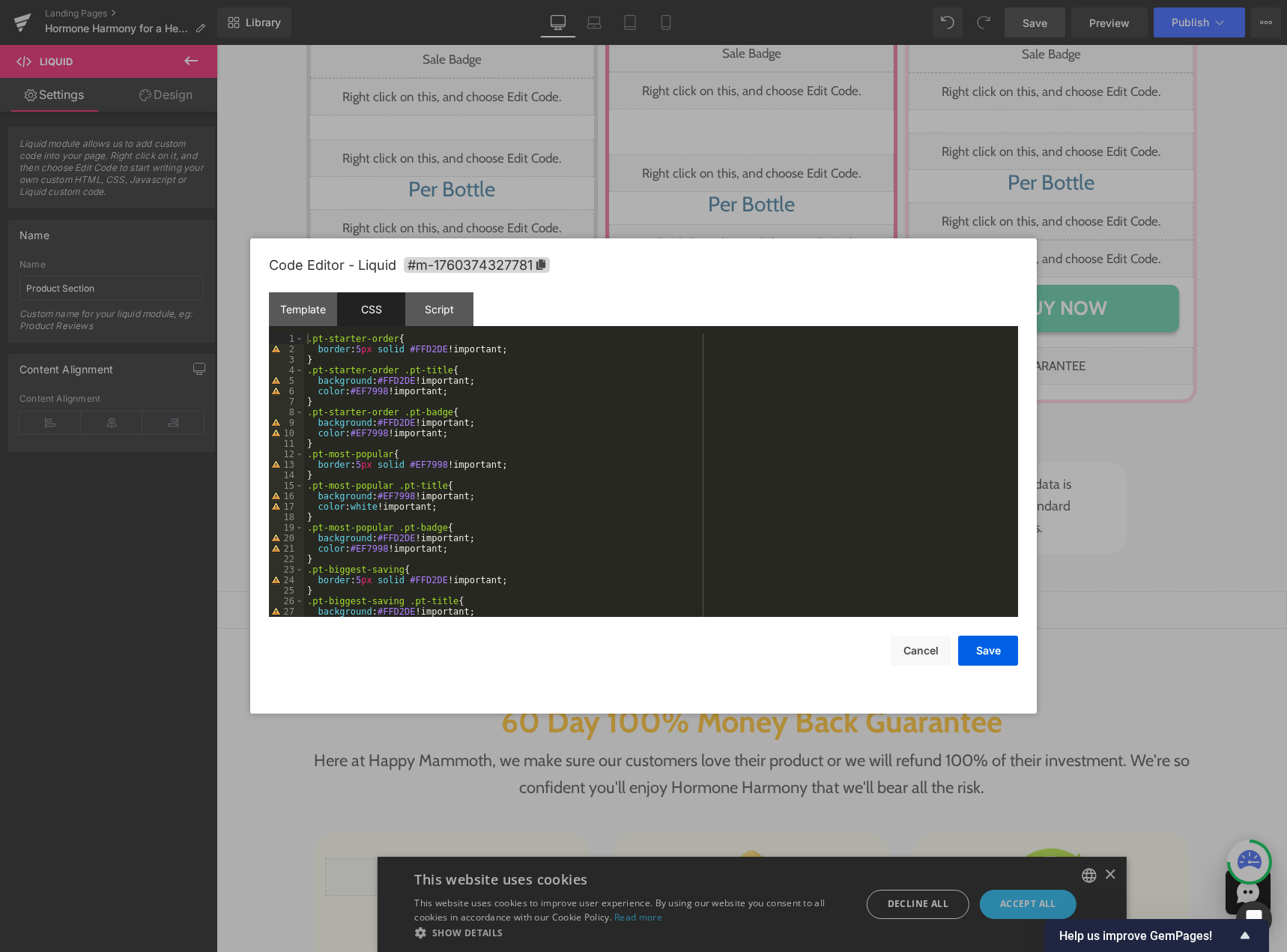
scroll to position [0, 0]
